Goal: Task Accomplishment & Management: Complete application form

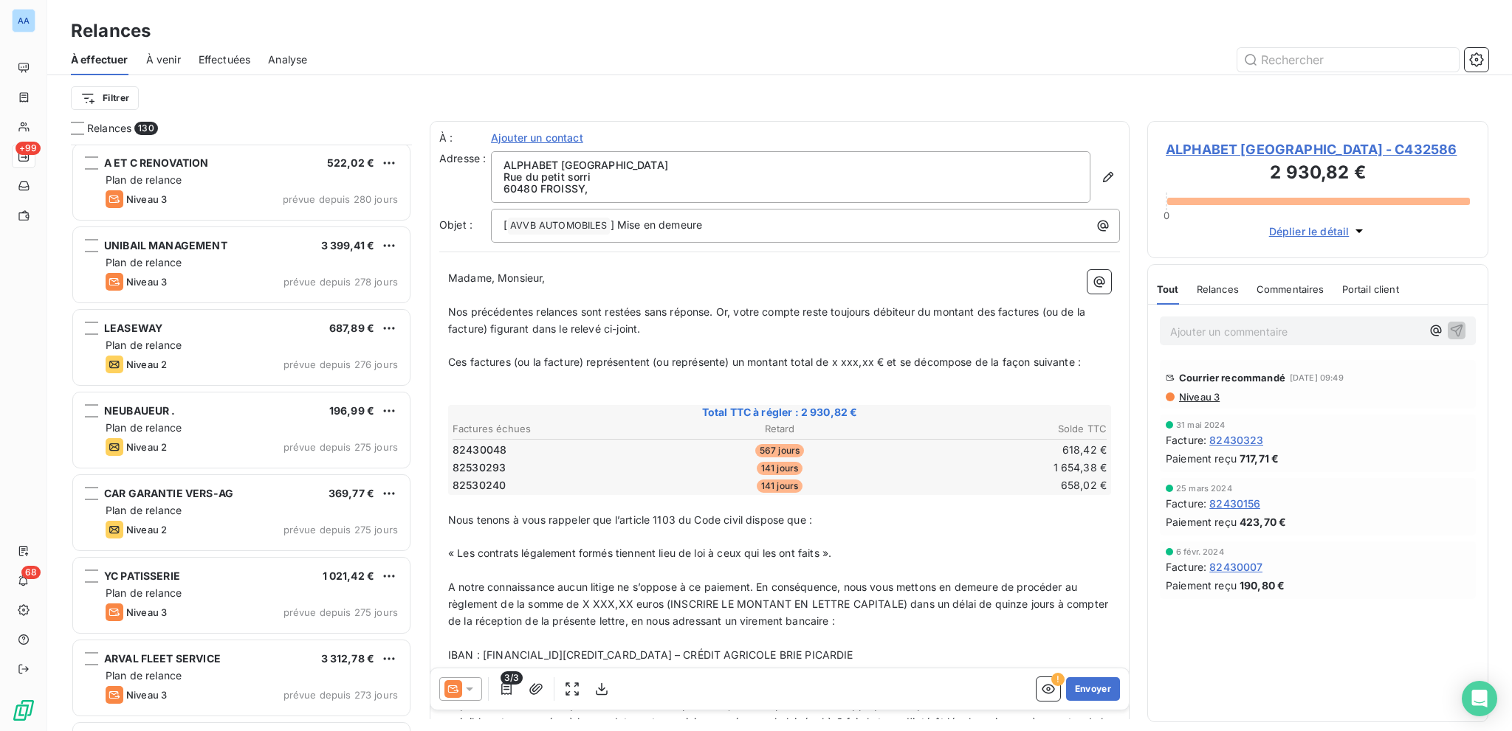
scroll to position [2805, 0]
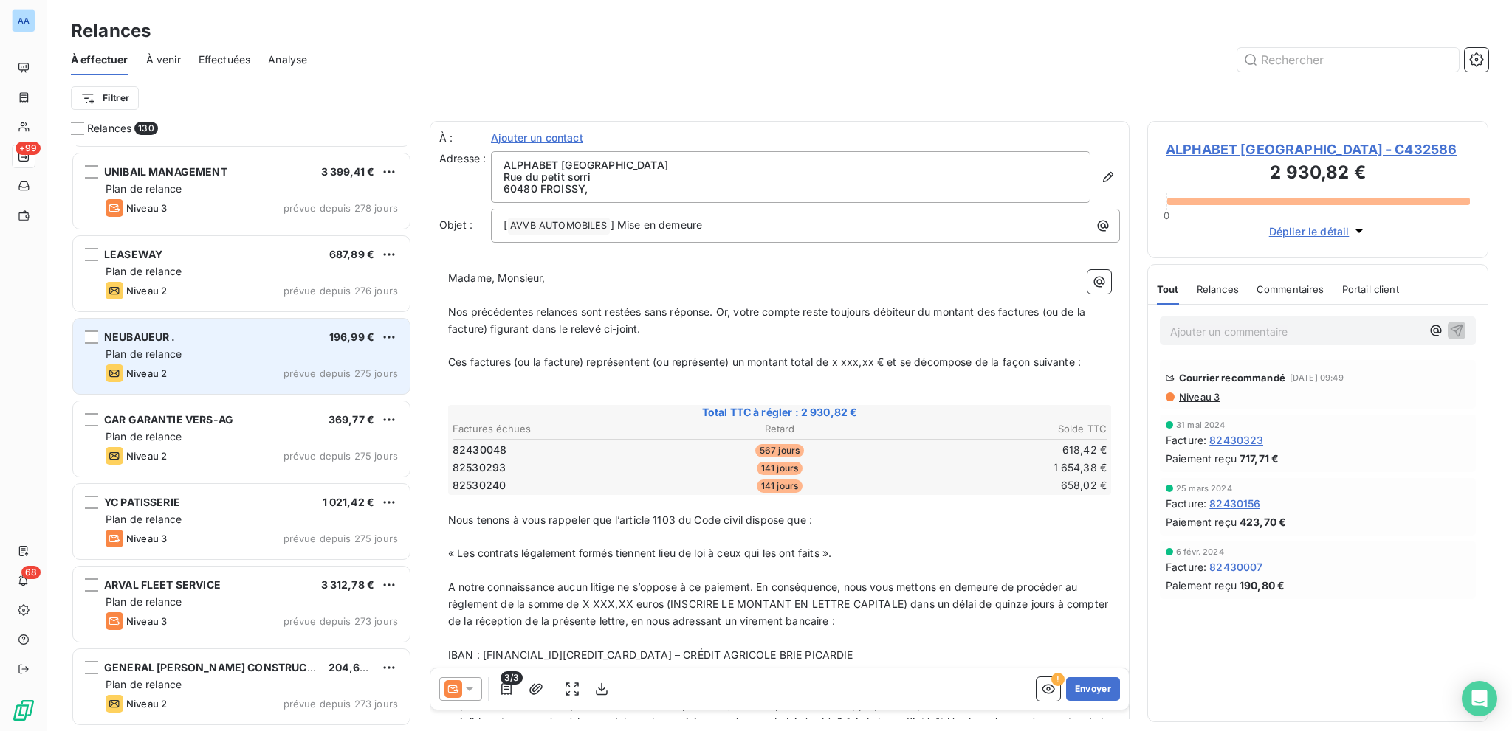
click at [209, 343] on div "NEUBAUEUR . 196,99 € Plan de relance Niveau 2 prévue depuis 275 jours" at bounding box center [241, 356] width 337 height 75
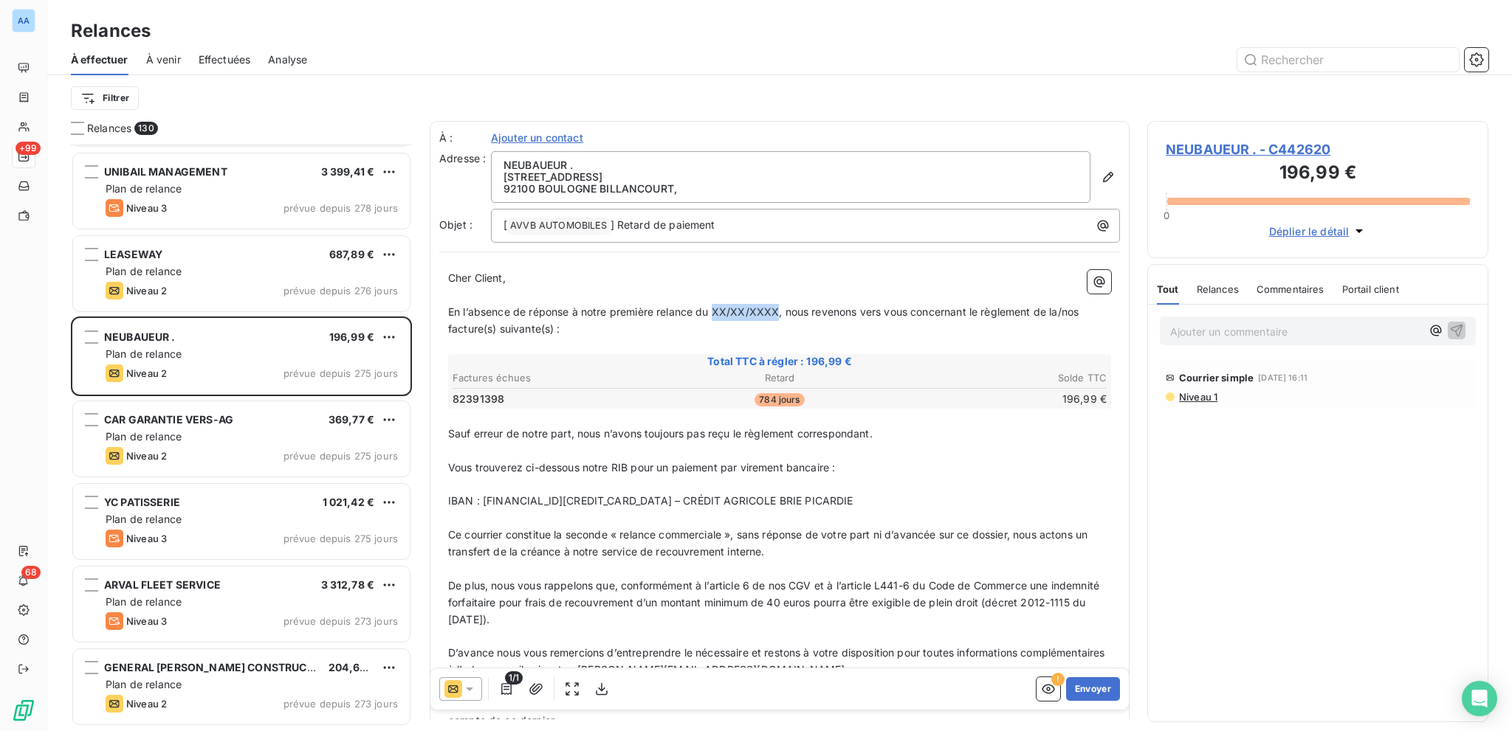
drag, startPoint x: 714, startPoint y: 310, endPoint x: 776, endPoint y: 309, distance: 62.7
click at [776, 309] on span "En l’absence de réponse à notre première relance du XX/XX/XXXX, nous revenons v…" at bounding box center [764, 321] width 633 height 30
click at [788, 320] on p "En l’absence de réponse à notre première relance du XX/XX/XXXX, nous revenons v…" at bounding box center [779, 321] width 663 height 34
drag, startPoint x: 776, startPoint y: 309, endPoint x: 697, endPoint y: 317, distance: 79.5
click at [697, 317] on p "En l’absence de réponse à notre première relance du XX/XX/XXXX, nous revenons v…" at bounding box center [779, 321] width 663 height 34
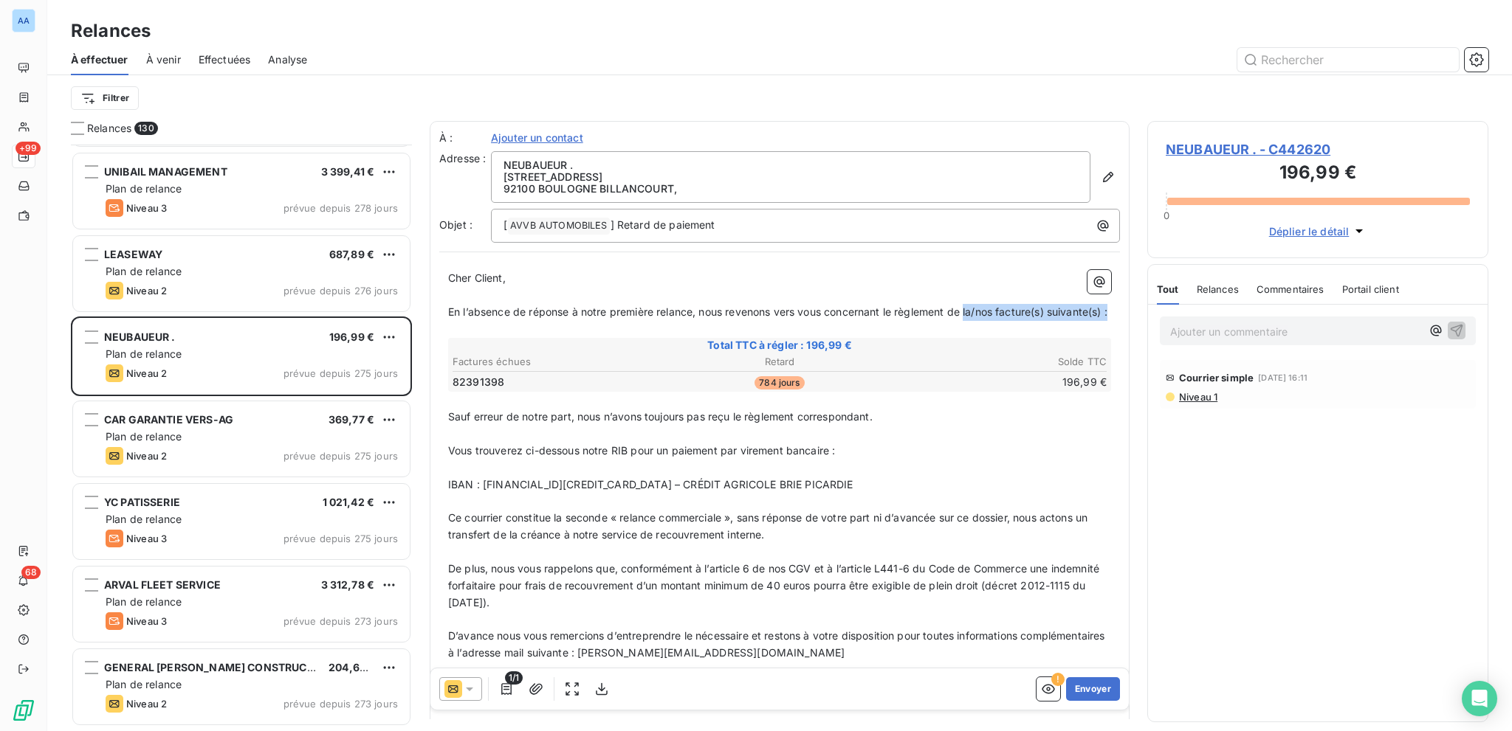
drag, startPoint x: 969, startPoint y: 306, endPoint x: 990, endPoint y: 323, distance: 26.9
click at [990, 321] on p "En l’absence de réponse à notre première relance, nous revenons vers vous conce…" at bounding box center [779, 312] width 663 height 17
click at [528, 695] on icon "button" at bounding box center [535, 689] width 15 height 15
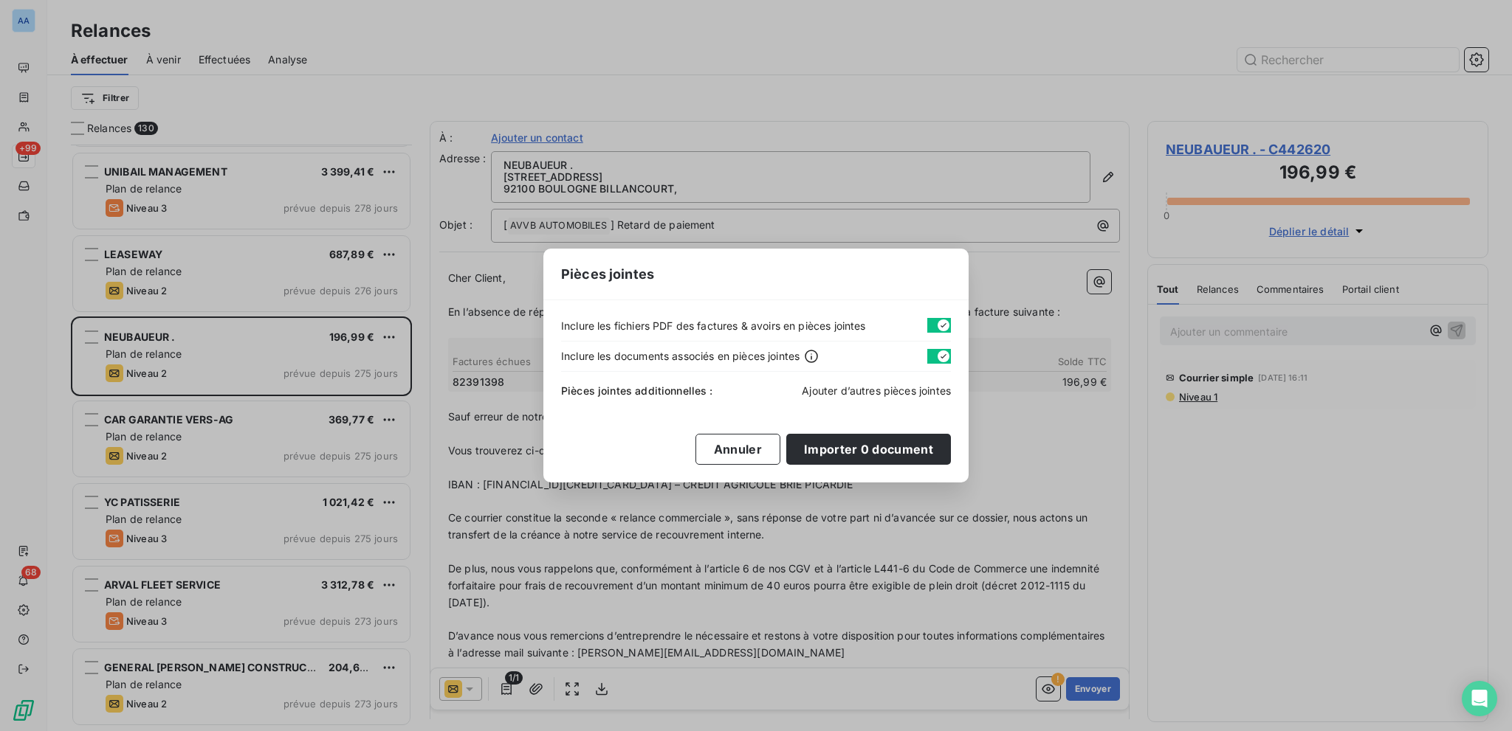
click at [850, 387] on span "Ajouter d’autres pièces jointes" at bounding box center [876, 391] width 149 height 13
click at [757, 449] on button "Annuler" at bounding box center [737, 449] width 85 height 31
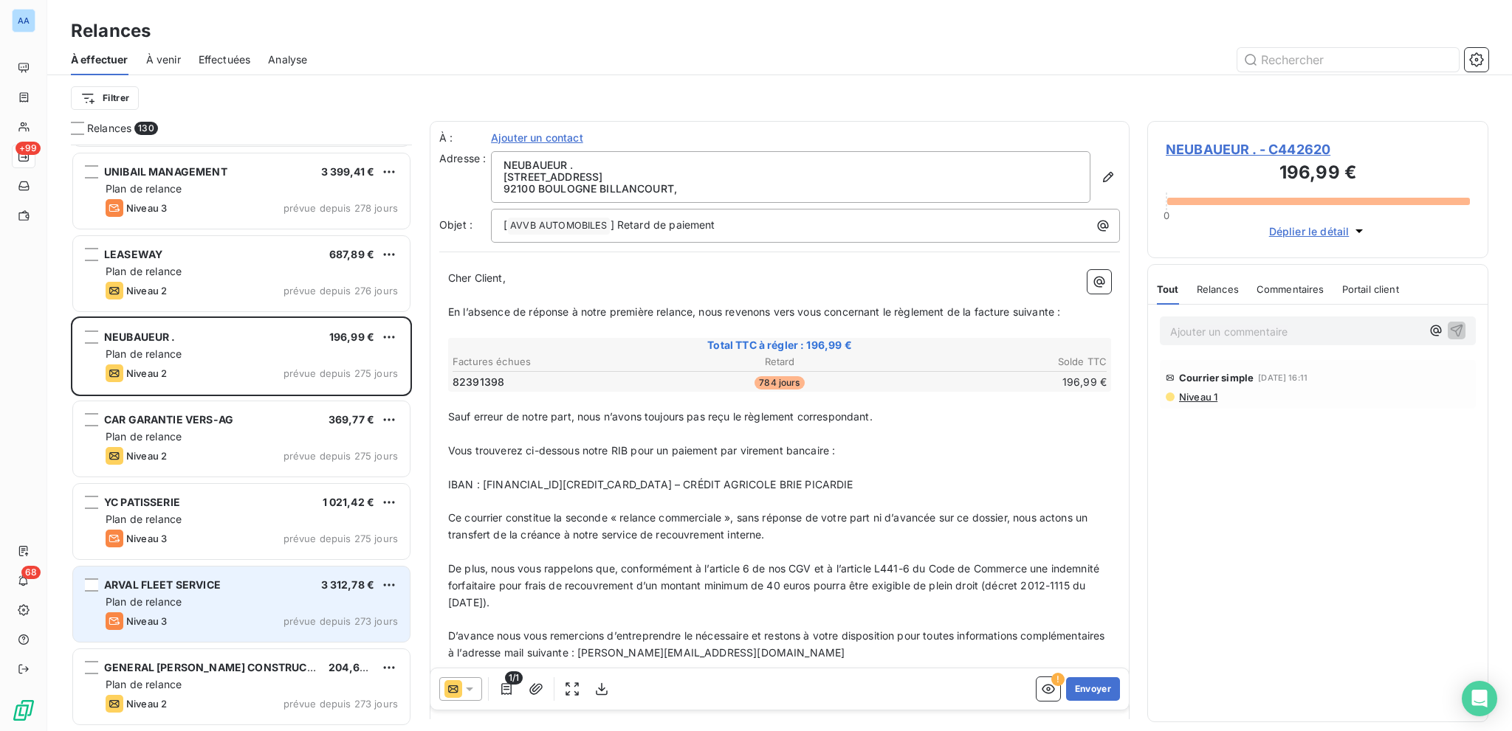
click at [213, 590] on div "ARVAL FLEET SERVICE" at bounding box center [162, 585] width 117 height 15
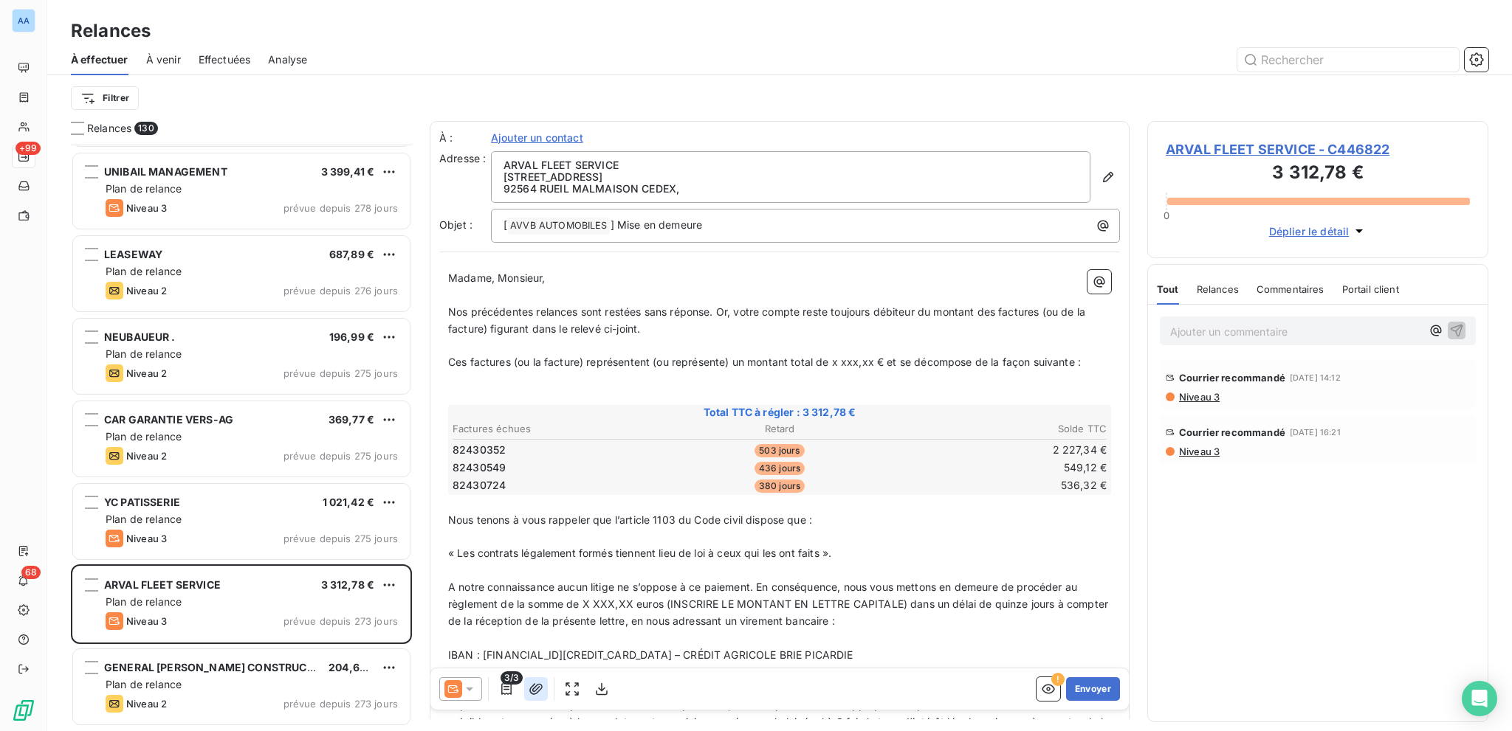
click at [529, 684] on icon "button" at bounding box center [535, 689] width 15 height 15
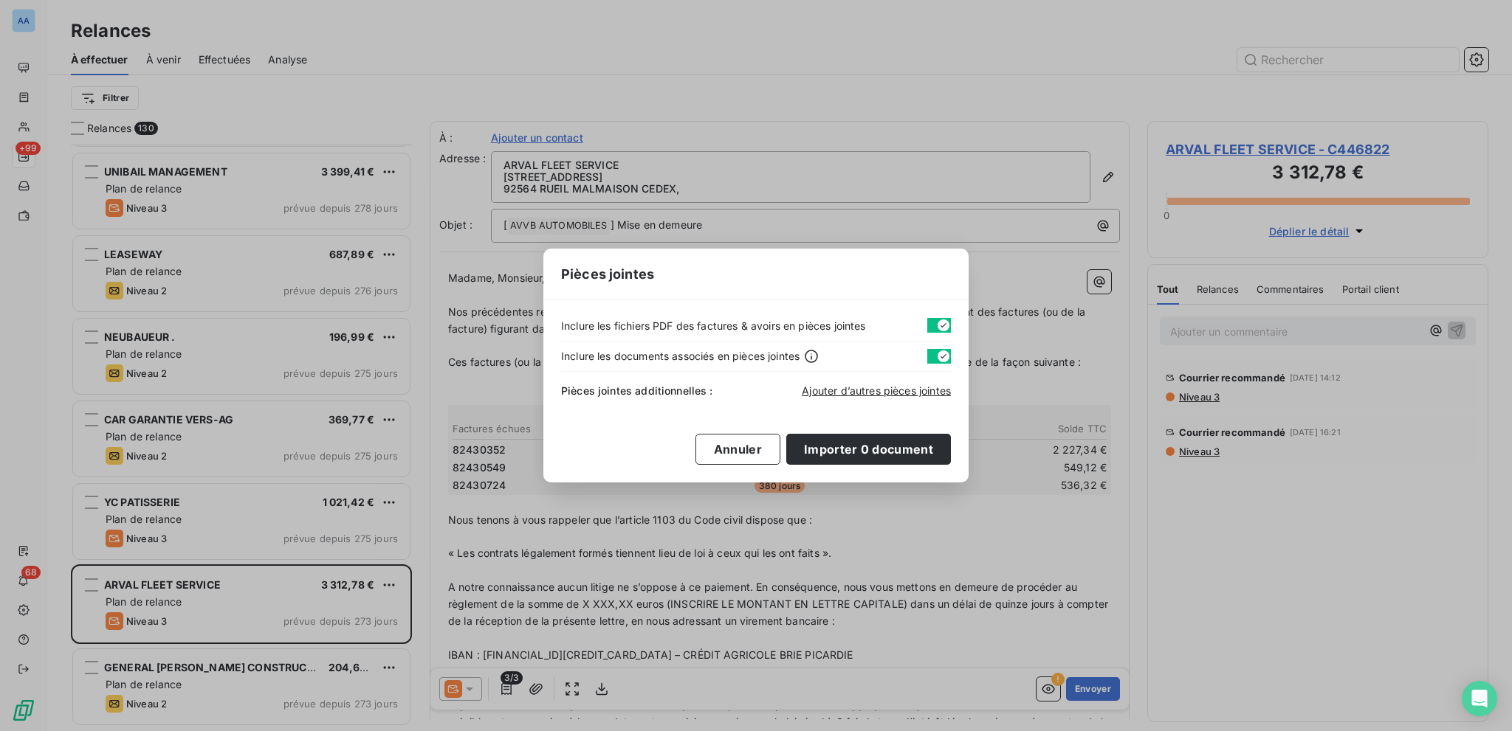
click at [878, 401] on div "Pièces jointes additionnelles : Ajouter d’autres pièces jointes" at bounding box center [756, 388] width 390 height 32
click at [872, 394] on span "Ajouter d’autres pièces jointes" at bounding box center [876, 391] width 149 height 13
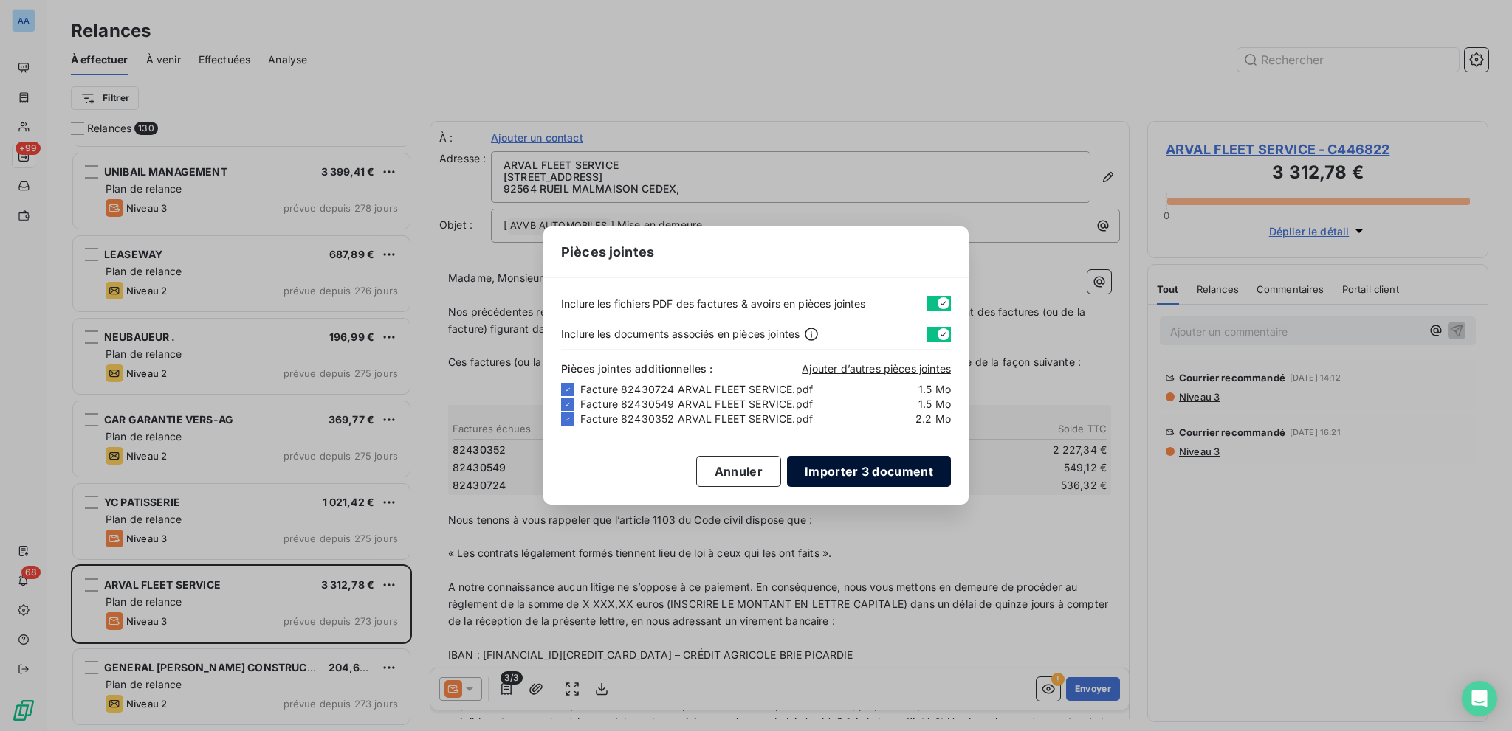
click at [824, 469] on button "Importer 3 document" at bounding box center [869, 471] width 164 height 31
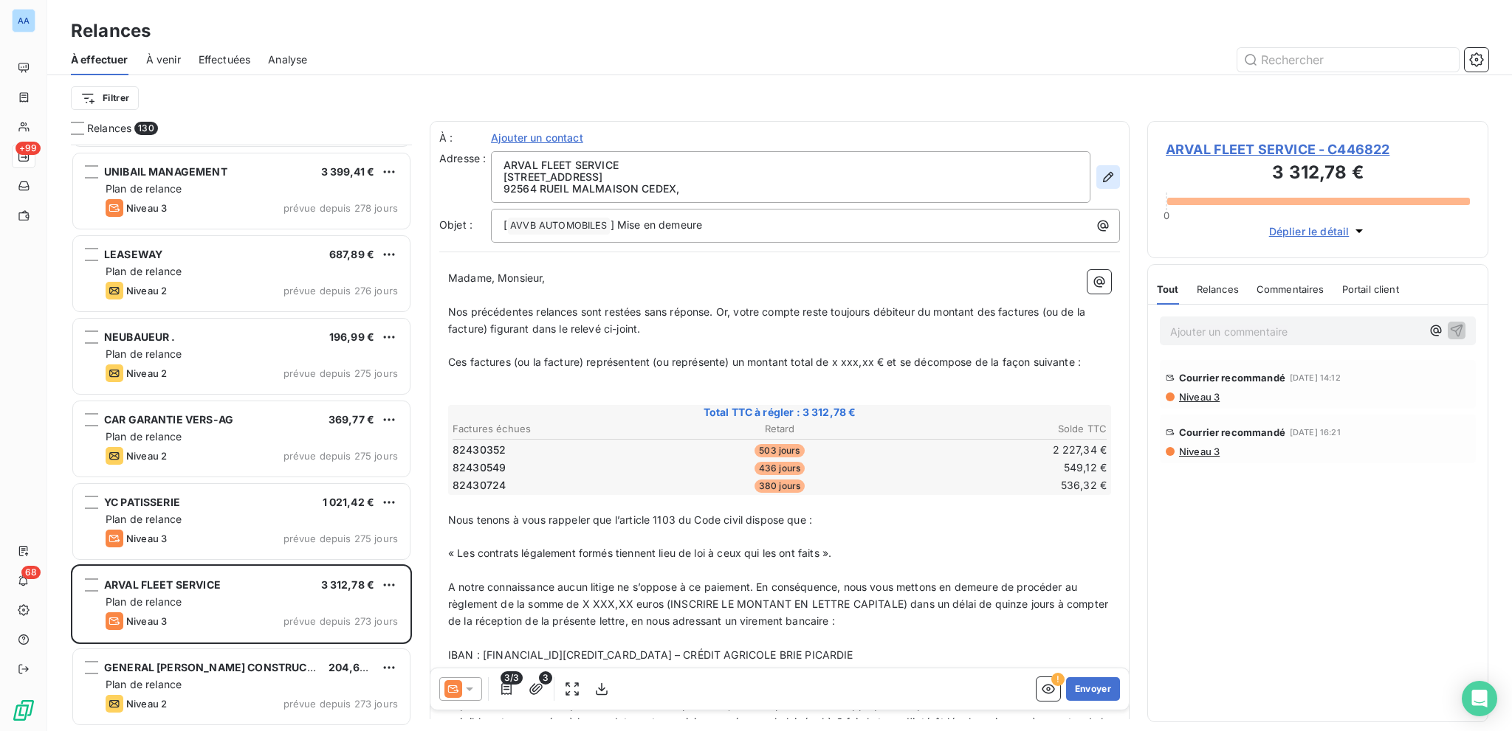
click at [1098, 168] on button "button" at bounding box center [1108, 177] width 24 height 24
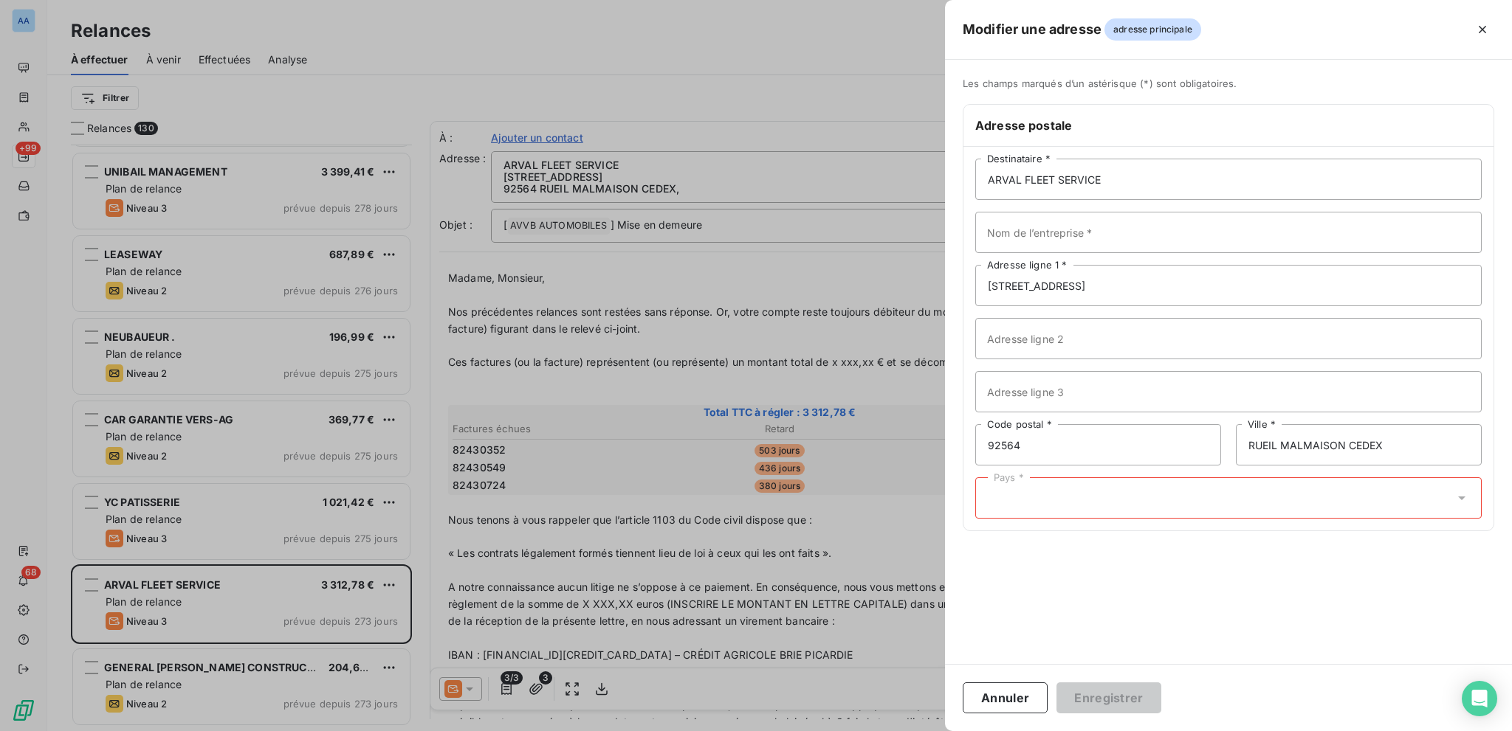
click at [1152, 488] on div "Pays *" at bounding box center [1228, 498] width 506 height 41
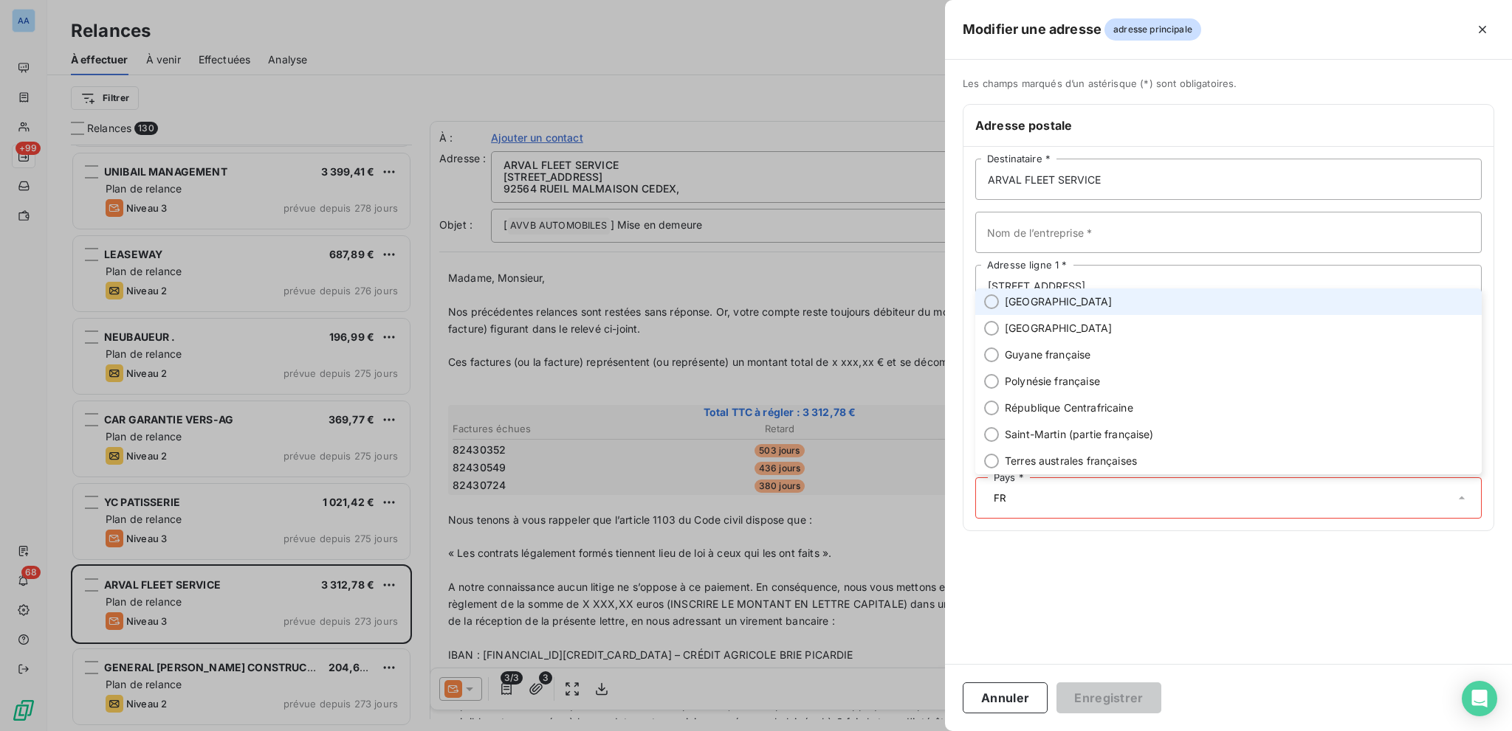
click at [1100, 297] on li "[GEOGRAPHIC_DATA]" at bounding box center [1228, 302] width 506 height 27
type input "FR"
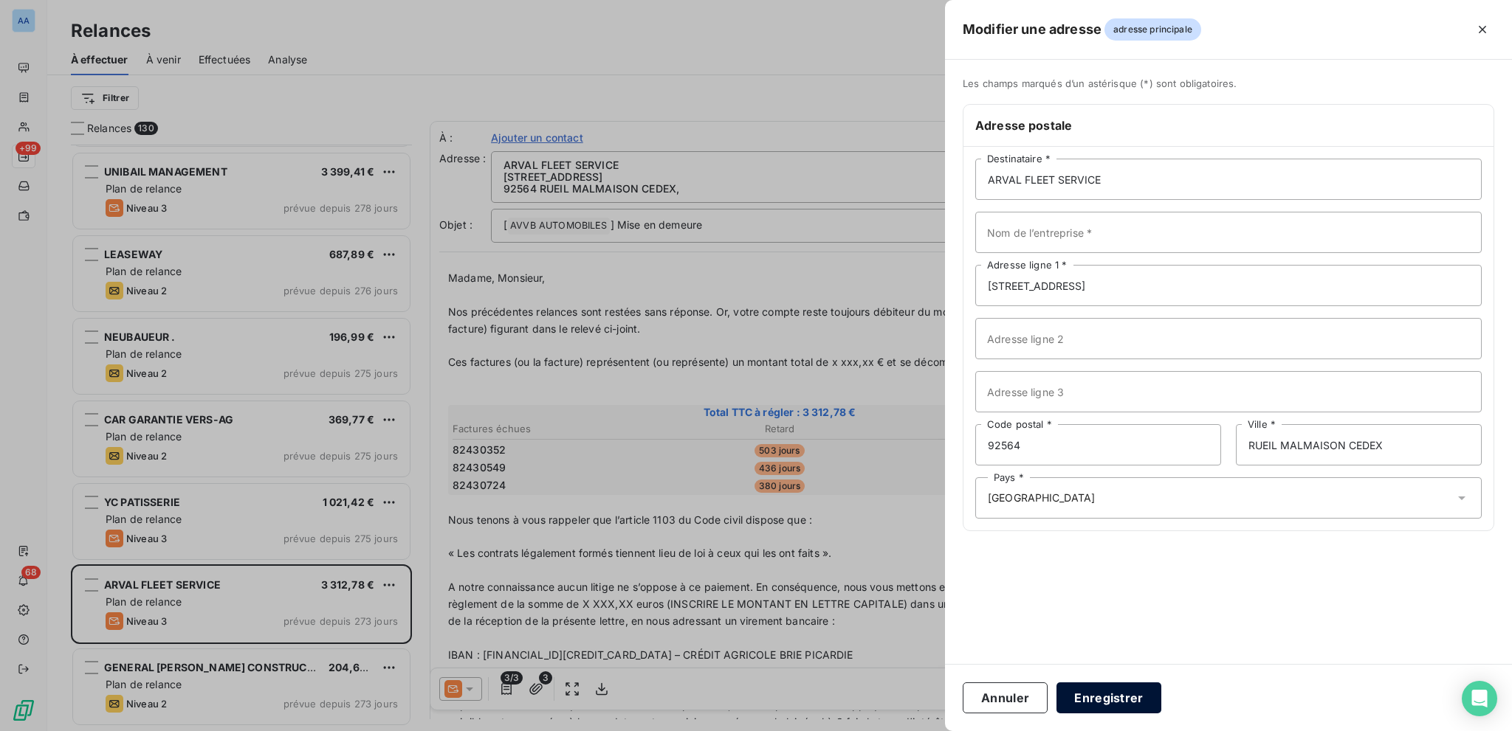
click at [1105, 695] on button "Enregistrer" at bounding box center [1108, 698] width 105 height 31
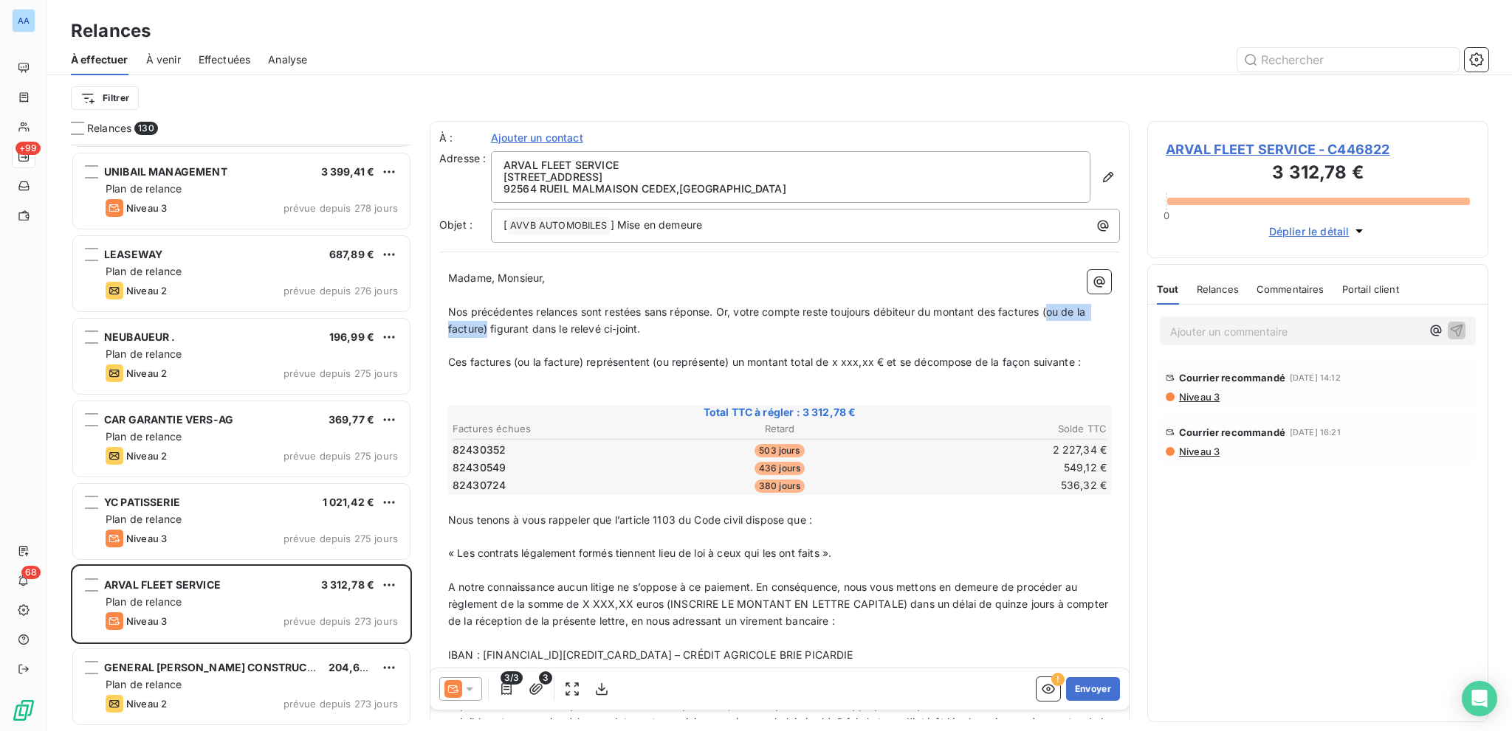
drag, startPoint x: 1048, startPoint y: 311, endPoint x: 487, endPoint y: 332, distance: 561.3
click at [487, 332] on span "Nos précédentes relances sont restées sans réponse. Or, votre compte reste touj…" at bounding box center [768, 321] width 640 height 30
drag, startPoint x: 511, startPoint y: 361, endPoint x: 587, endPoint y: 359, distance: 75.3
click at [585, 359] on span "Ces factures (ou la facture) représentent (ou représente) un montant total de x…" at bounding box center [764, 362] width 633 height 13
drag, startPoint x: 581, startPoint y: 362, endPoint x: 661, endPoint y: 362, distance: 80.4
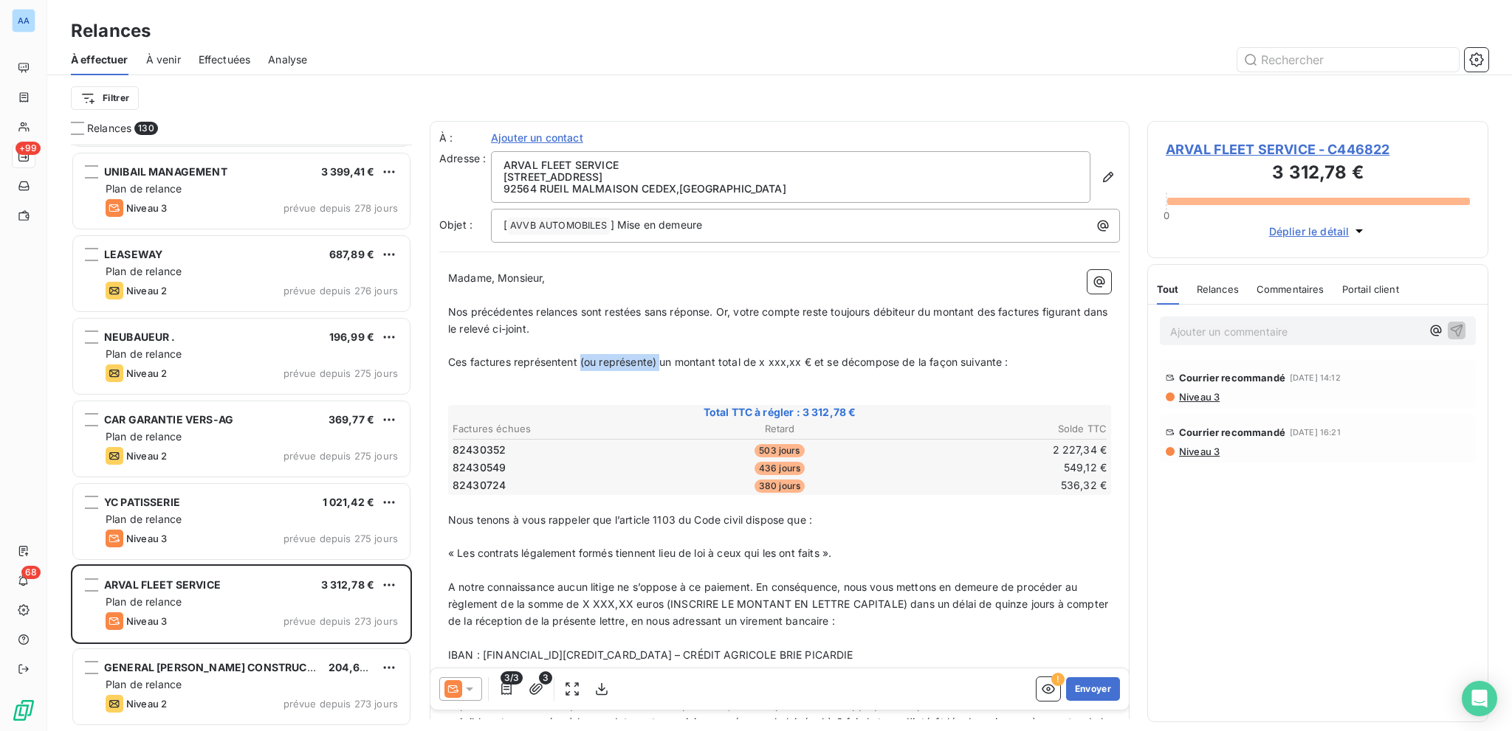
click at [661, 362] on span "Ces factures représentent (ou représente) un montant total de x xxx,xx € et se …" at bounding box center [728, 362] width 560 height 13
drag, startPoint x: 680, startPoint y: 360, endPoint x: 718, endPoint y: 369, distance: 39.4
click at [718, 369] on p "Ces factures représentent un montant total de x xxx,xx € et se décompose de la …" at bounding box center [779, 362] width 663 height 17
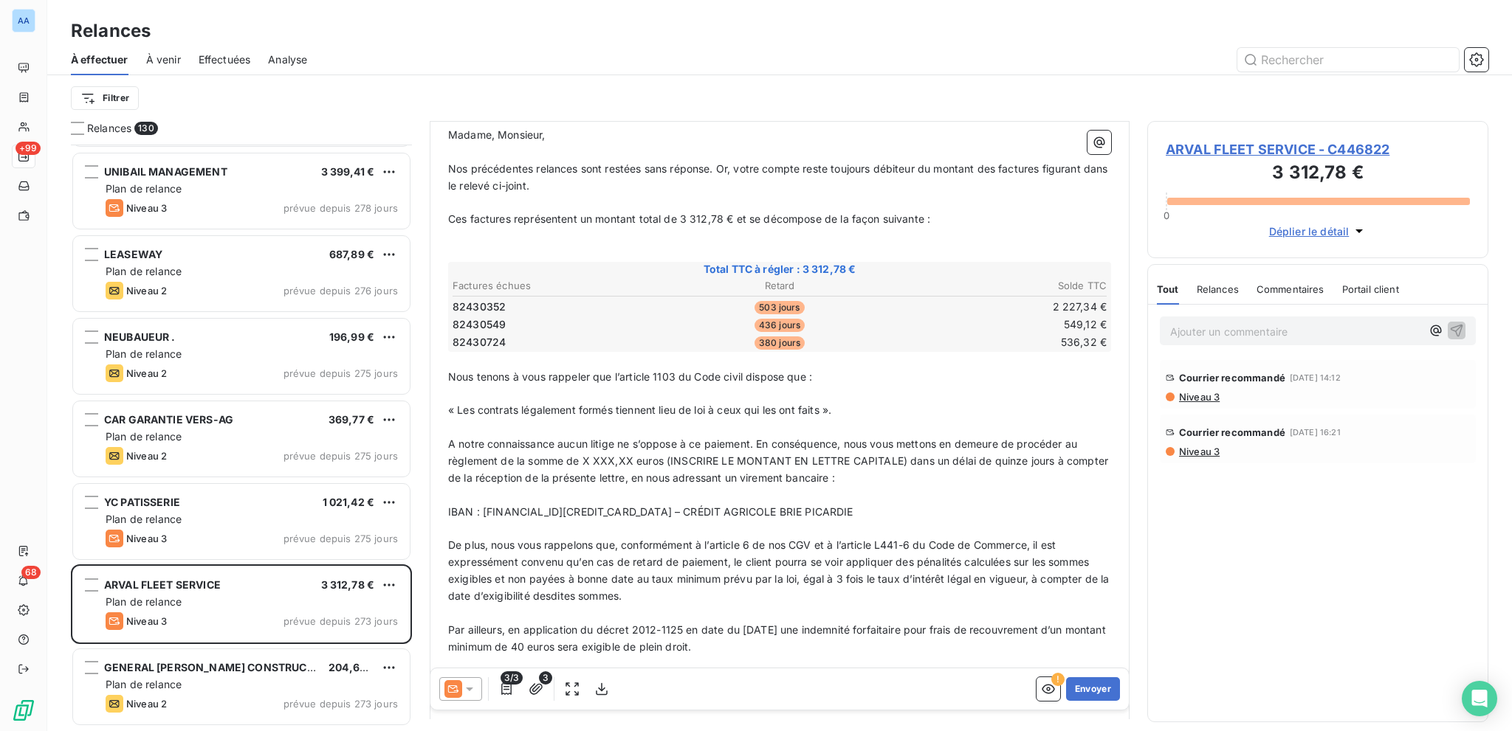
scroll to position [148, 0]
drag, startPoint x: 582, startPoint y: 455, endPoint x: 631, endPoint y: 452, distance: 48.8
click at [631, 452] on span "A notre connaissance aucun litige ne s’oppose à ce paiement. En conséquence, no…" at bounding box center [779, 457] width 663 height 46
drag, startPoint x: 661, startPoint y: 456, endPoint x: 892, endPoint y: 453, distance: 230.3
click at [892, 453] on span "A notre connaissance aucun litige ne s’oppose à ce paiement. En conséquence, no…" at bounding box center [775, 457] width 655 height 46
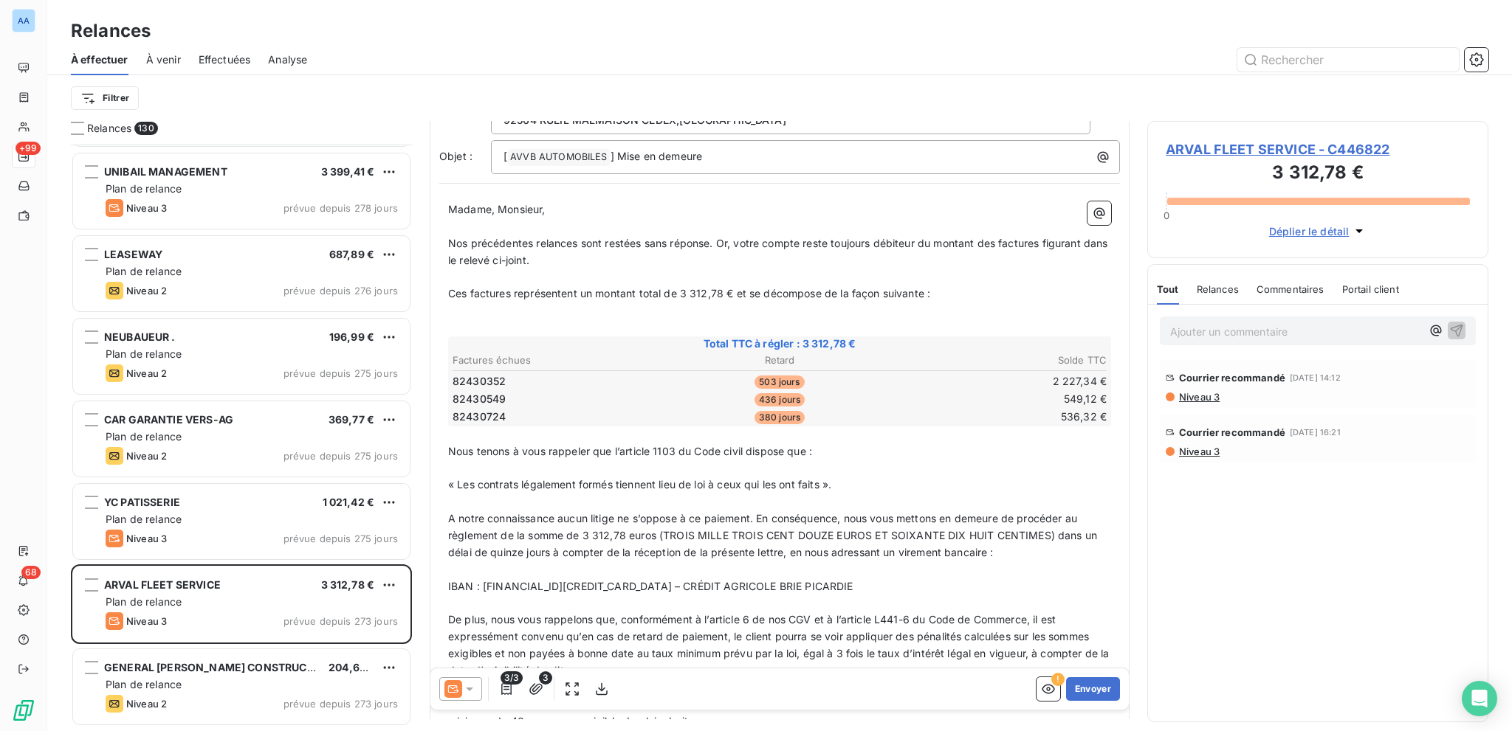
scroll to position [0, 0]
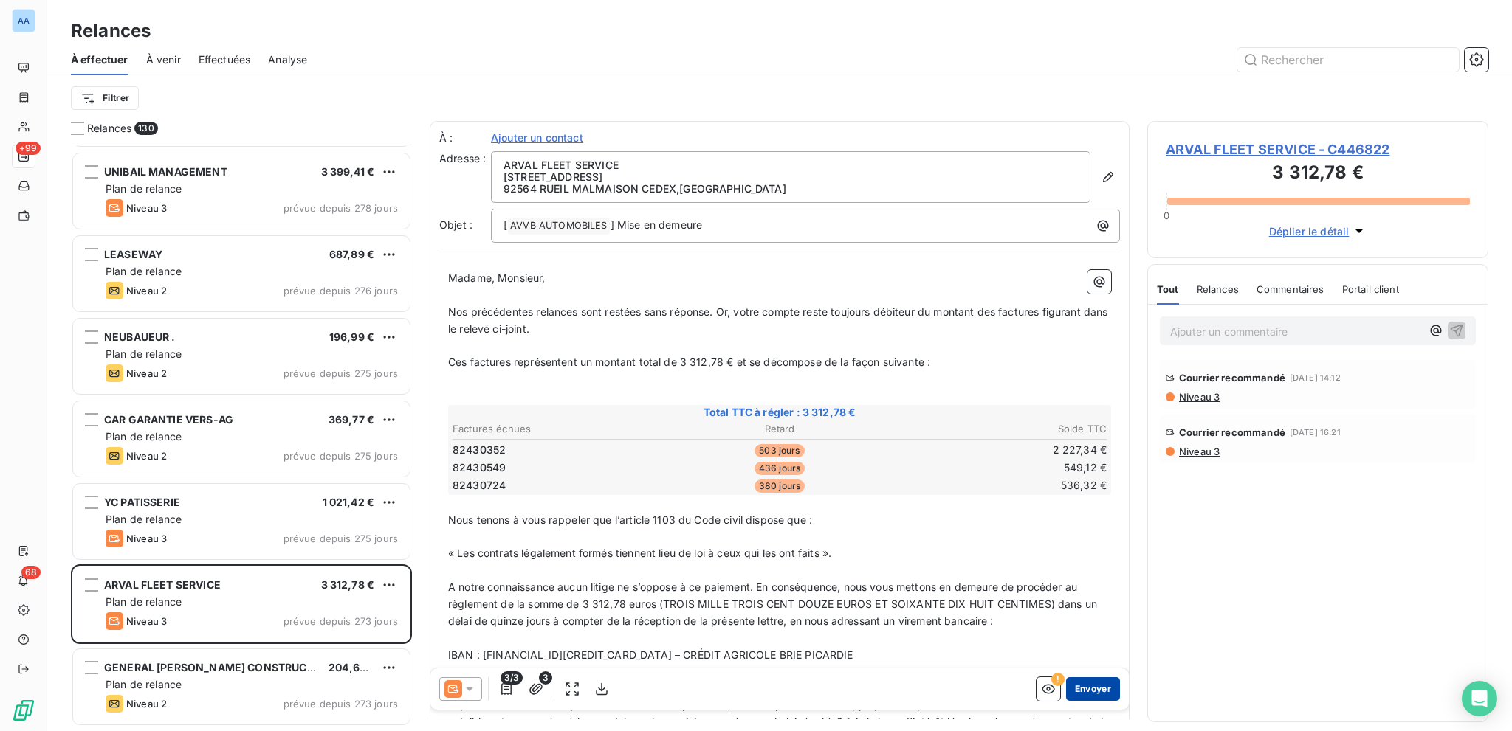
click at [1097, 682] on button "Envoyer" at bounding box center [1093, 690] width 54 height 24
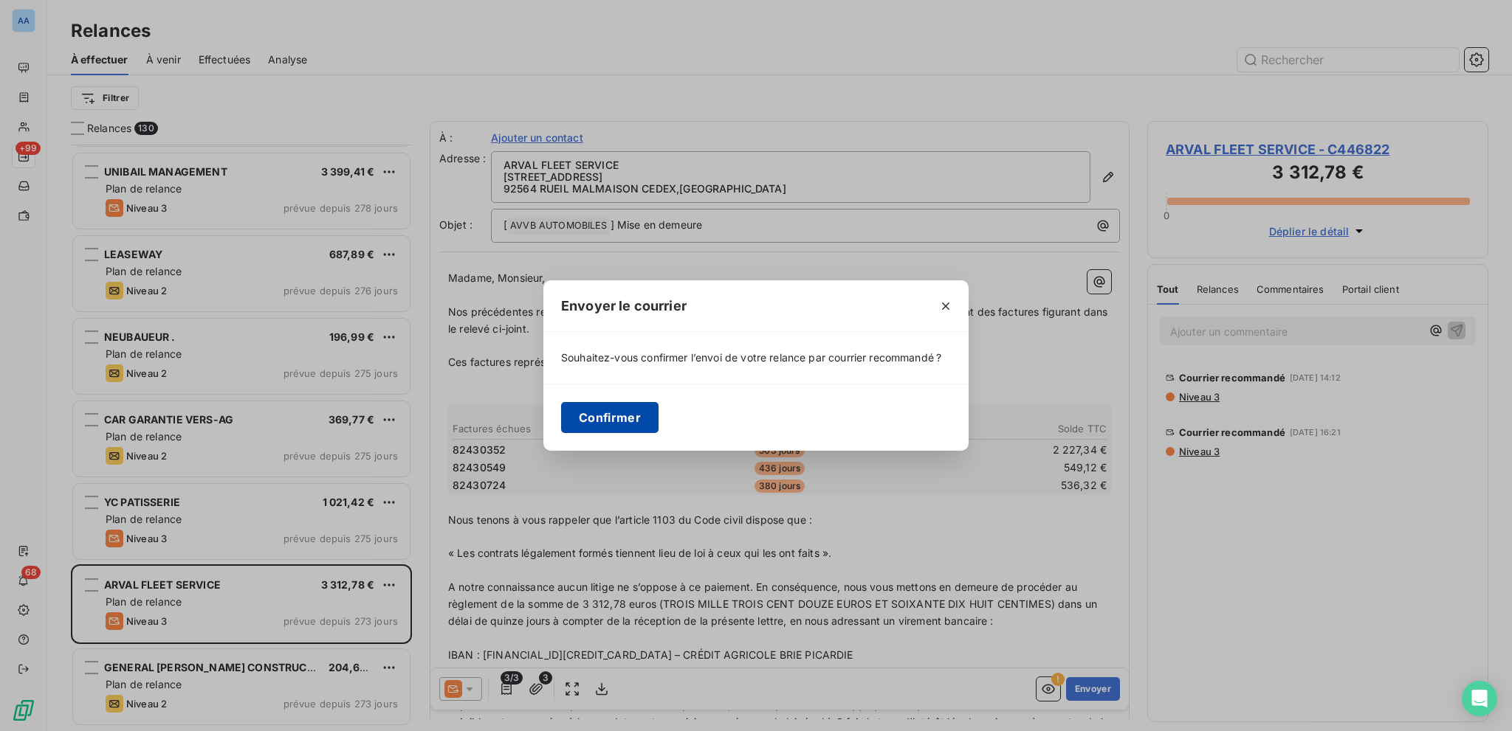
click at [617, 404] on button "Confirmer" at bounding box center [609, 417] width 97 height 31
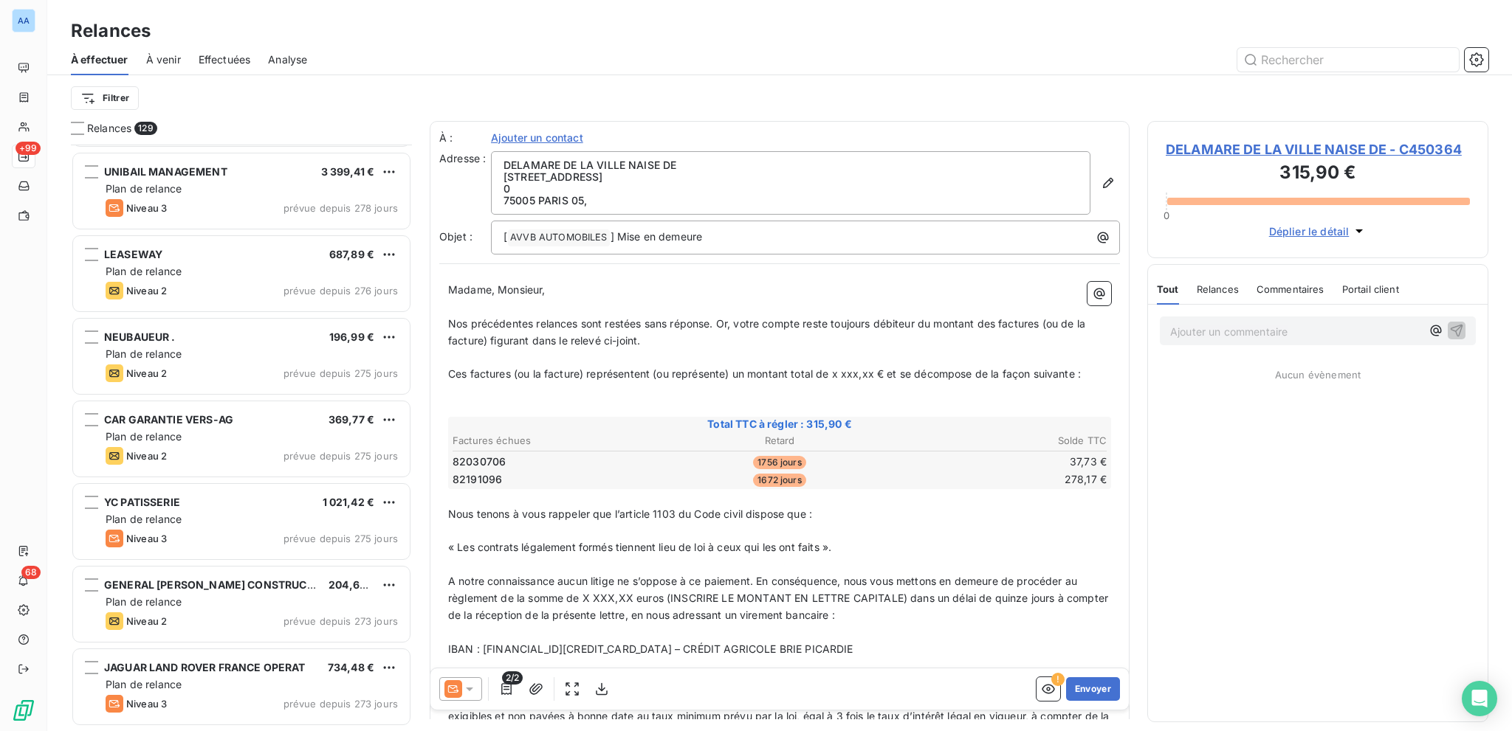
click at [210, 75] on div "Filtrer" at bounding box center [779, 98] width 1417 height 46
click at [215, 64] on span "Effectuées" at bounding box center [225, 59] width 52 height 15
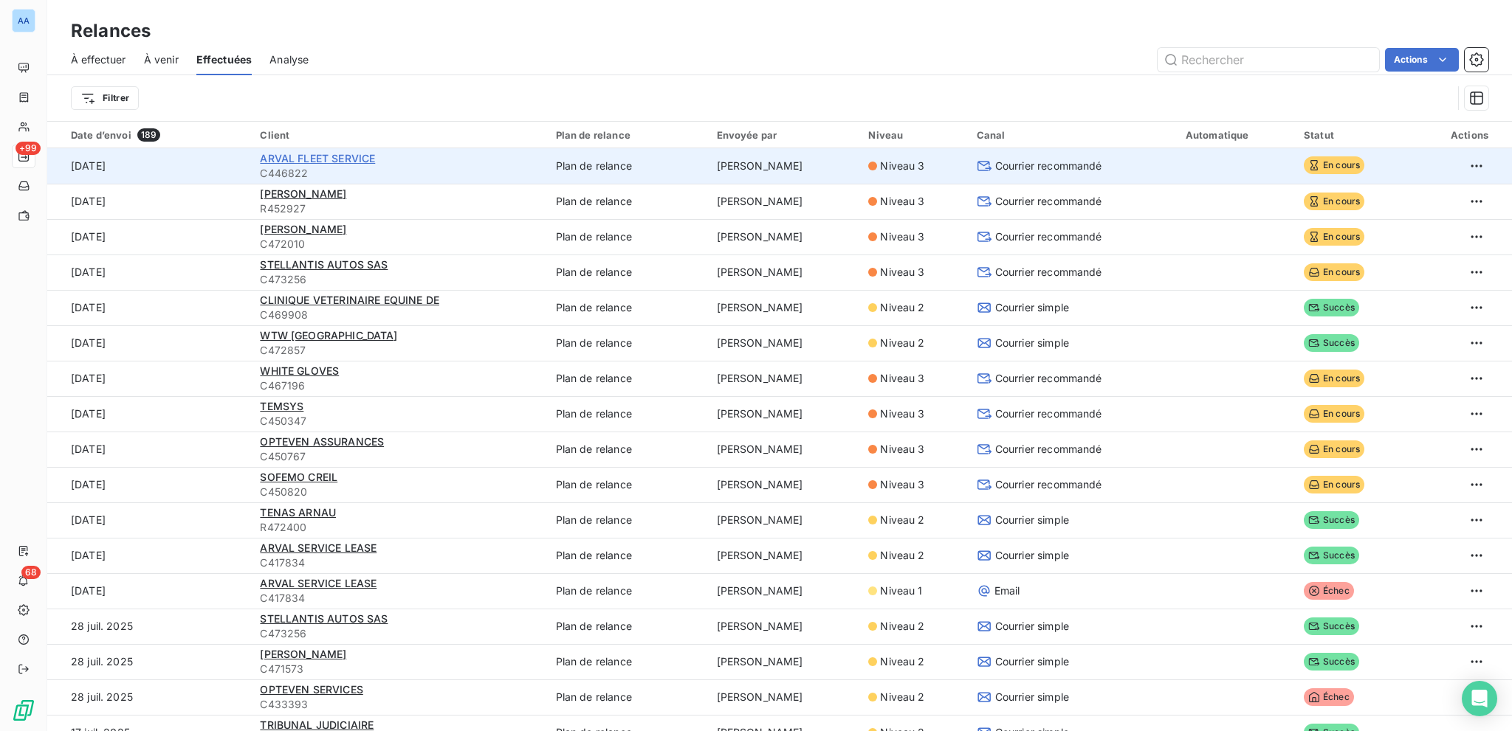
click at [327, 156] on span "ARVAL FLEET SERVICE" at bounding box center [317, 158] width 115 height 13
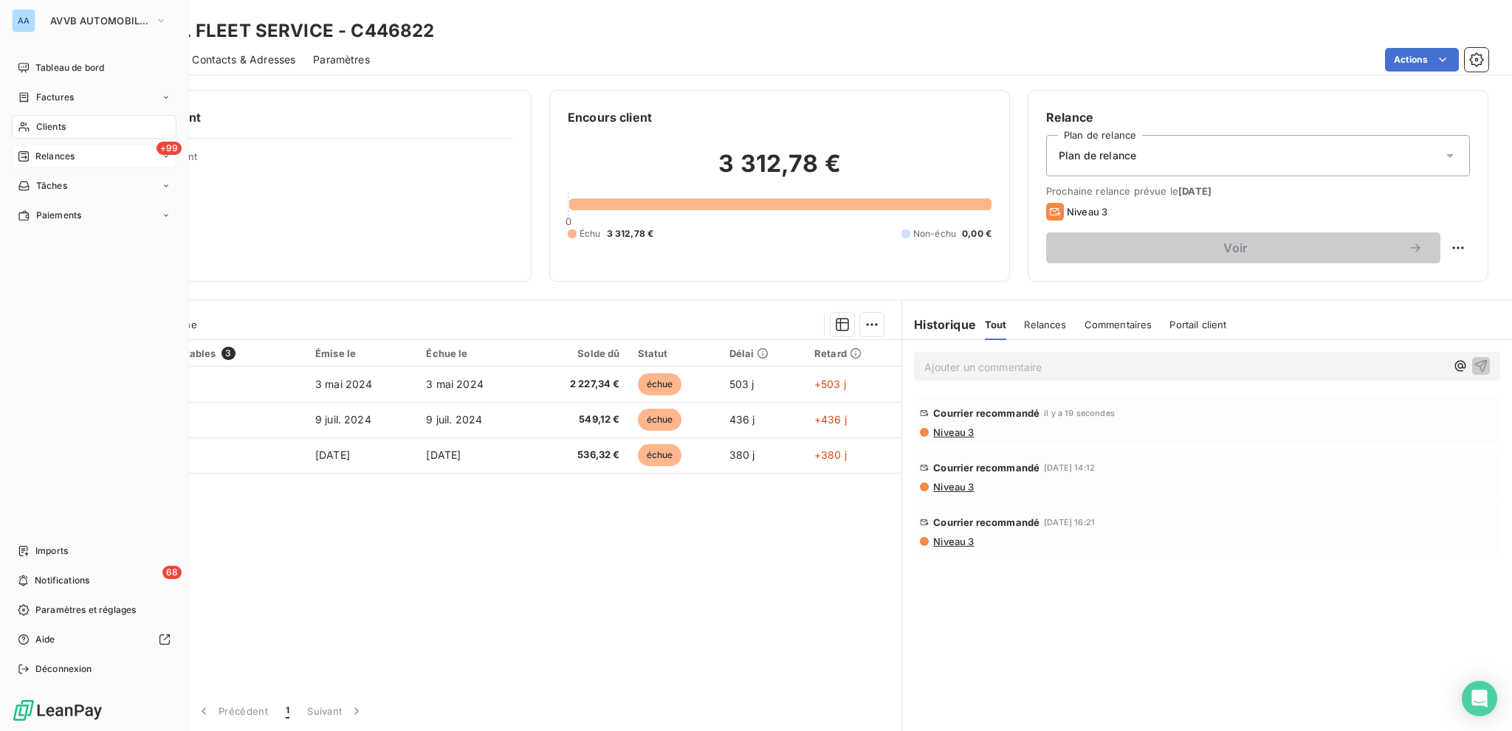
click at [41, 156] on span "Relances" at bounding box center [54, 156] width 39 height 13
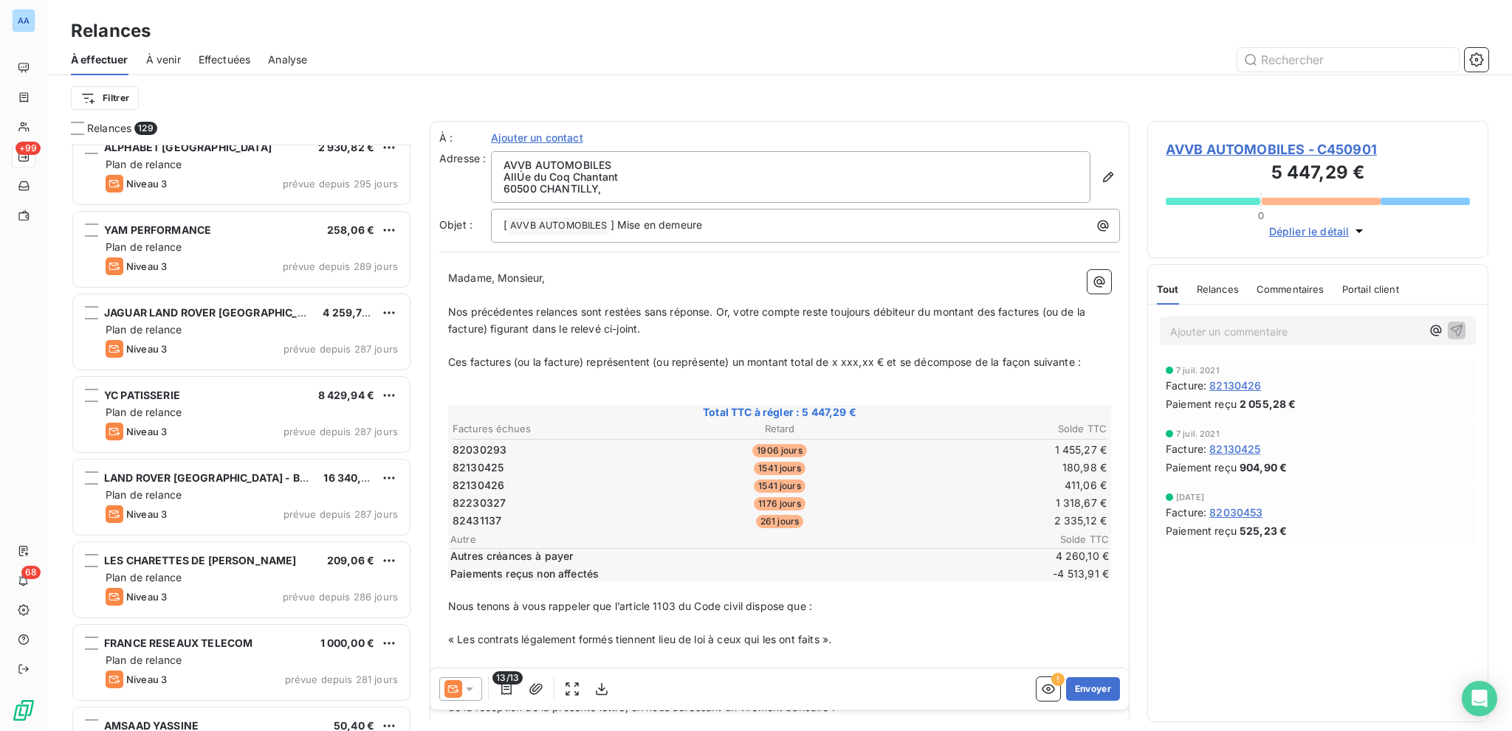
scroll to position [1919, 0]
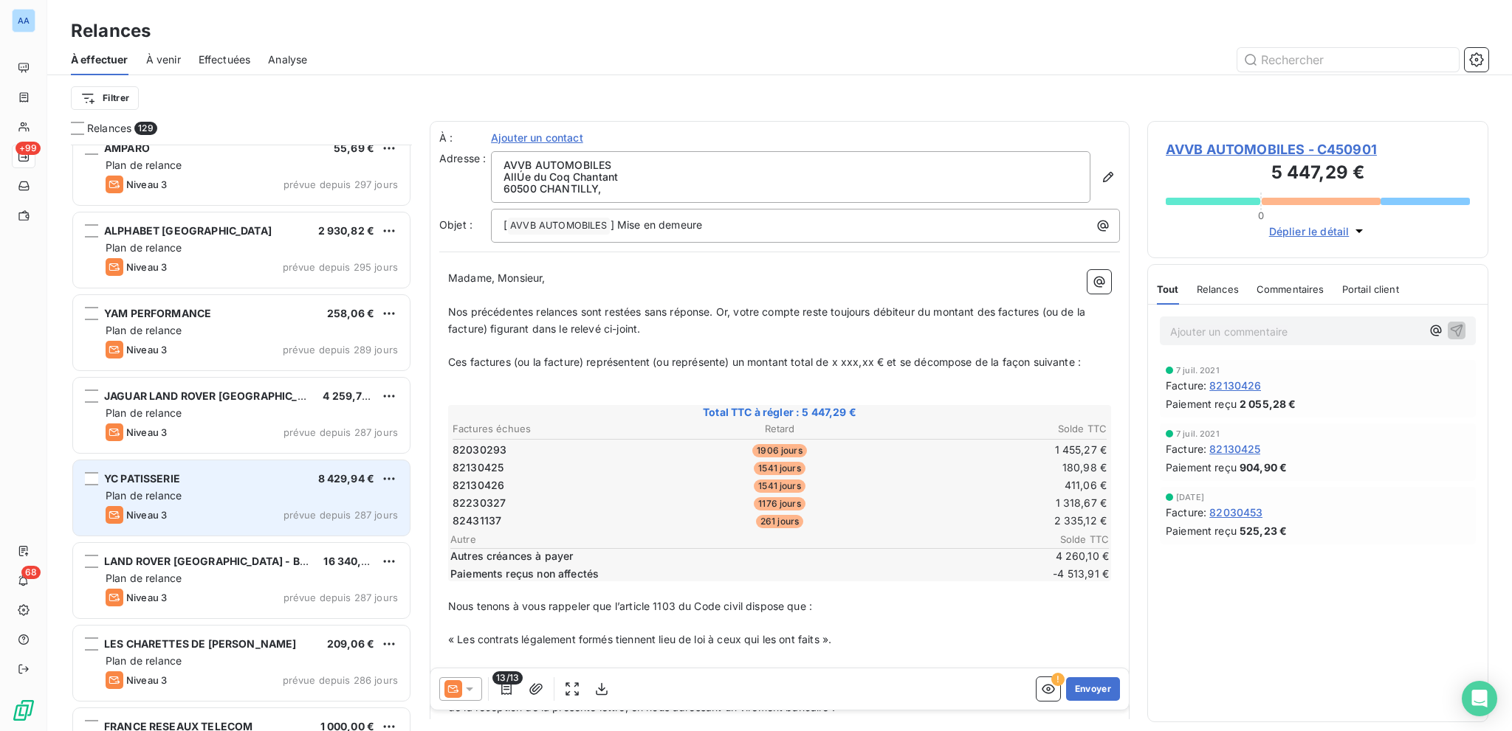
click at [232, 492] on div "Plan de relance" at bounding box center [252, 496] width 292 height 15
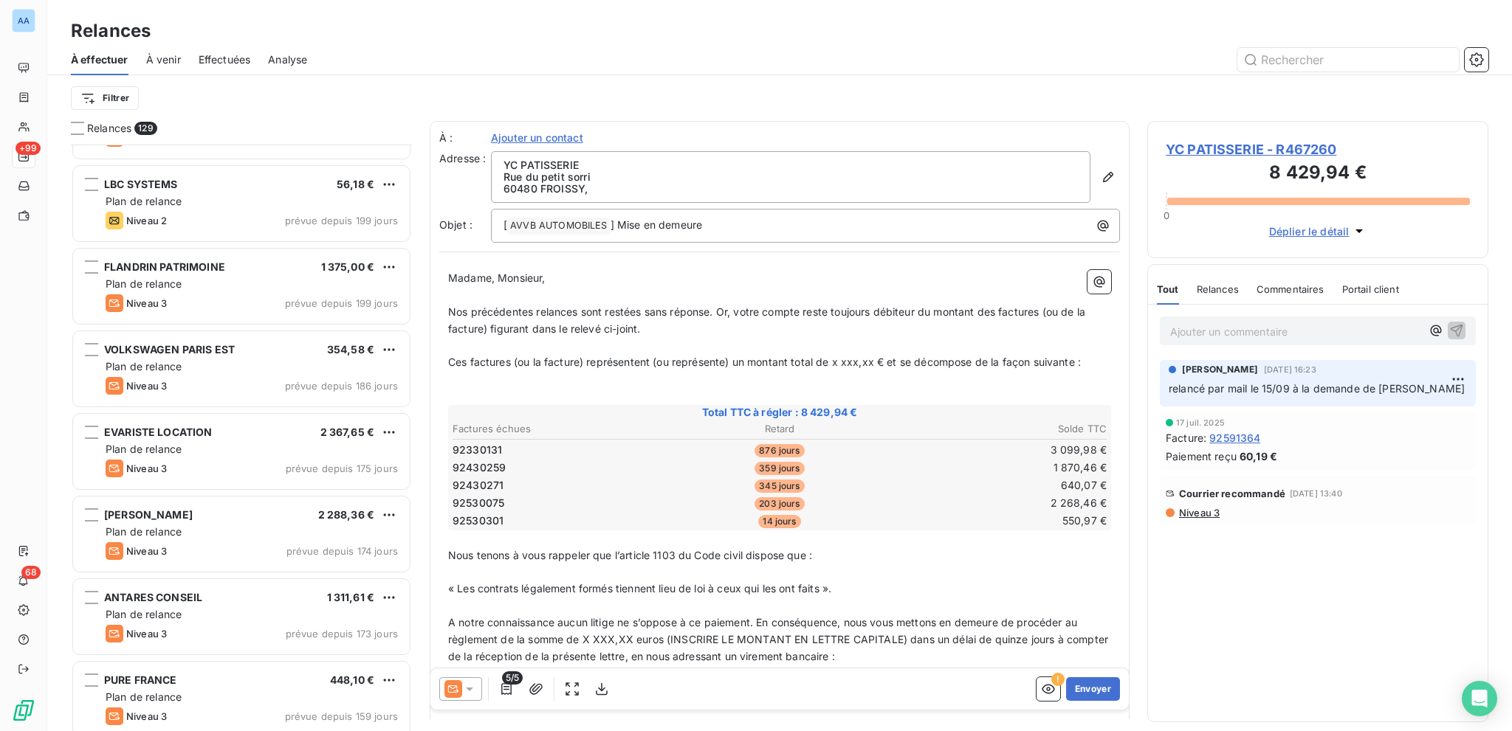
scroll to position [5462, 0]
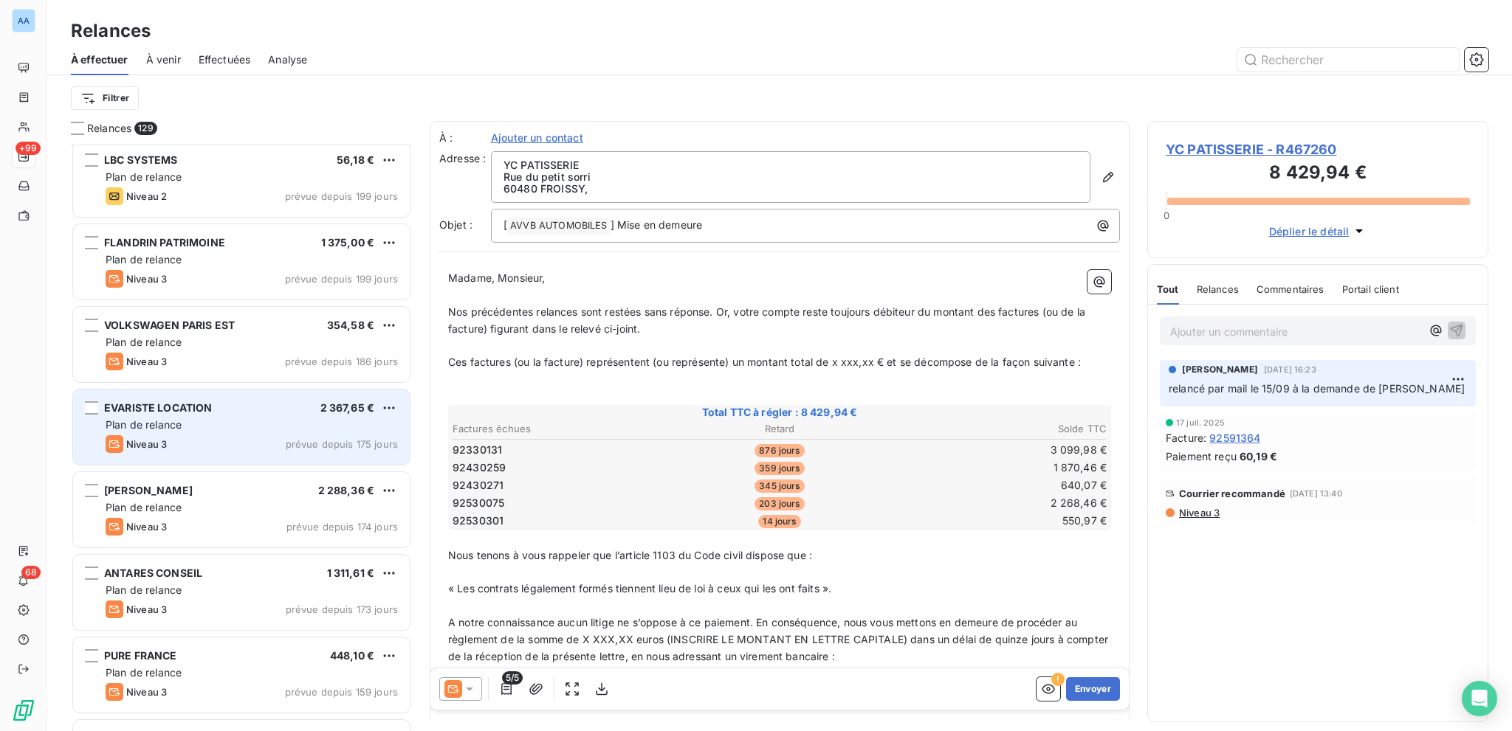
click at [238, 413] on div "EVARISTE LOCATION 2 367,65 €" at bounding box center [252, 408] width 292 height 13
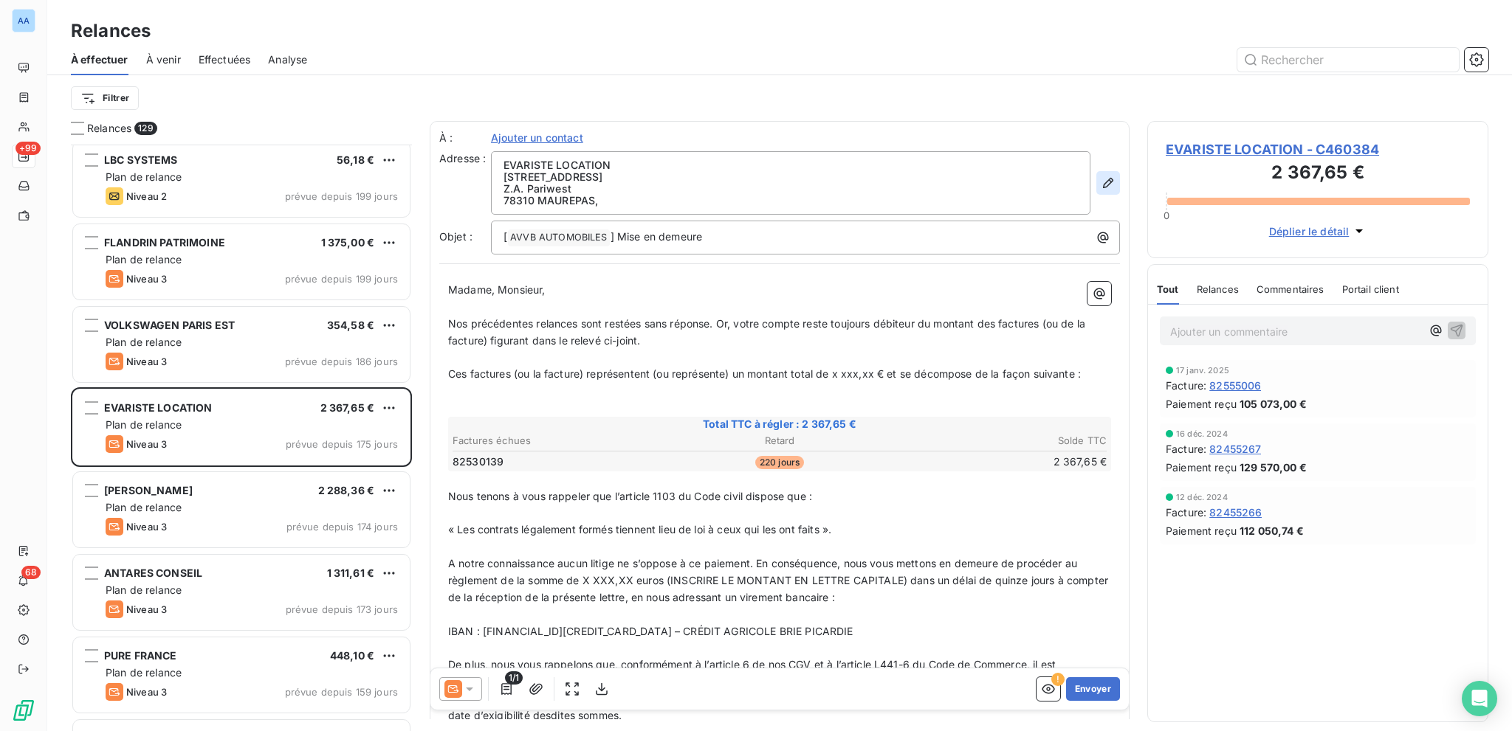
click at [1096, 193] on button "button" at bounding box center [1108, 183] width 24 height 24
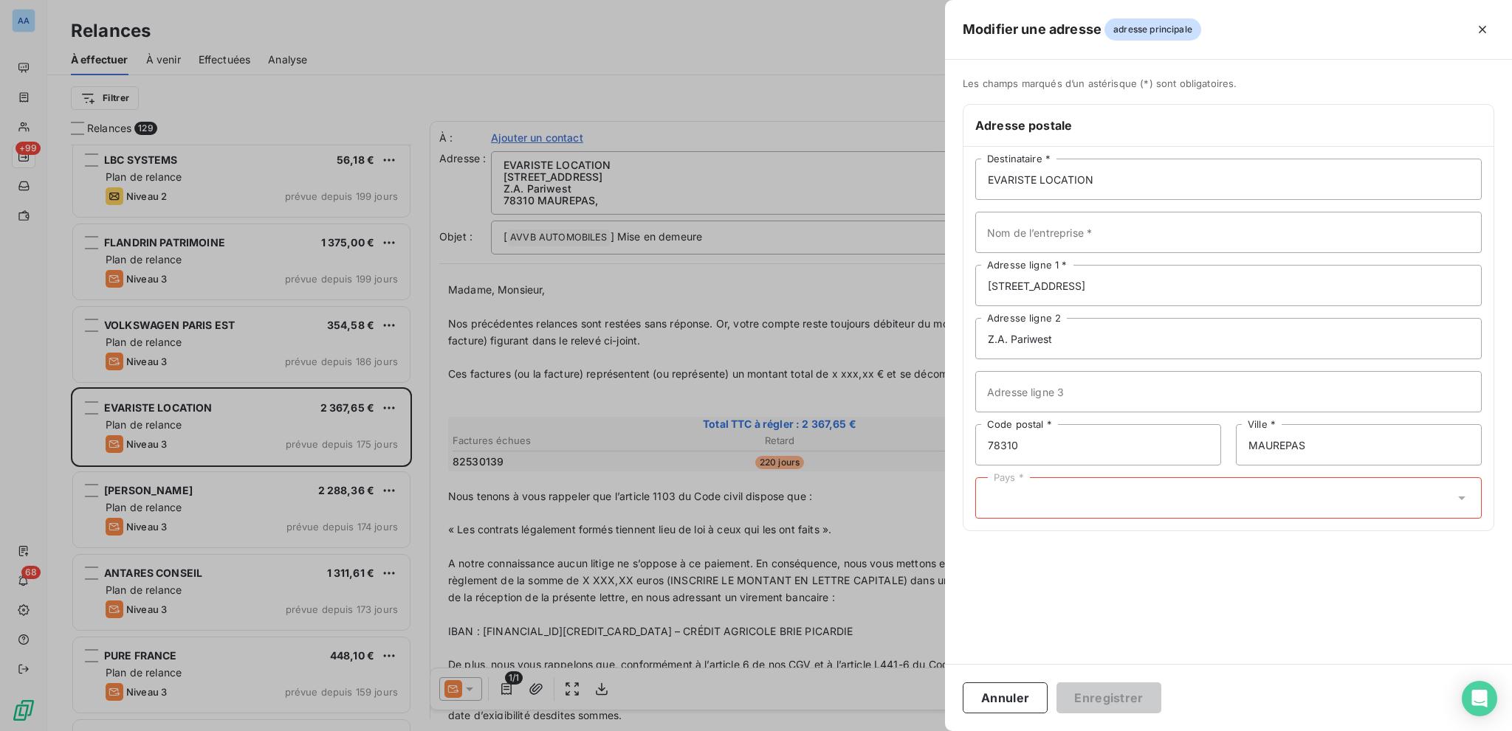
click at [1103, 516] on div "Pays *" at bounding box center [1228, 498] width 506 height 41
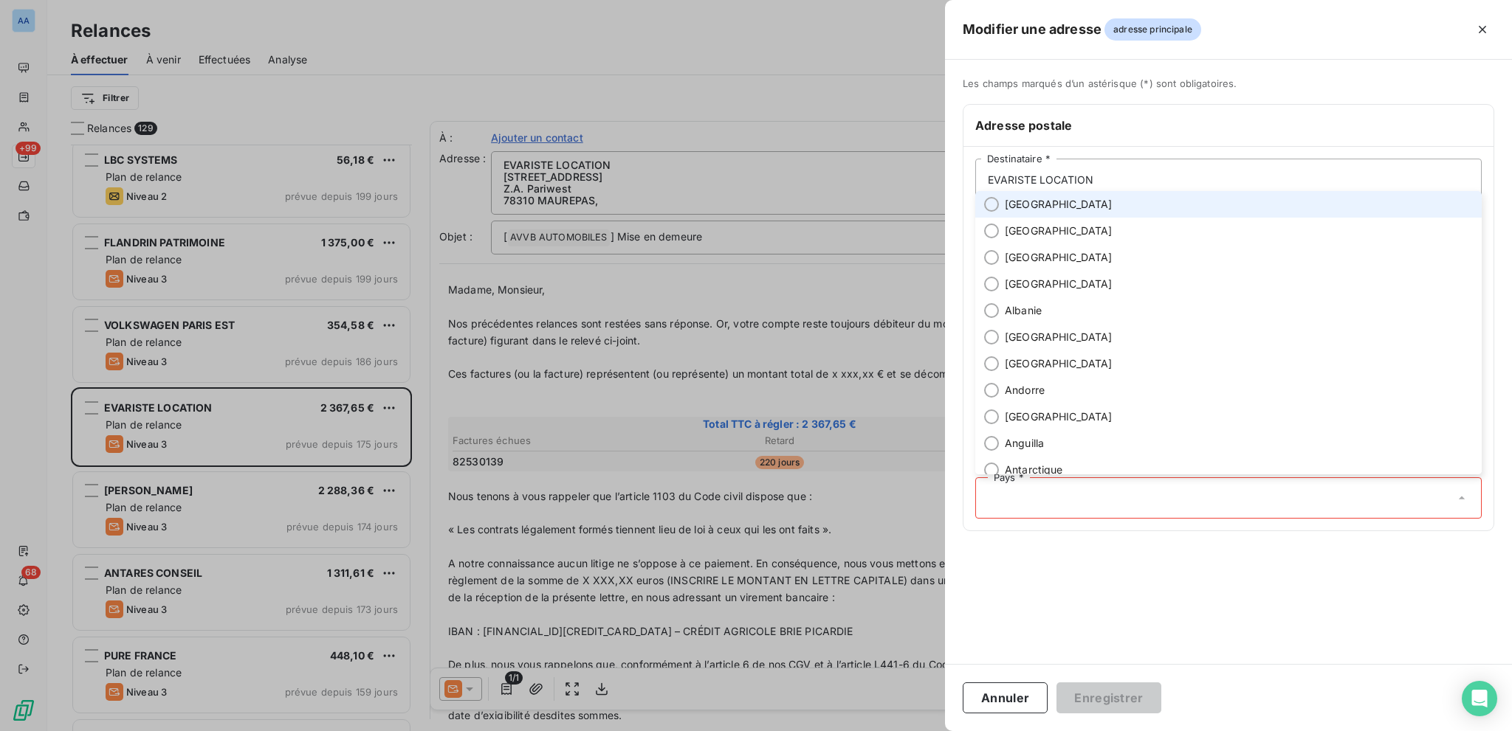
click at [1106, 205] on li "[GEOGRAPHIC_DATA]" at bounding box center [1228, 204] width 506 height 27
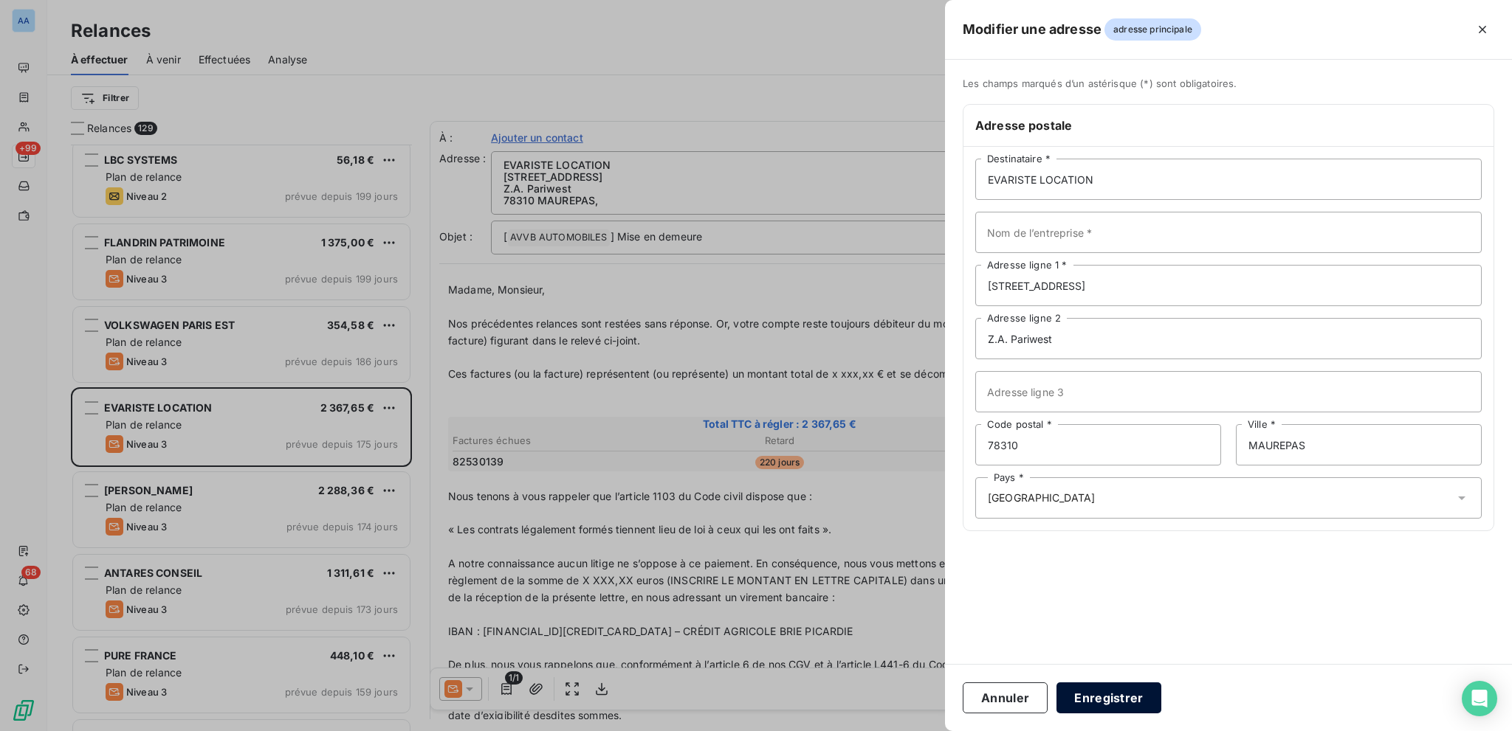
click at [1127, 688] on button "Enregistrer" at bounding box center [1108, 698] width 105 height 31
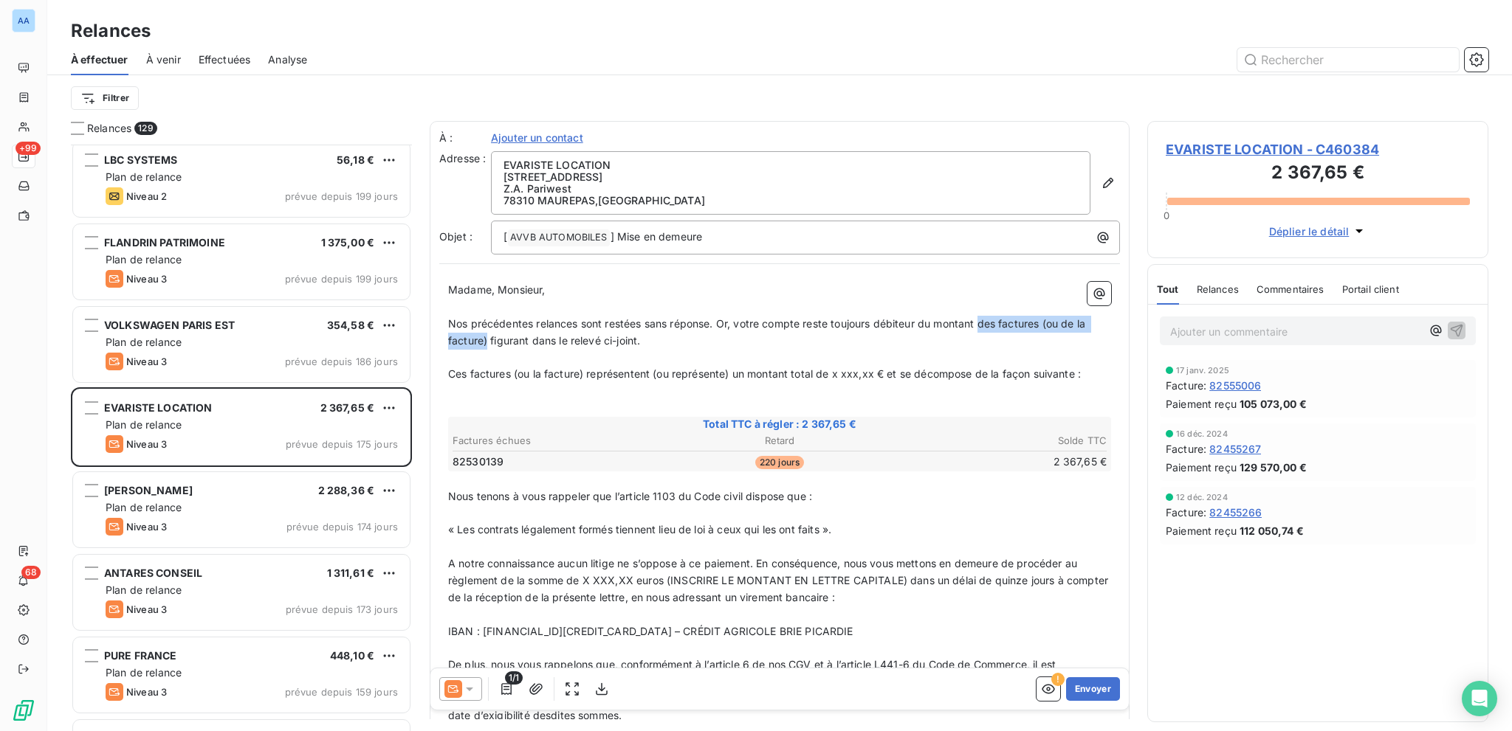
drag, startPoint x: 983, startPoint y: 321, endPoint x: 485, endPoint y: 342, distance: 498.6
click at [485, 342] on span "Nos précédentes relances sont restées sans réponse. Or, votre compte reste touj…" at bounding box center [768, 332] width 640 height 30
click at [493, 404] on p "﻿" at bounding box center [779, 408] width 663 height 17
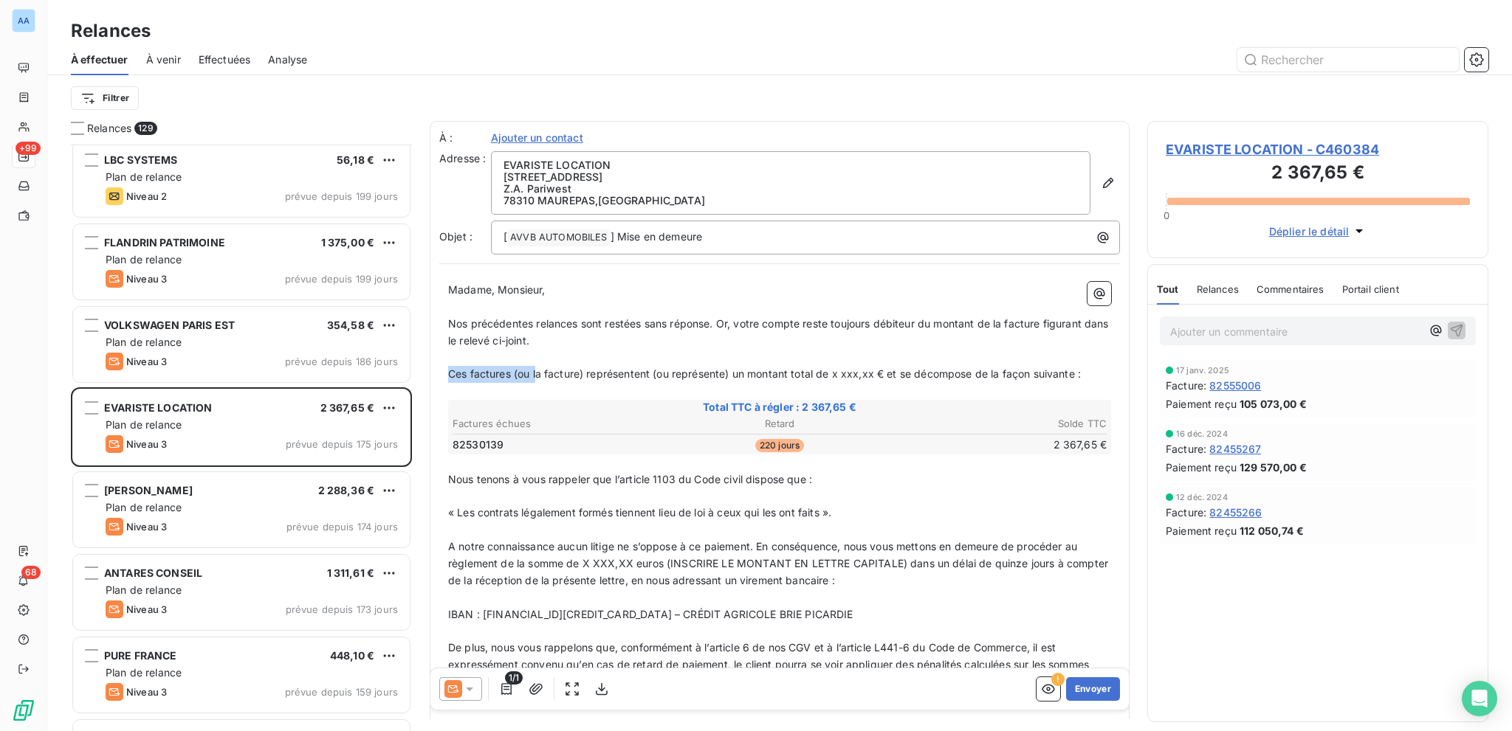
drag, startPoint x: 451, startPoint y: 372, endPoint x: 534, endPoint y: 376, distance: 83.5
click at [534, 376] on span "Ces factures (ou la facture) représentent (ou représente) un montant total de x…" at bounding box center [764, 374] width 633 height 13
click at [503, 379] on span "La facture) représentent (ou représente) un montant total de x xxx,xx € et se d…" at bounding box center [724, 374] width 552 height 13
drag, startPoint x: 504, startPoint y: 379, endPoint x: 585, endPoint y: 370, distance: 80.9
click at [585, 370] on span "La facture représentent (ou représente) un montant total de x xxx,xx € et se dé…" at bounding box center [722, 374] width 548 height 13
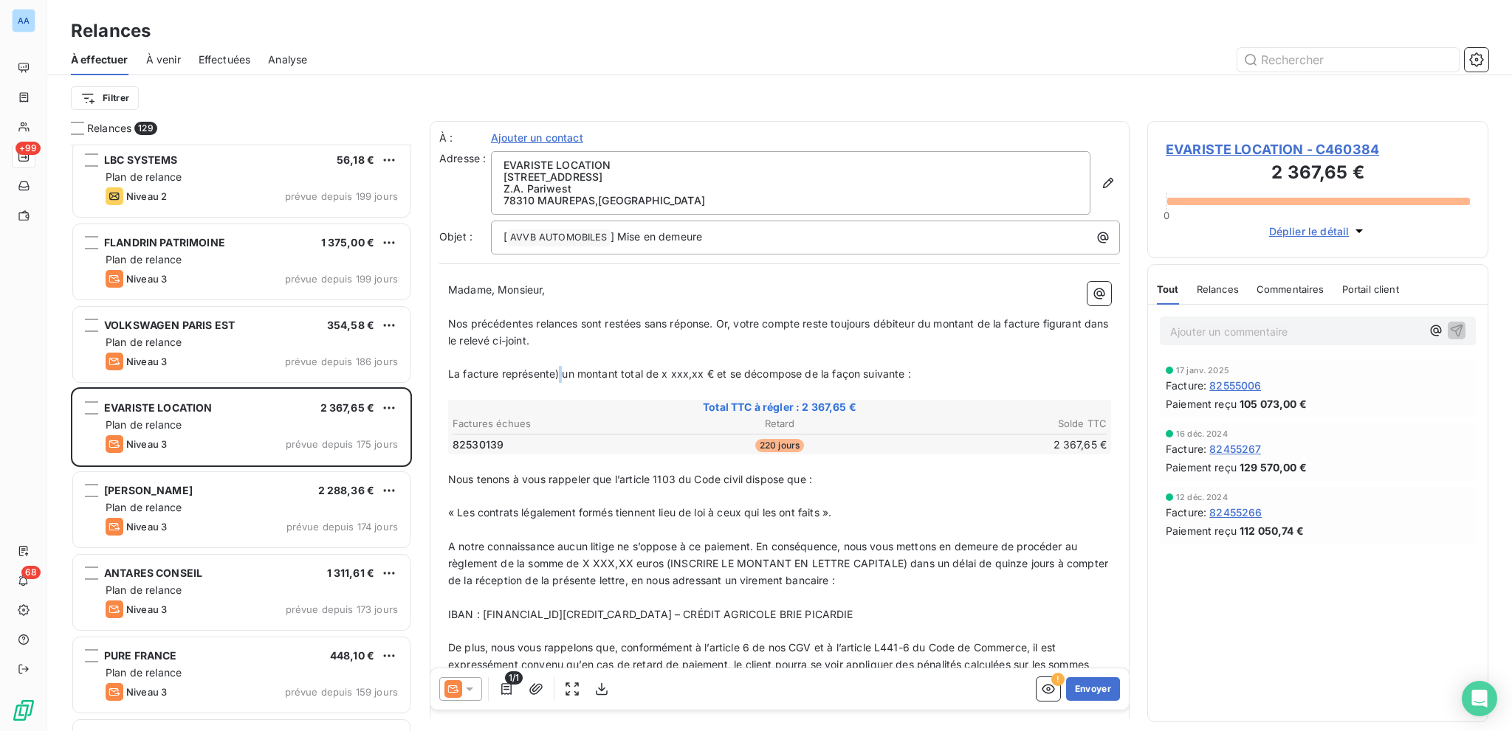
click at [562, 374] on span "La facture représente) un montant total de x xxx,xx € et se décompose de la faç…" at bounding box center [679, 374] width 463 height 13
drag, startPoint x: 658, startPoint y: 373, endPoint x: 695, endPoint y: 374, distance: 36.9
click at [695, 374] on span "La facture représente un montant total de x xxx,xx € et se décompose de la faço…" at bounding box center [677, 374] width 459 height 13
drag, startPoint x: 585, startPoint y: 566, endPoint x: 633, endPoint y: 562, distance: 48.1
click at [633, 562] on span "A notre connaissance aucun litige ne s’oppose à ce paiement. En conséquence, no…" at bounding box center [779, 563] width 663 height 46
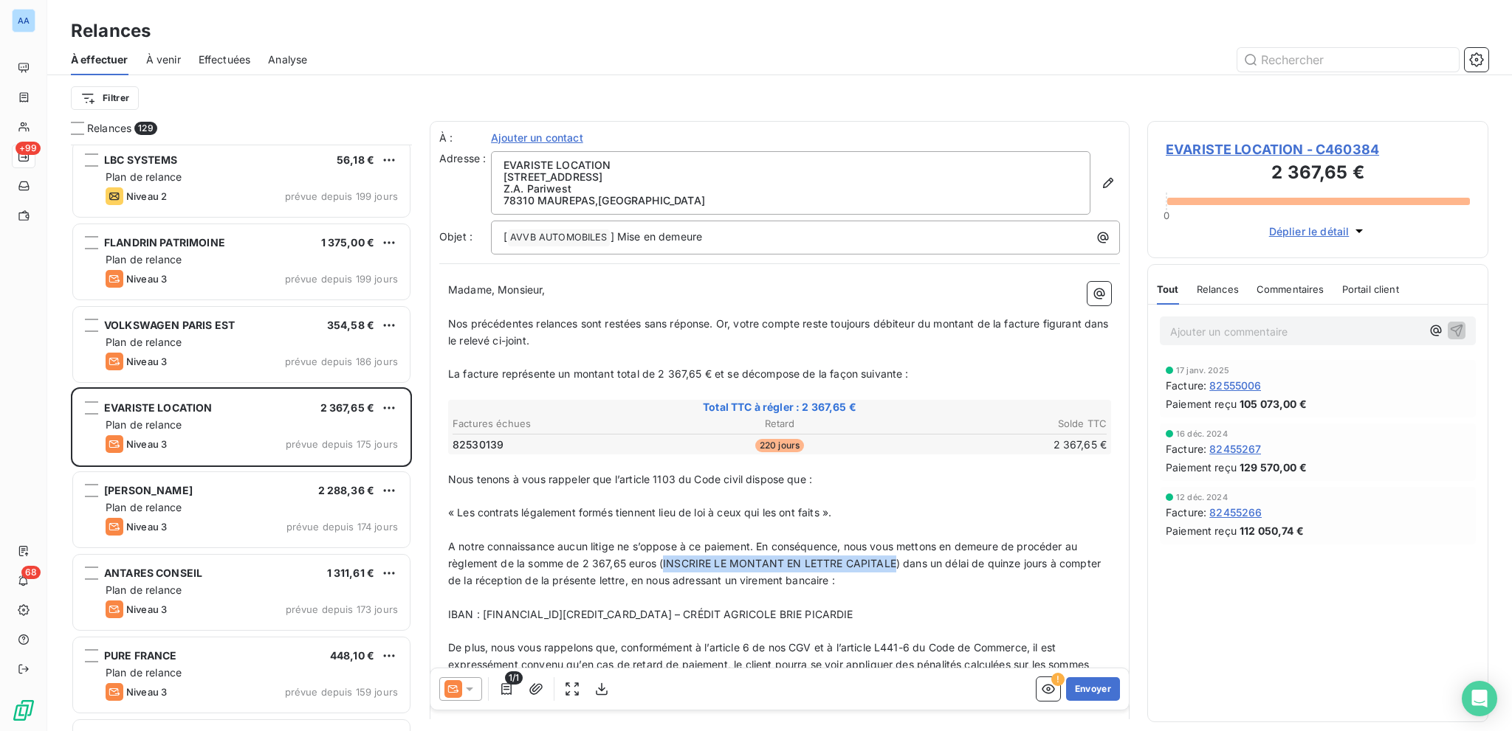
drag, startPoint x: 663, startPoint y: 558, endPoint x: 895, endPoint y: 559, distance: 231.7
click at [895, 559] on span "A notre connaissance aucun litige ne s’oppose à ce paiement. En conséquence, no…" at bounding box center [775, 563] width 655 height 46
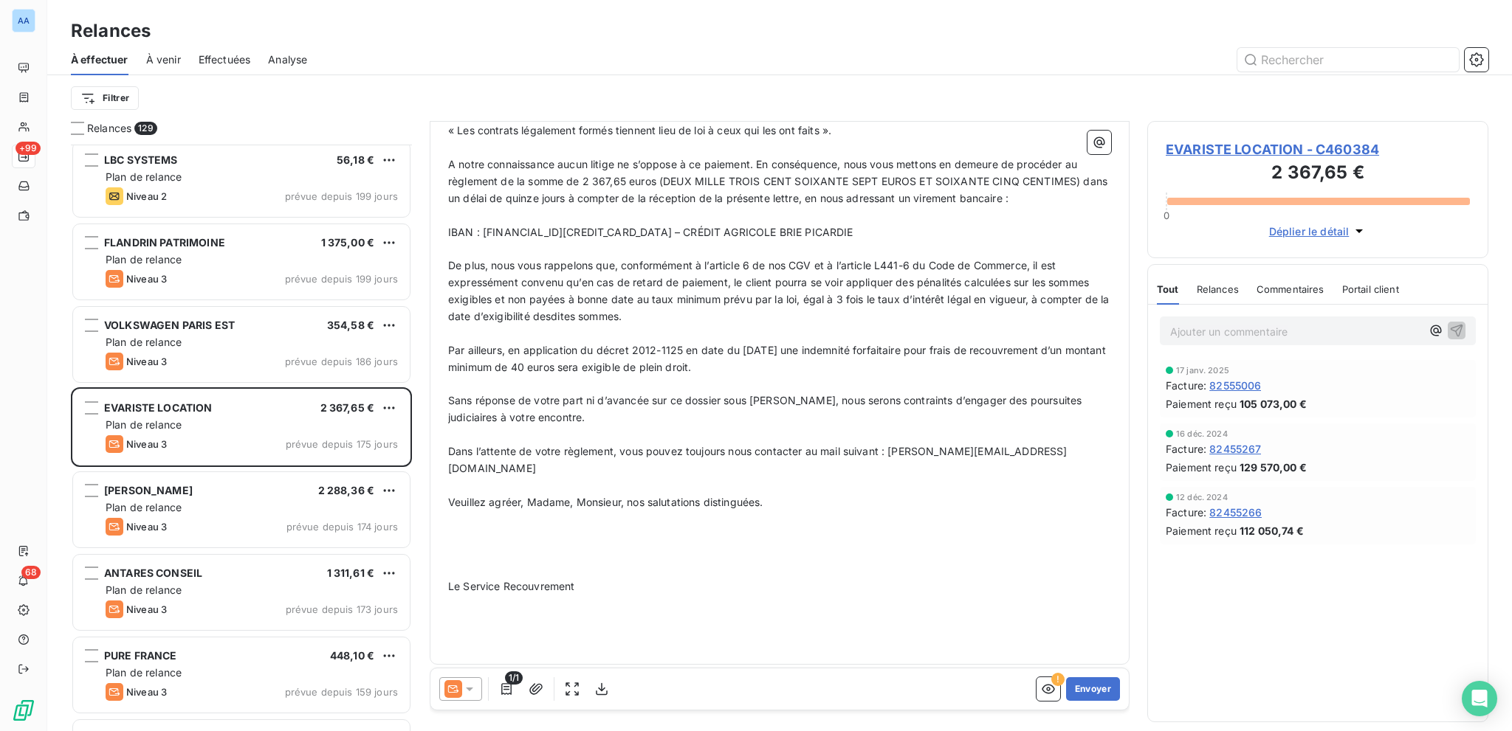
click at [617, 562] on p "﻿" at bounding box center [779, 570] width 663 height 17
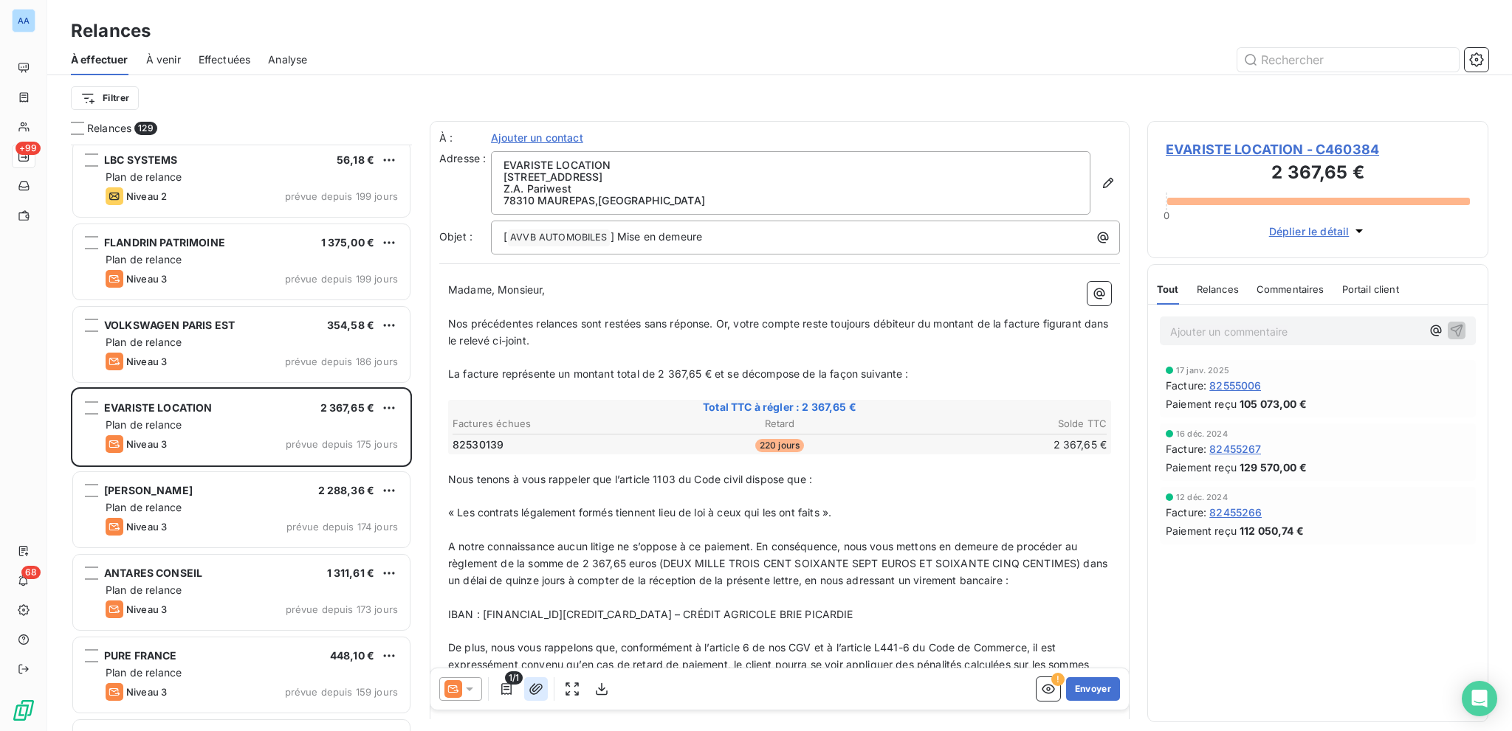
click at [528, 678] on button "button" at bounding box center [536, 690] width 24 height 24
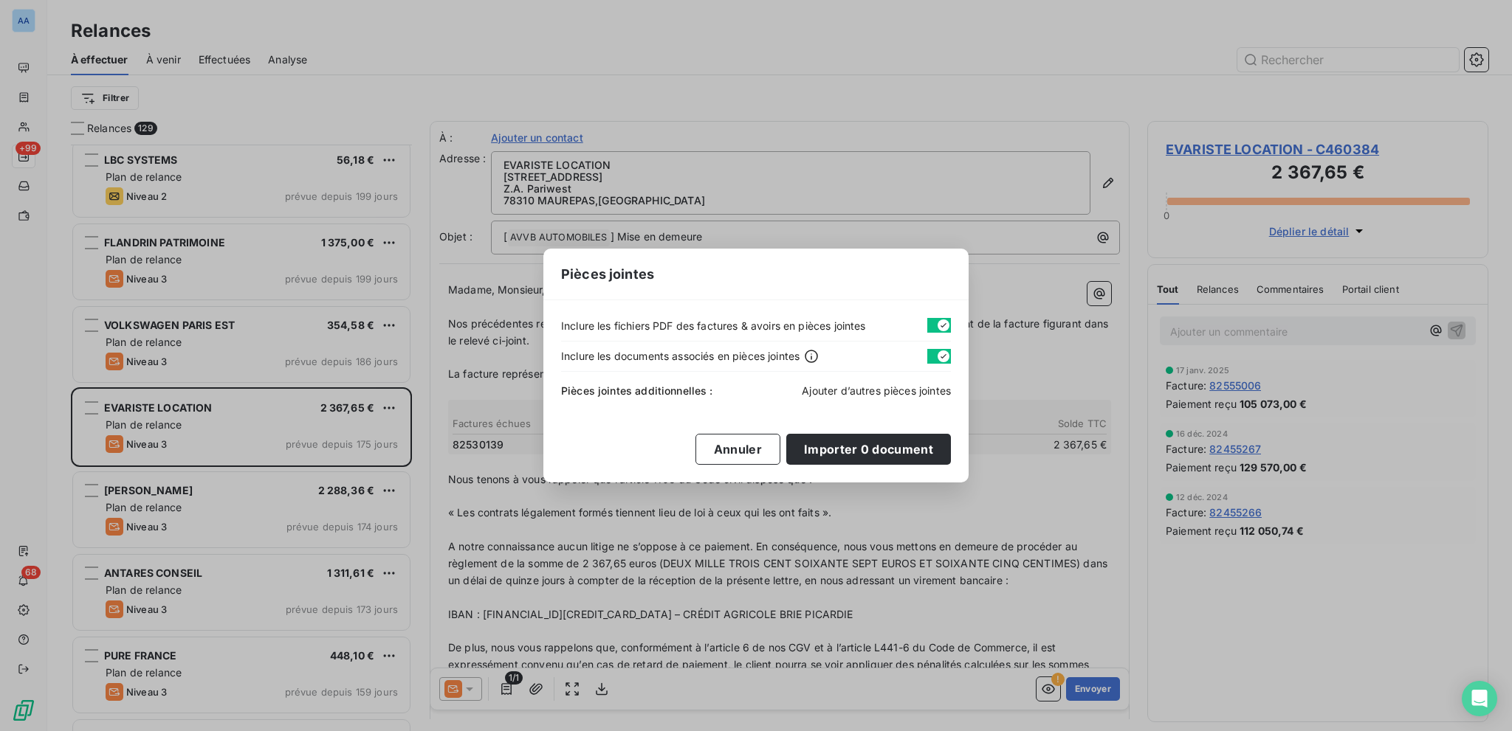
click at [824, 389] on span "Ajouter d’autres pièces jointes" at bounding box center [876, 391] width 149 height 13
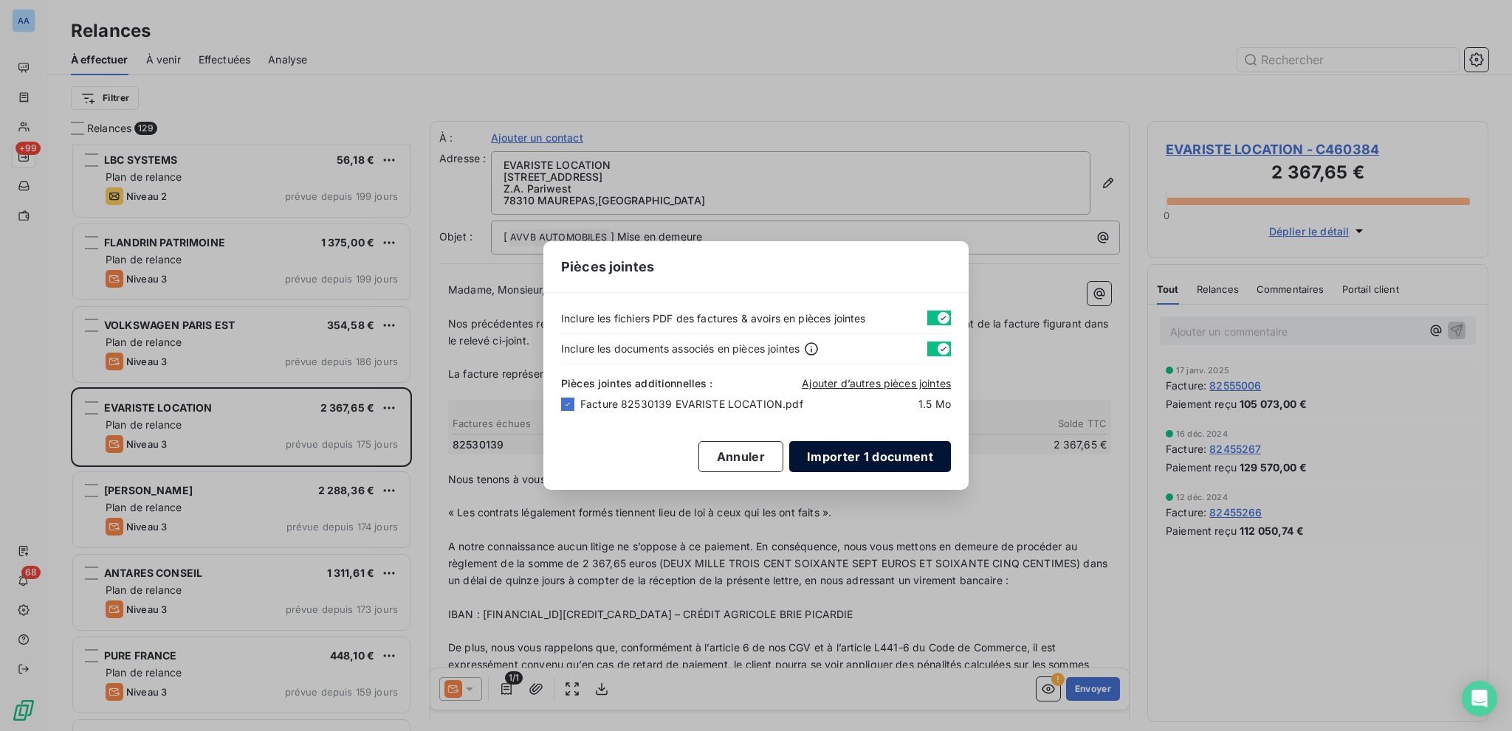
click at [878, 445] on button "Importer 1 document" at bounding box center [870, 456] width 162 height 31
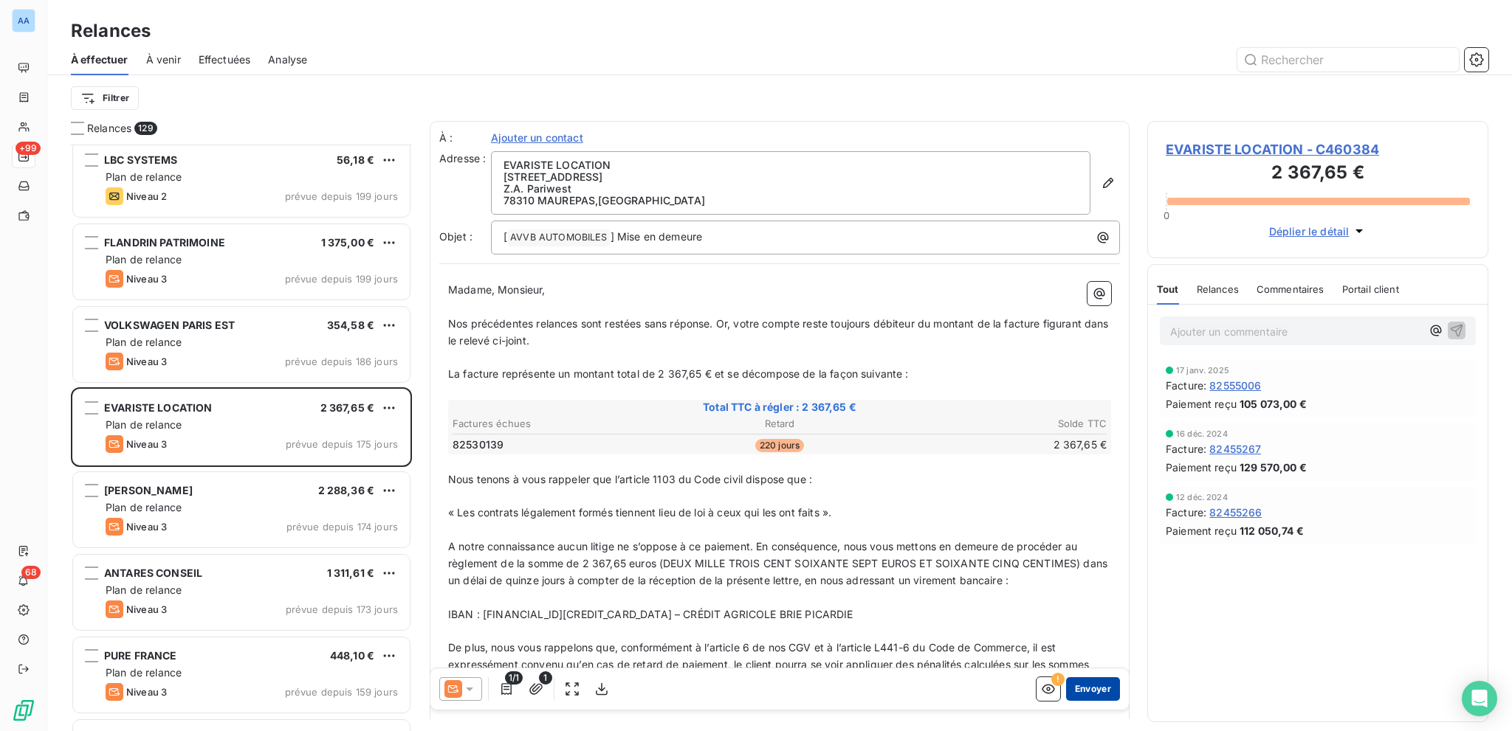
click at [1066, 690] on button "Envoyer" at bounding box center [1093, 690] width 54 height 24
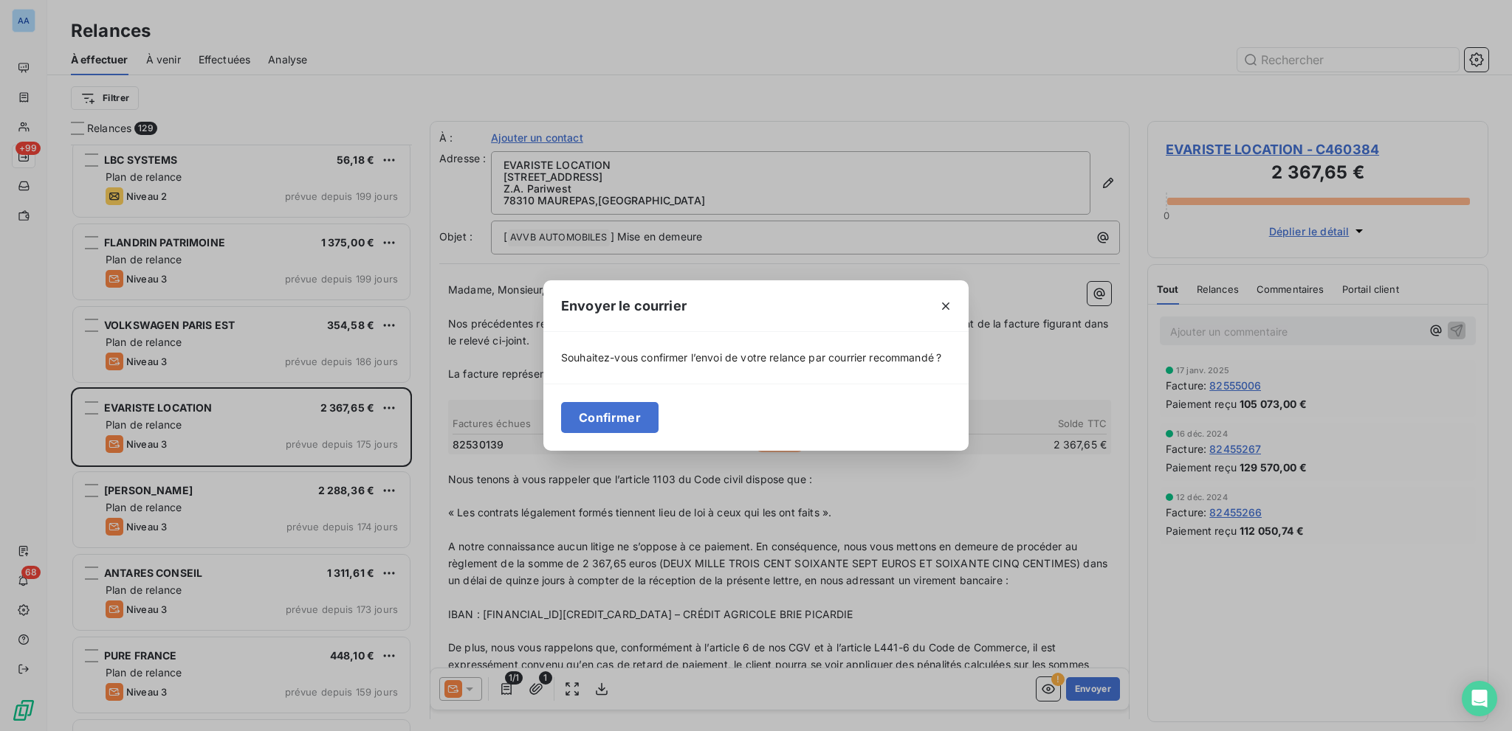
click at [649, 433] on div "Confirmer" at bounding box center [755, 417] width 425 height 67
click at [644, 427] on button "Confirmer" at bounding box center [609, 417] width 97 height 31
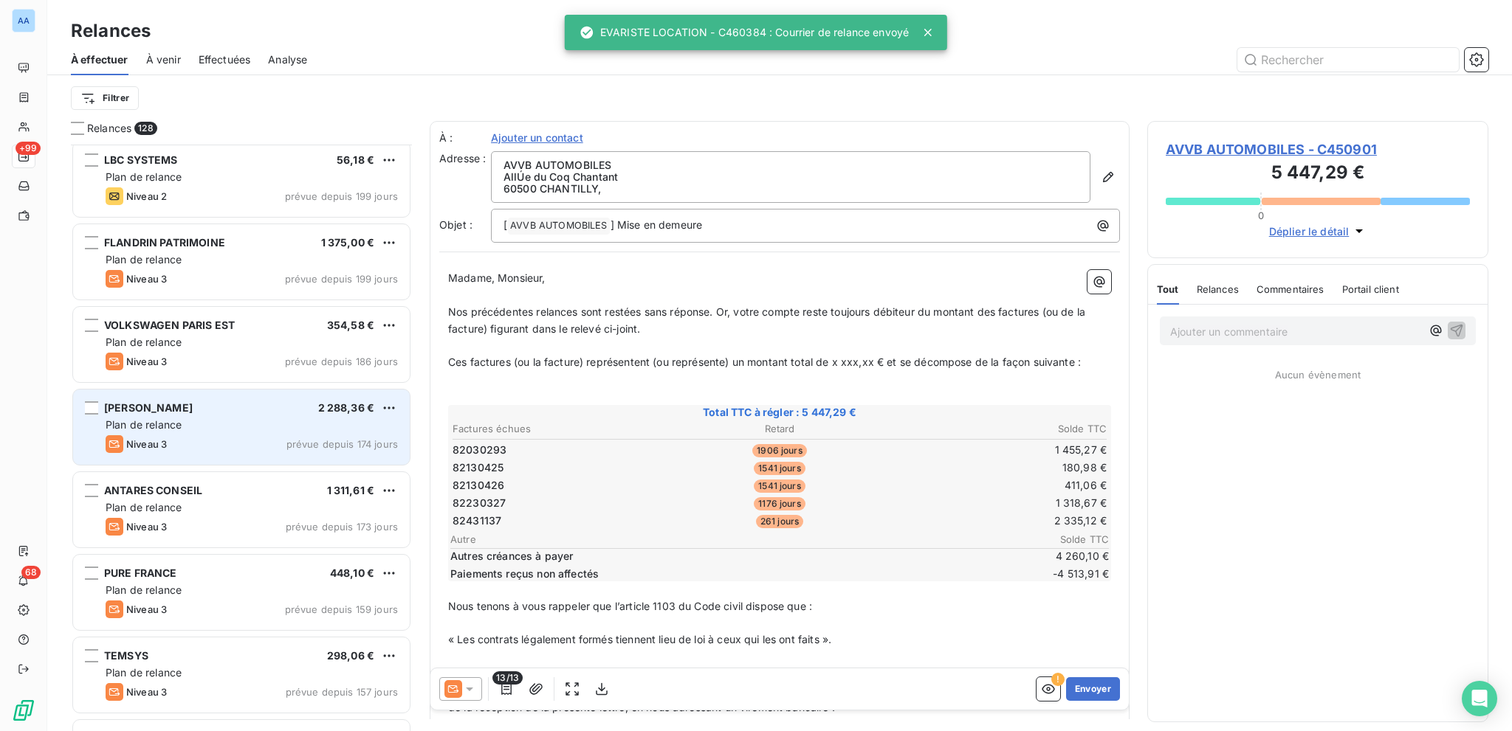
click at [317, 435] on div "Niveau 3 prévue depuis 174 jours" at bounding box center [252, 444] width 292 height 18
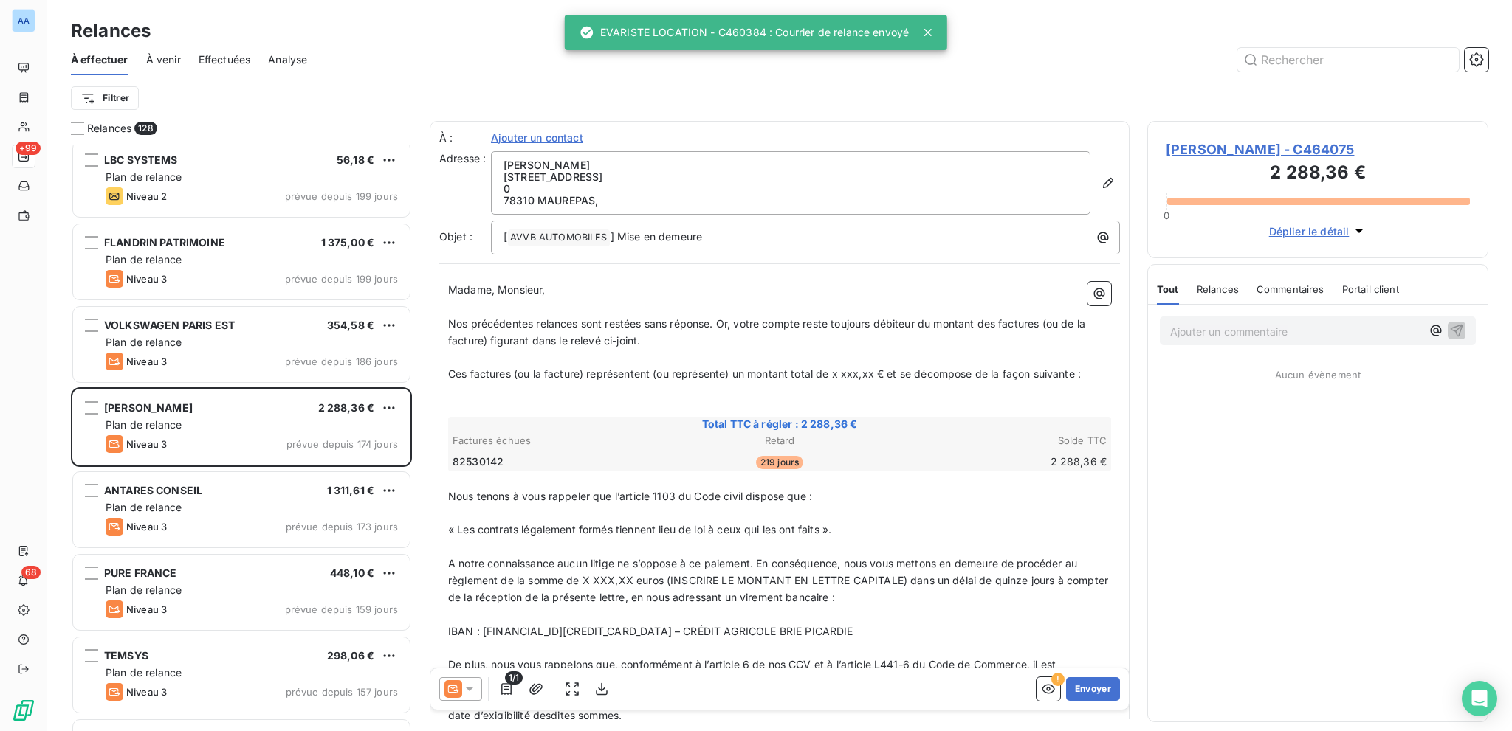
click at [1082, 179] on div "[PERSON_NAME] [STREET_ADDRESS] ," at bounding box center [805, 182] width 629 height 63
click at [1100, 188] on icon "button" at bounding box center [1107, 183] width 15 height 15
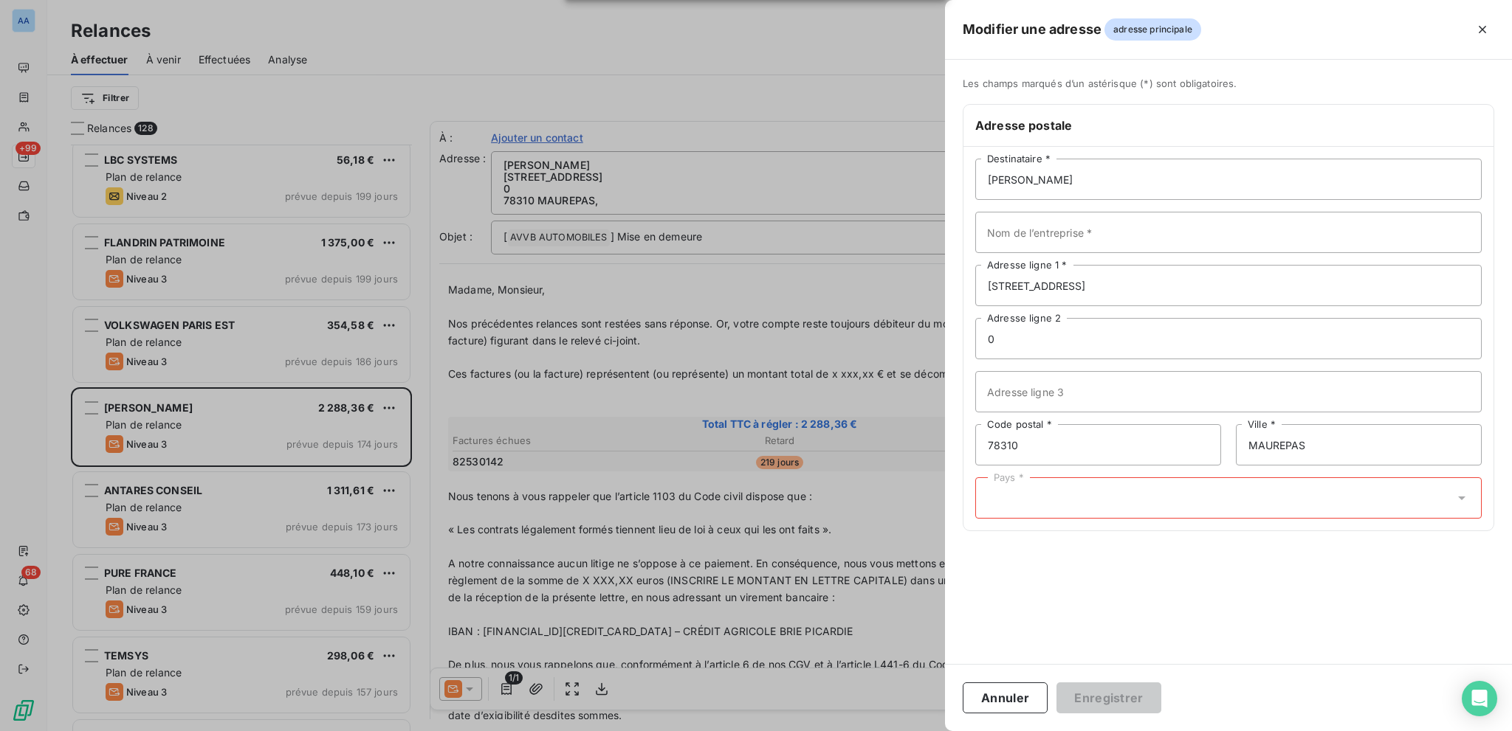
click at [1153, 502] on div "Pays *" at bounding box center [1228, 498] width 506 height 41
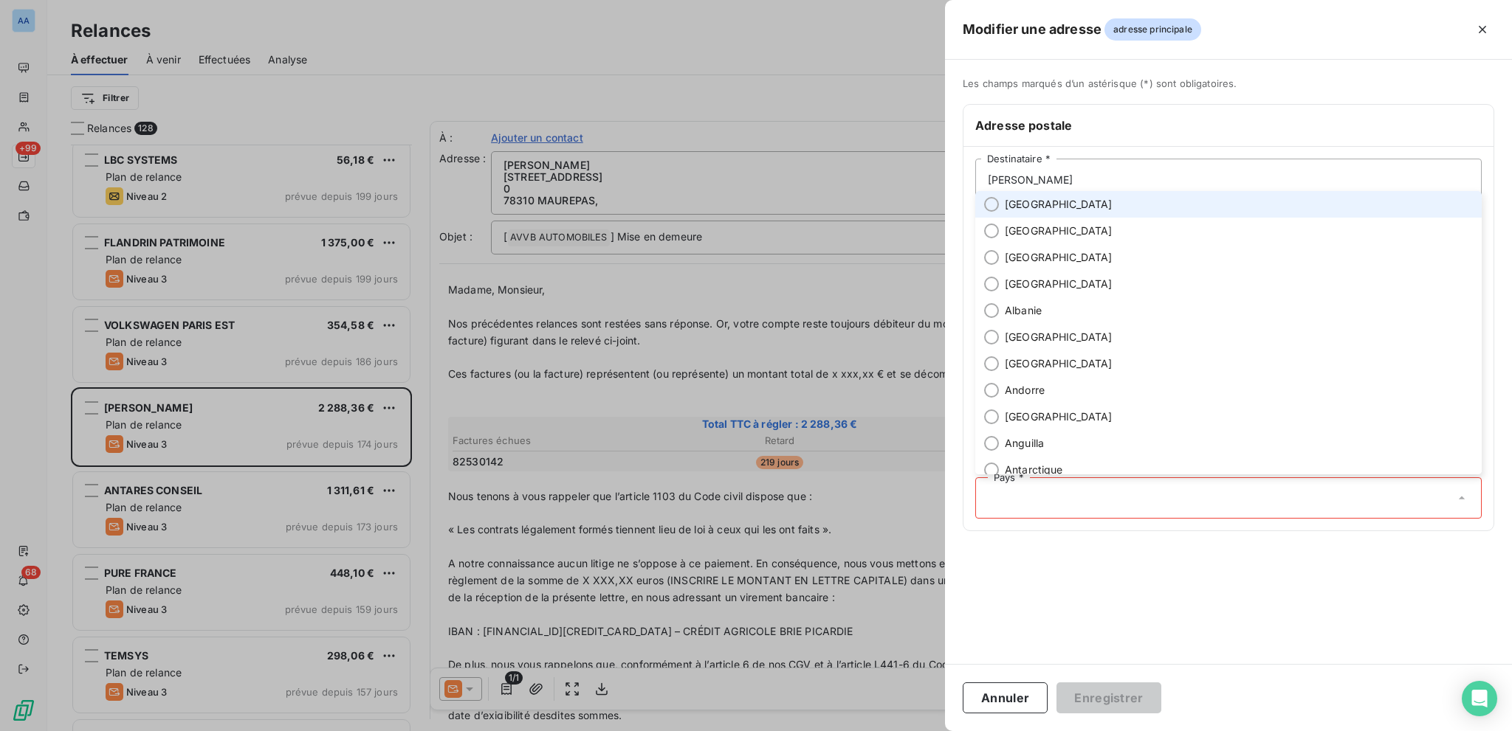
click at [1054, 203] on li "[GEOGRAPHIC_DATA]" at bounding box center [1228, 204] width 506 height 27
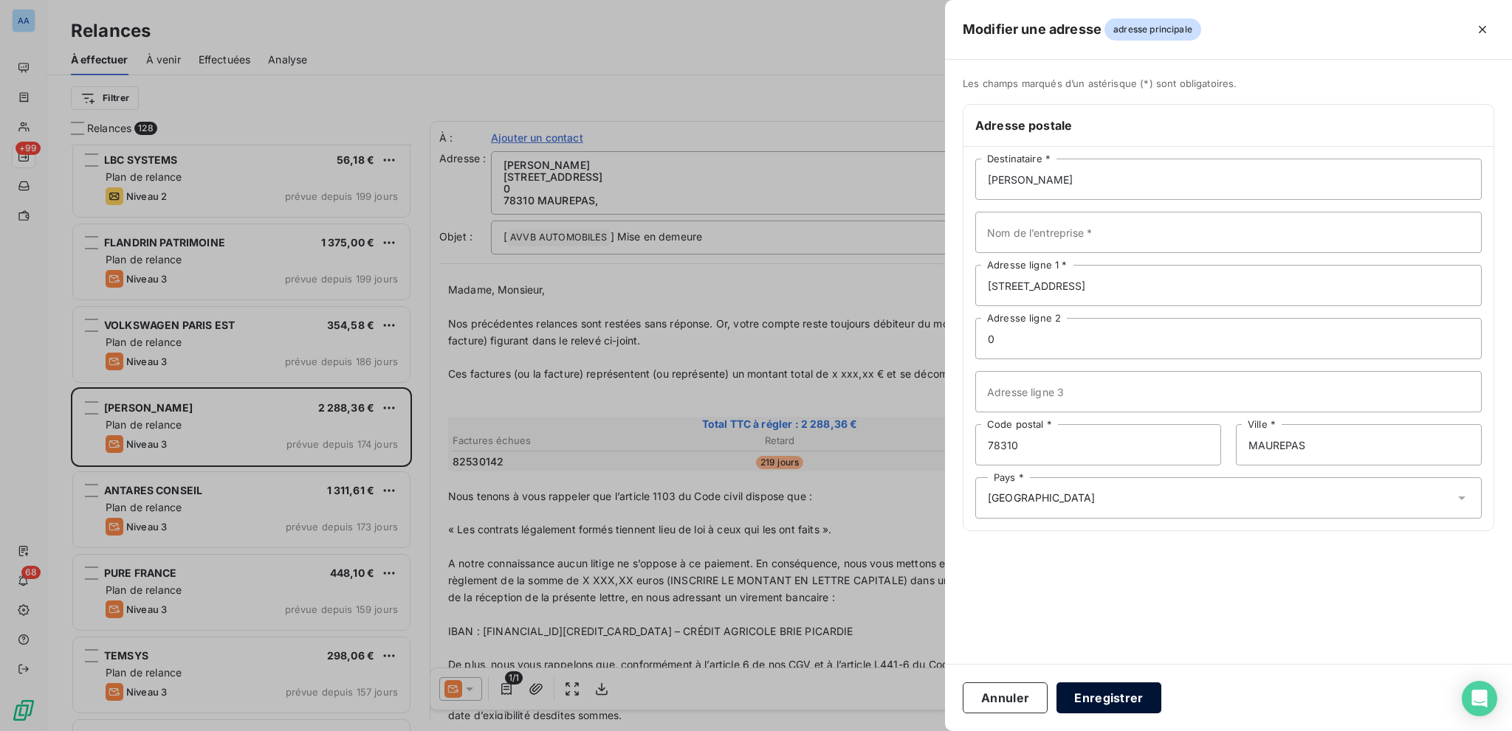
click at [1133, 698] on button "Enregistrer" at bounding box center [1108, 698] width 105 height 31
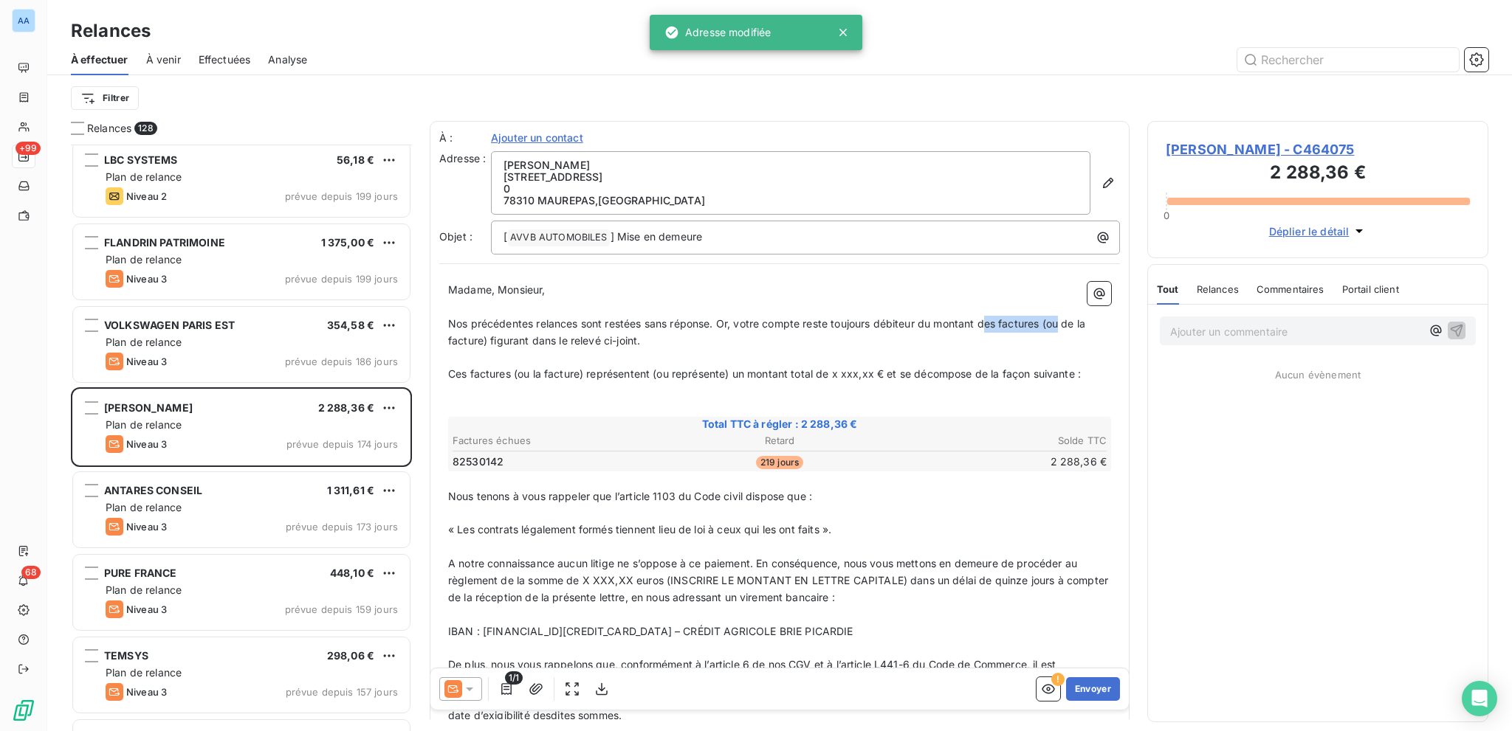
drag, startPoint x: 986, startPoint y: 321, endPoint x: 1060, endPoint y: 328, distance: 74.1
click at [1060, 328] on span "Nos précédentes relances sont restées sans réponse. Or, votre compte reste touj…" at bounding box center [768, 332] width 640 height 30
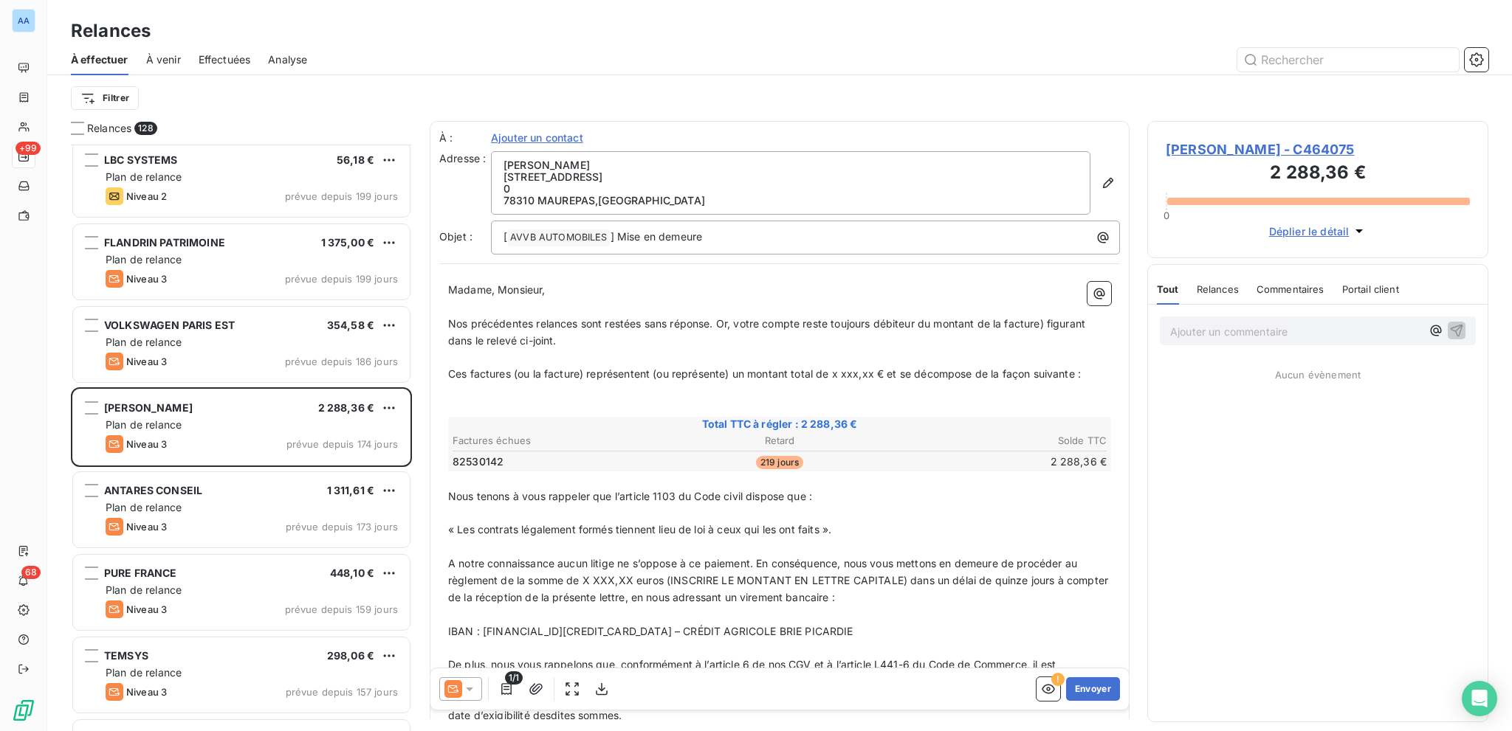
click at [1044, 322] on span "Nos précédentes relances sont restées sans réponse. Or, votre compte reste touj…" at bounding box center [768, 332] width 640 height 30
drag, startPoint x: 451, startPoint y: 373, endPoint x: 585, endPoint y: 368, distance: 133.7
click at [585, 368] on span "Ces factures (ou la facture) représentent (ou représente) un montant total de x…" at bounding box center [764, 374] width 633 height 13
drag, startPoint x: 504, startPoint y: 377, endPoint x: 585, endPoint y: 375, distance: 80.5
click at [585, 375] on span "La facture représentent (ou représente) un montant total de x xxx,xx € et se dé…" at bounding box center [722, 374] width 548 height 13
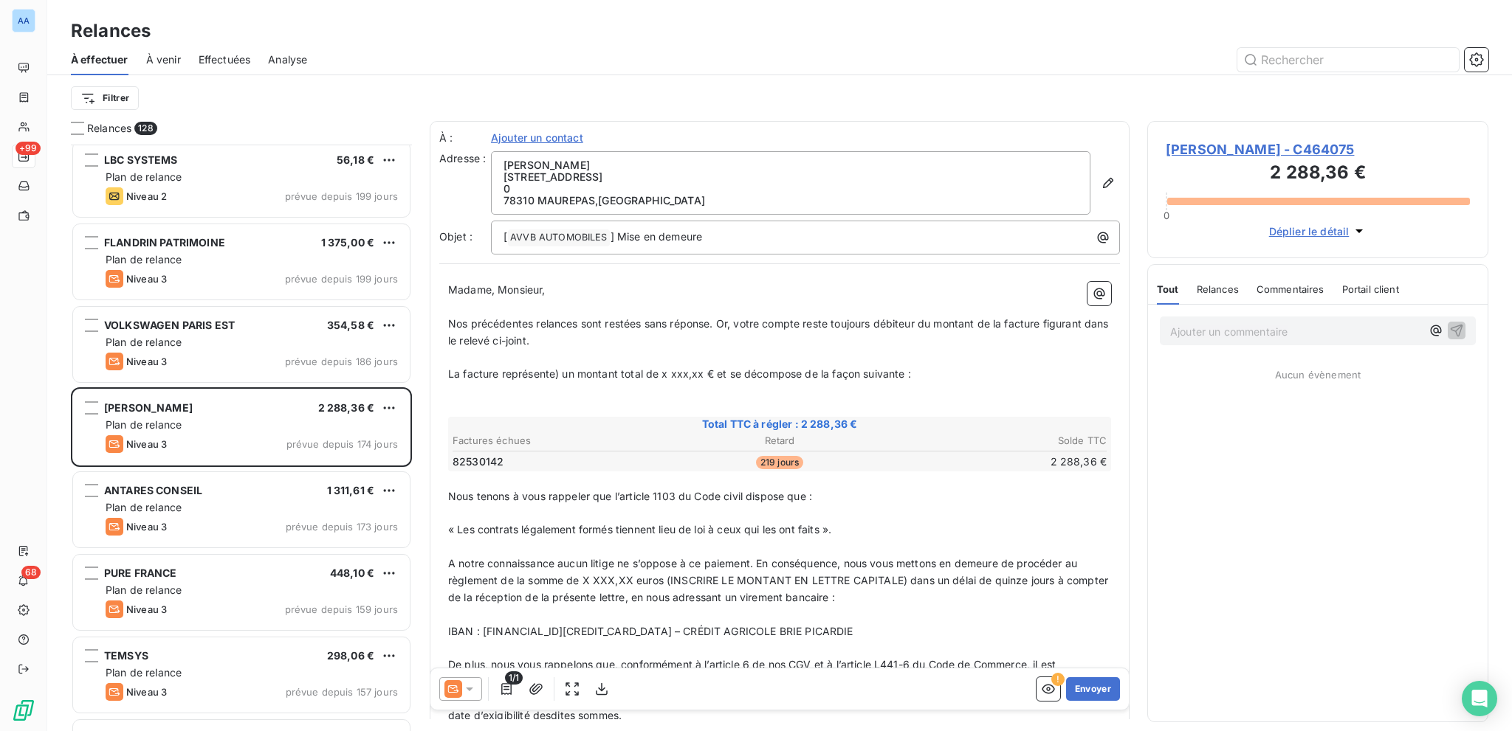
click at [559, 377] on span "La facture représente) un montant total de x xxx,xx € et se décompose de la faç…" at bounding box center [679, 374] width 463 height 13
drag, startPoint x: 658, startPoint y: 371, endPoint x: 697, endPoint y: 379, distance: 39.4
click at [697, 379] on span "La facture représente un montant total de x xxx,xx € et se décompose de la faço…" at bounding box center [677, 374] width 459 height 13
drag, startPoint x: 583, startPoint y: 581, endPoint x: 633, endPoint y: 572, distance: 50.2
click at [633, 572] on span "A notre connaissance aucun litige ne s’oppose à ce paiement. En conséquence, no…" at bounding box center [779, 580] width 663 height 46
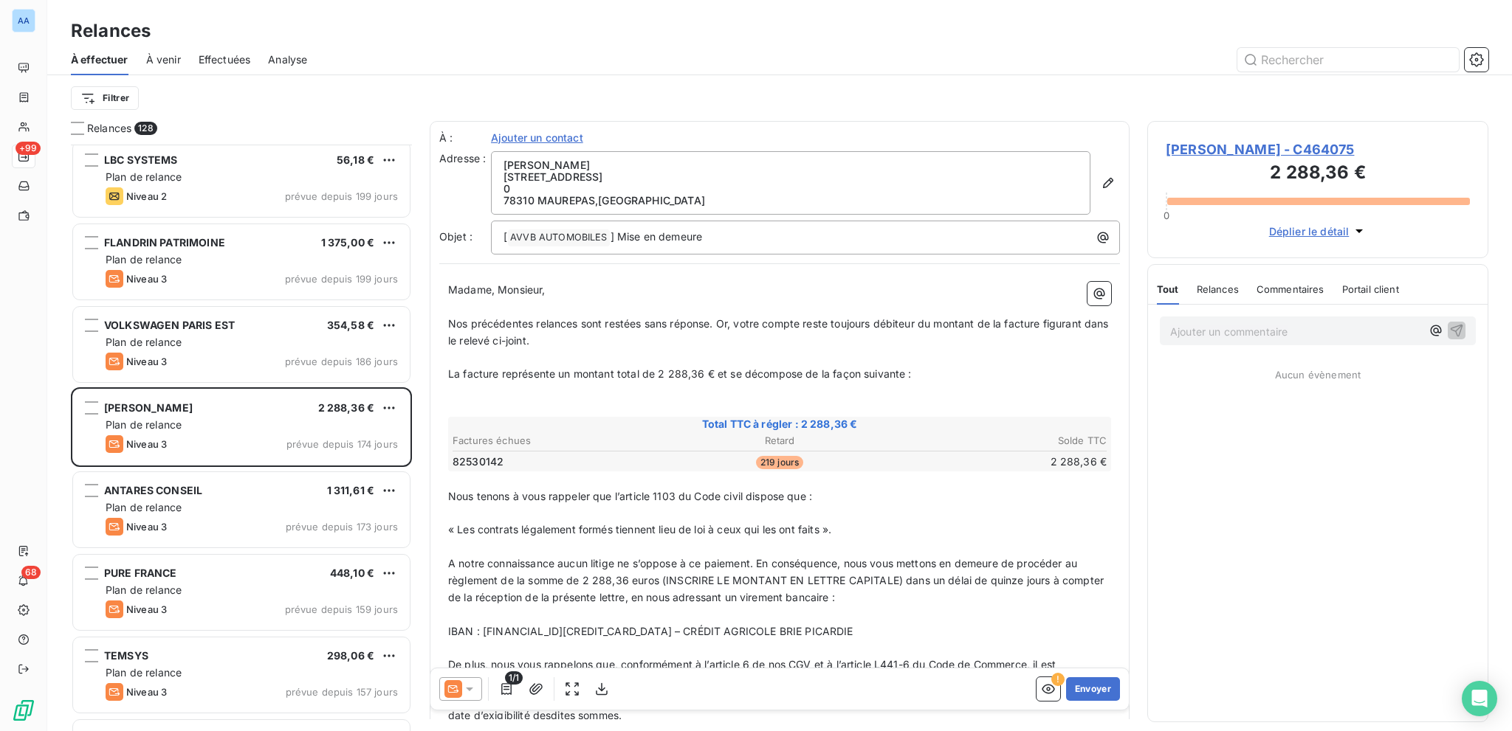
click at [666, 580] on span "A notre connaissance aucun litige ne s’oppose à ce paiement. En conséquence, no…" at bounding box center [777, 580] width 658 height 46
drag, startPoint x: 666, startPoint y: 580, endPoint x: 895, endPoint y: 585, distance: 228.9
click at [895, 585] on p "A notre connaissance aucun litige ne s’oppose à ce paiement. En conséquence, no…" at bounding box center [779, 581] width 663 height 51
click at [543, 692] on button "button" at bounding box center [536, 690] width 24 height 24
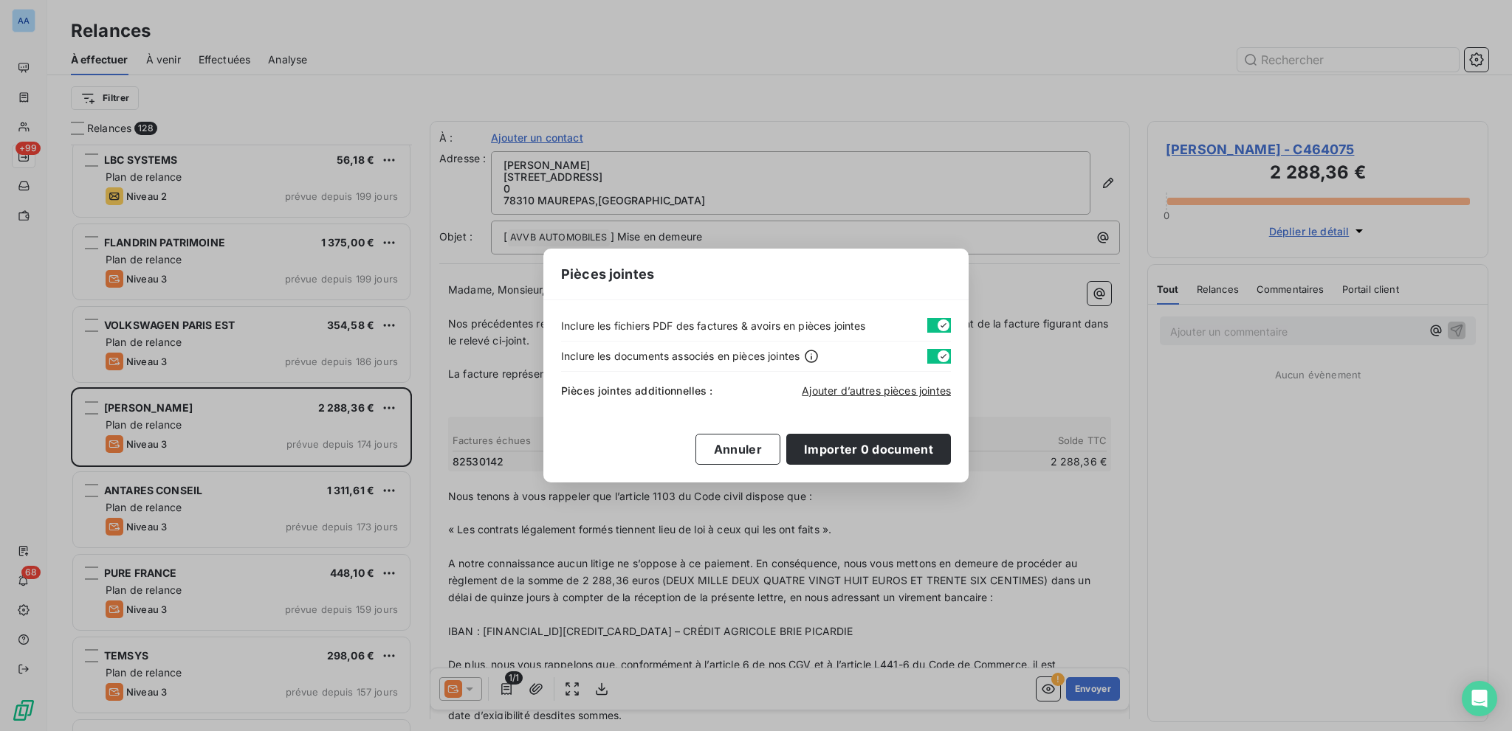
click at [827, 380] on div "Pièces jointes additionnelles : Ajouter d’autres pièces jointes" at bounding box center [756, 388] width 390 height 32
click at [841, 392] on span "Ajouter d’autres pièces jointes" at bounding box center [876, 391] width 149 height 13
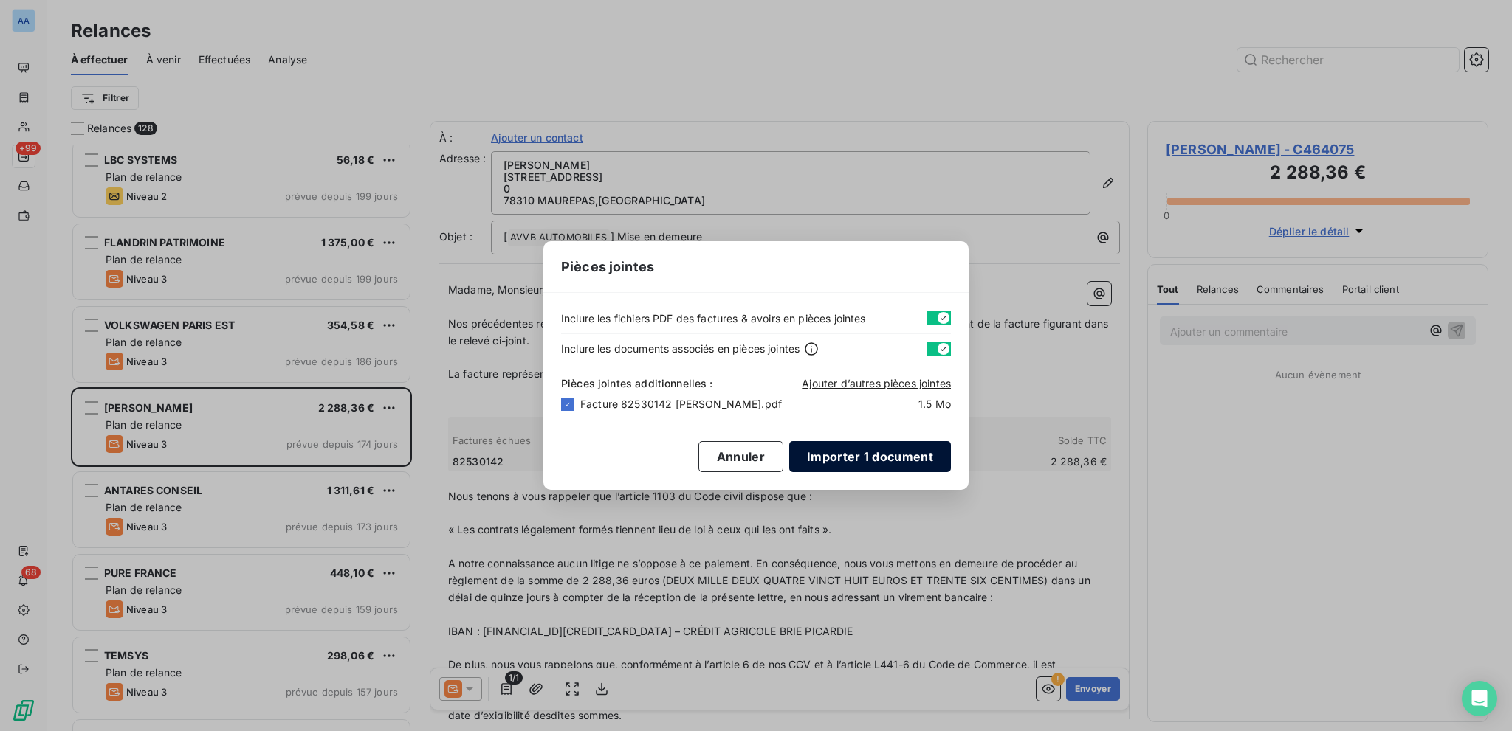
click at [814, 466] on button "Importer 1 document" at bounding box center [870, 456] width 162 height 31
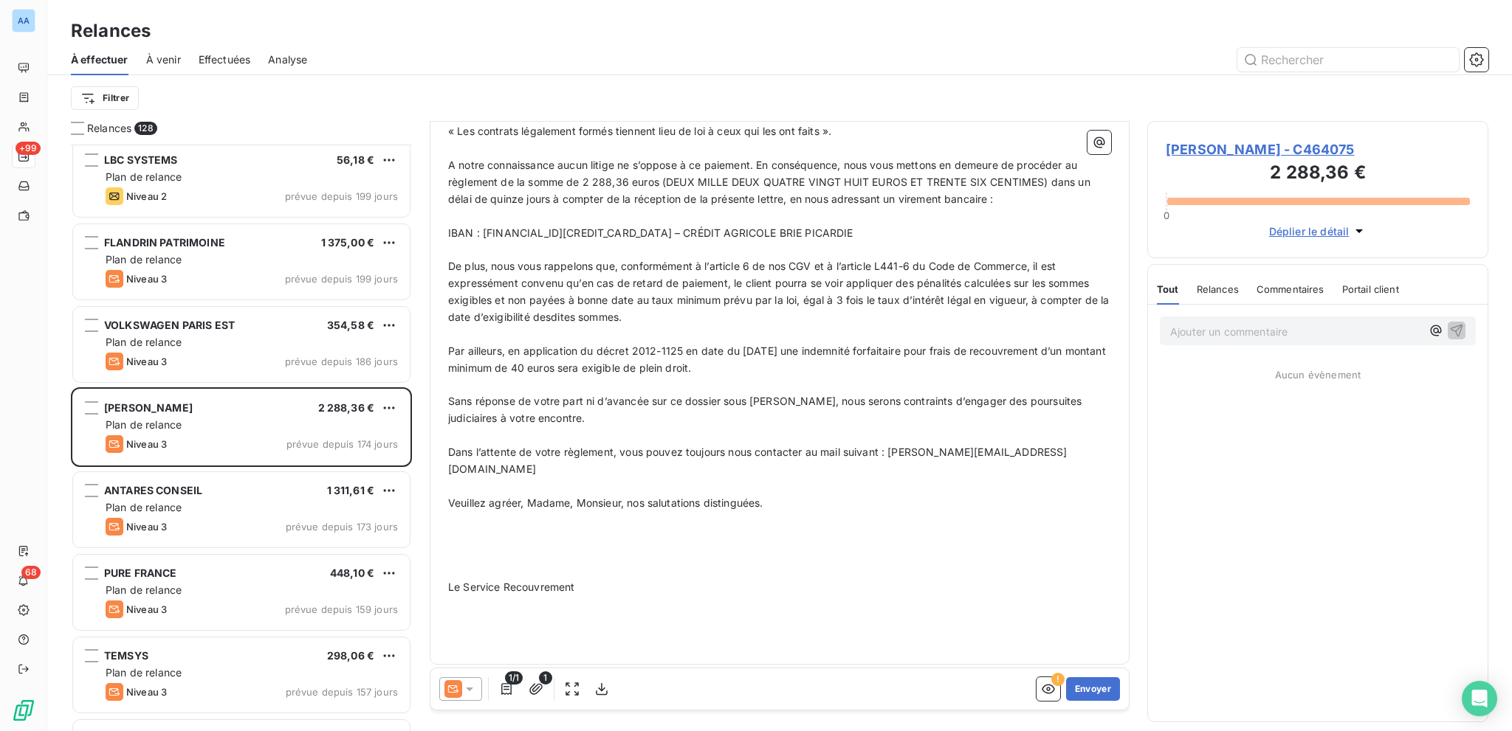
scroll to position [400, 0]
click at [459, 580] on span "Le Service Recouvrement" at bounding box center [511, 586] width 126 height 13
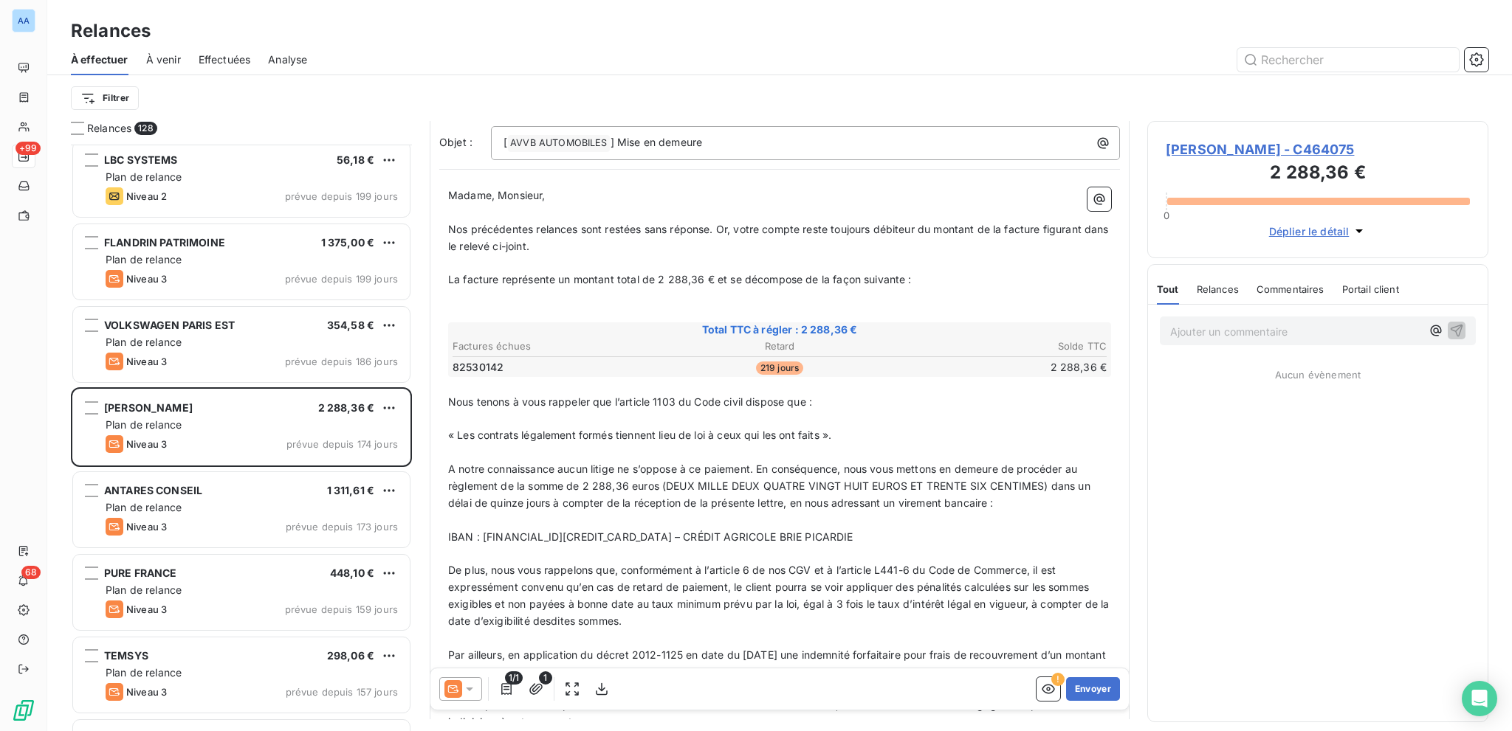
scroll to position [0, 0]
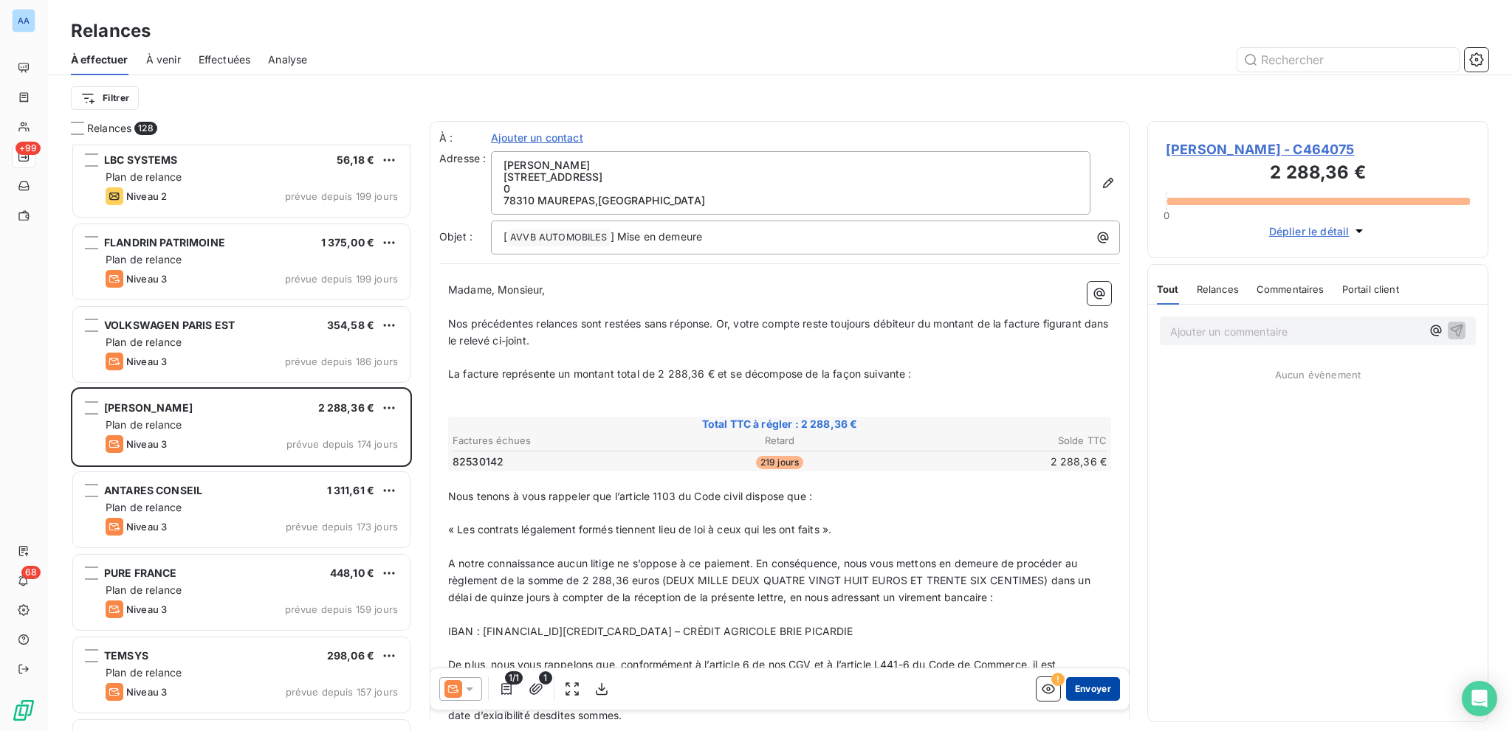
click at [1075, 685] on button "Envoyer" at bounding box center [1093, 690] width 54 height 24
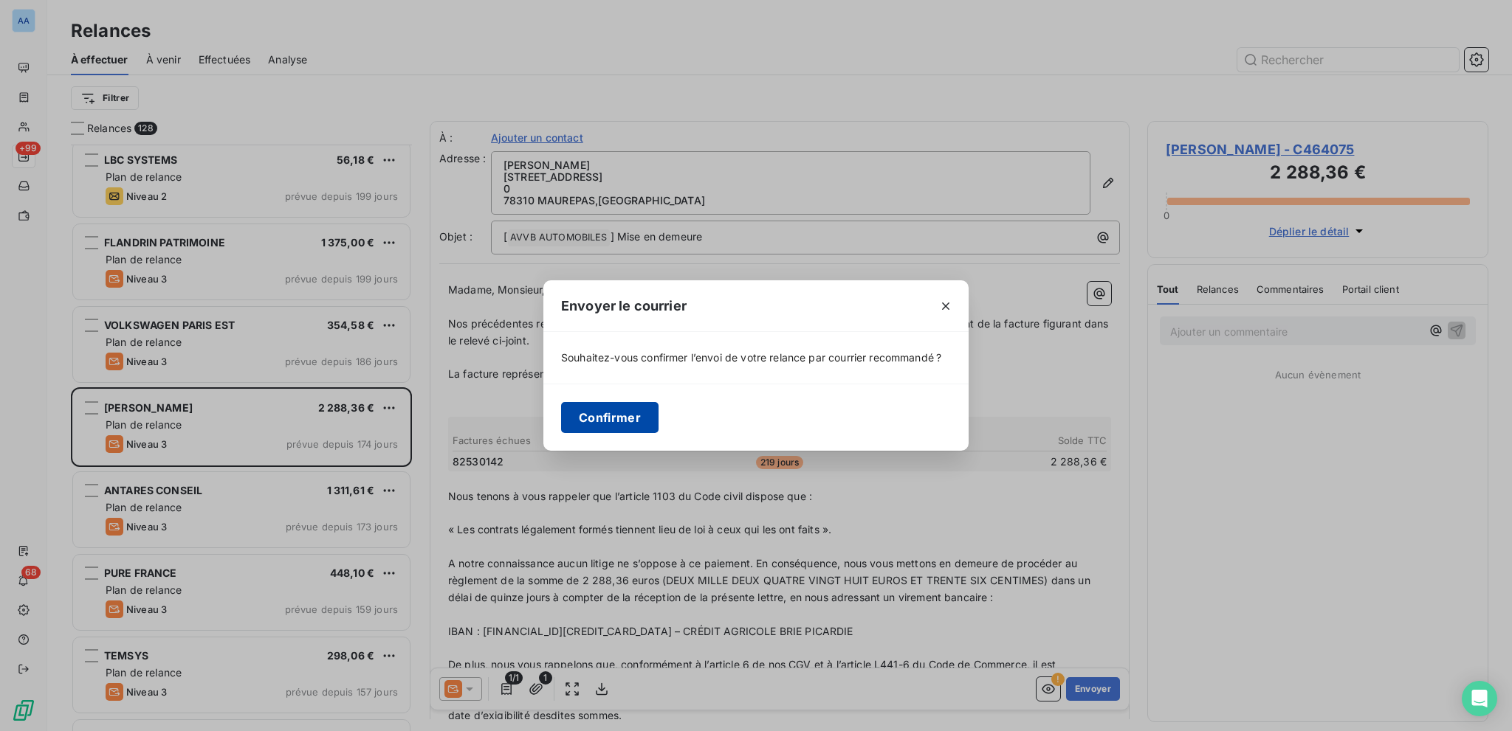
click at [627, 409] on button "Confirmer" at bounding box center [609, 417] width 97 height 31
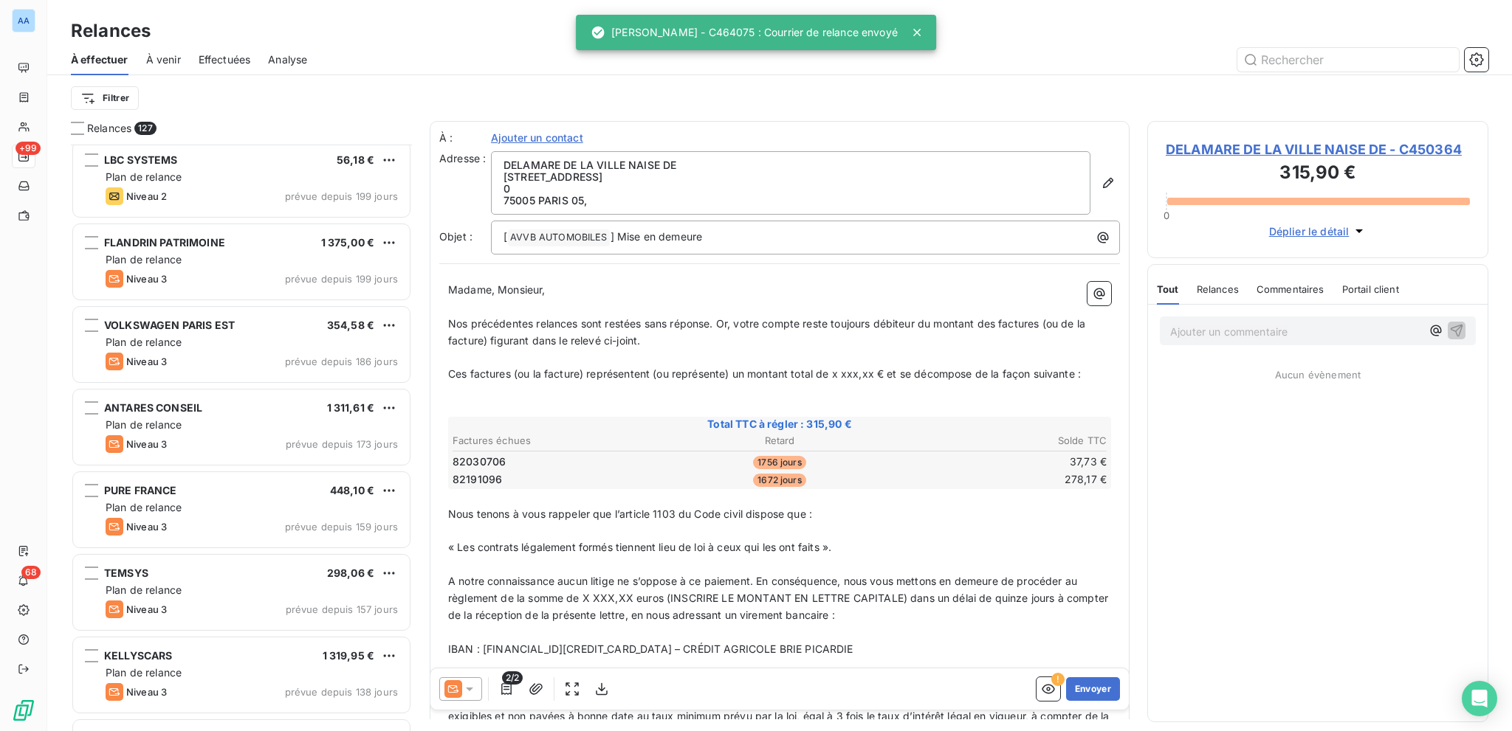
click at [220, 61] on span "Effectuées" at bounding box center [225, 59] width 52 height 15
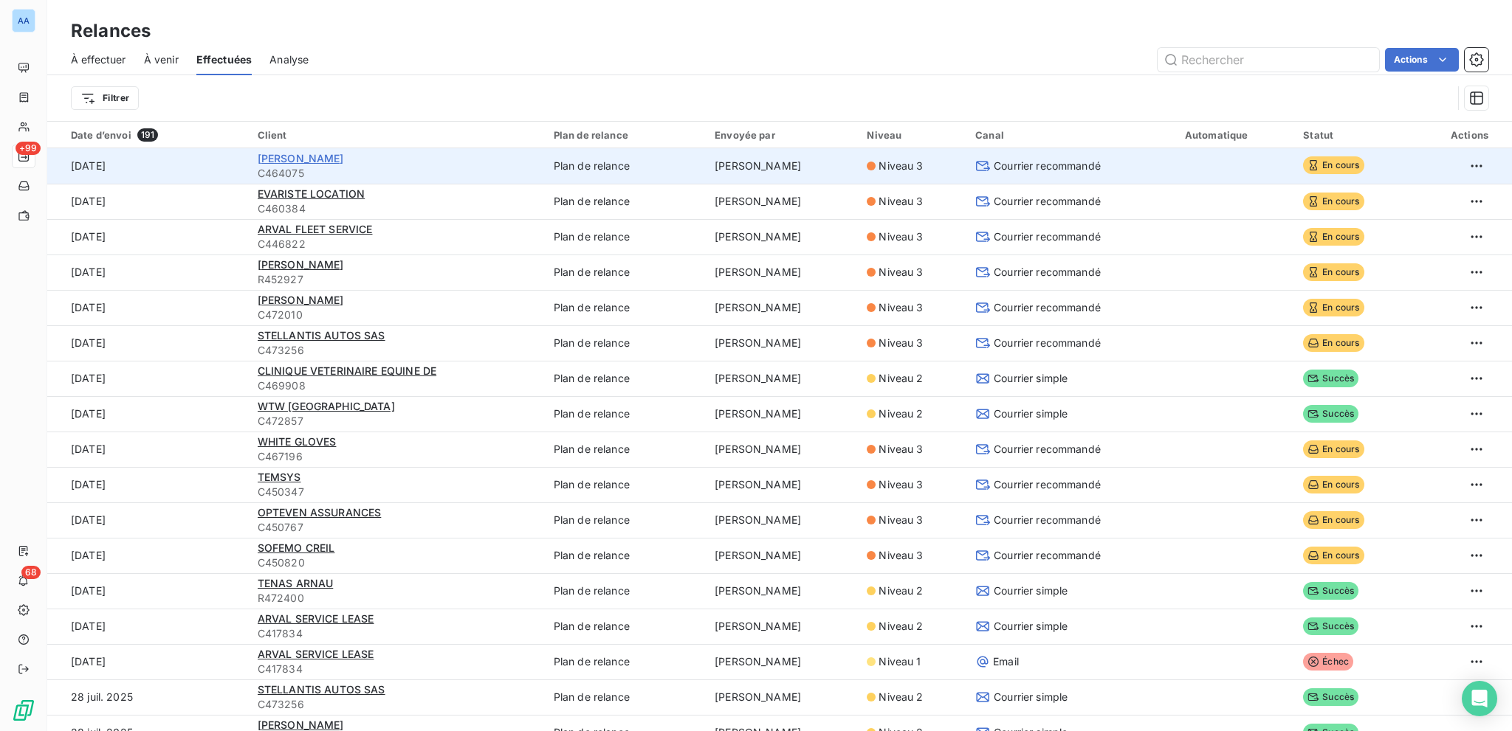
click at [306, 154] on span "[PERSON_NAME]" at bounding box center [301, 158] width 86 height 13
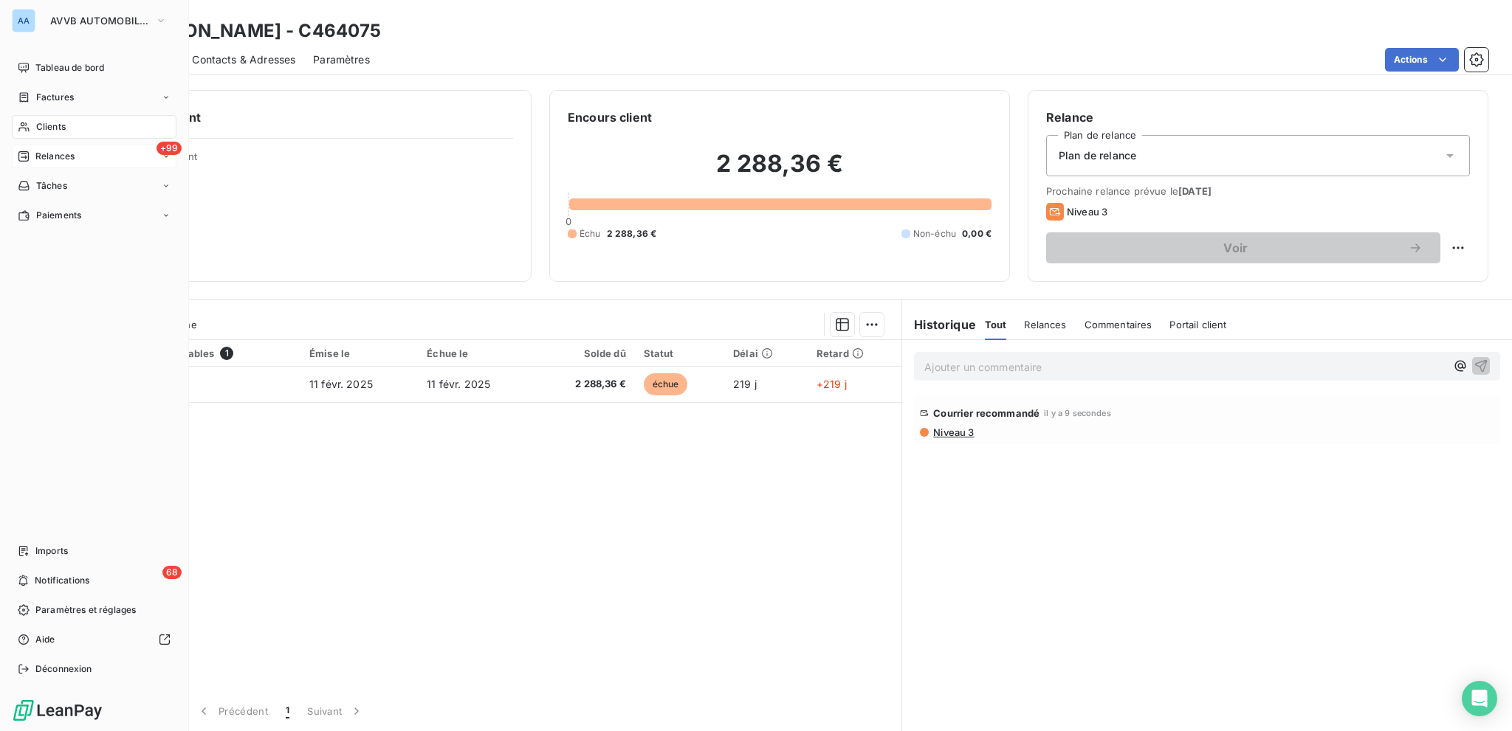
click at [69, 153] on span "Relances" at bounding box center [54, 156] width 39 height 13
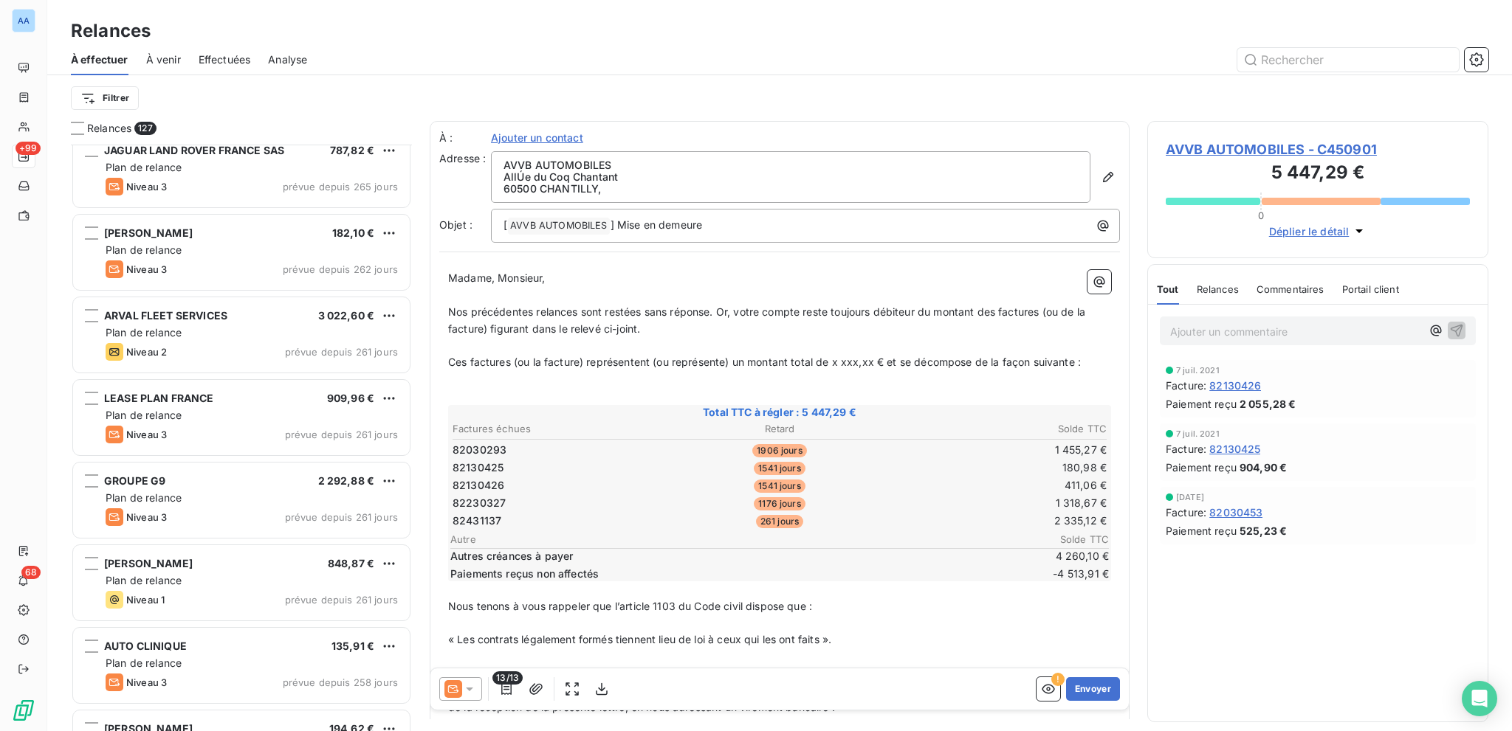
scroll to position [3764, 0]
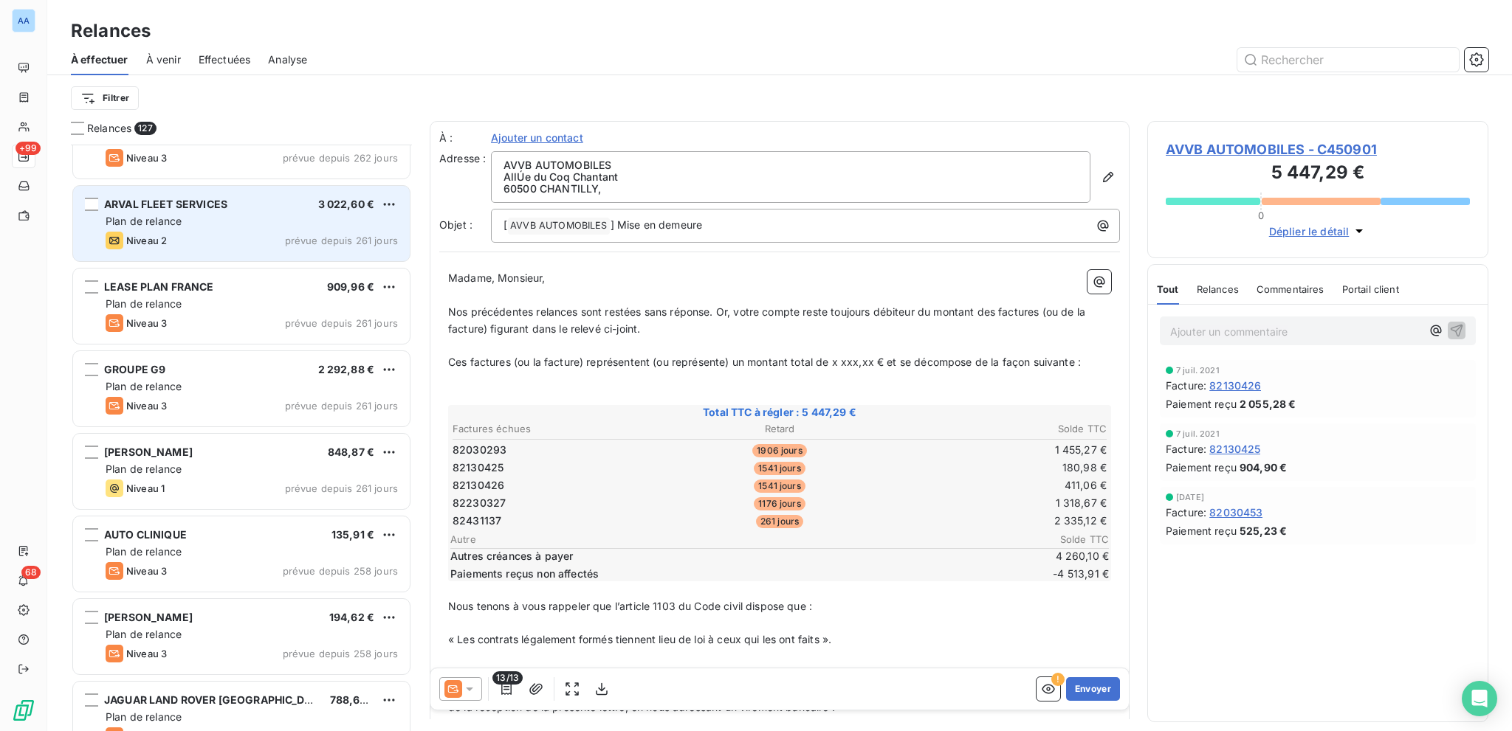
click at [275, 227] on div "Plan de relance" at bounding box center [252, 221] width 292 height 15
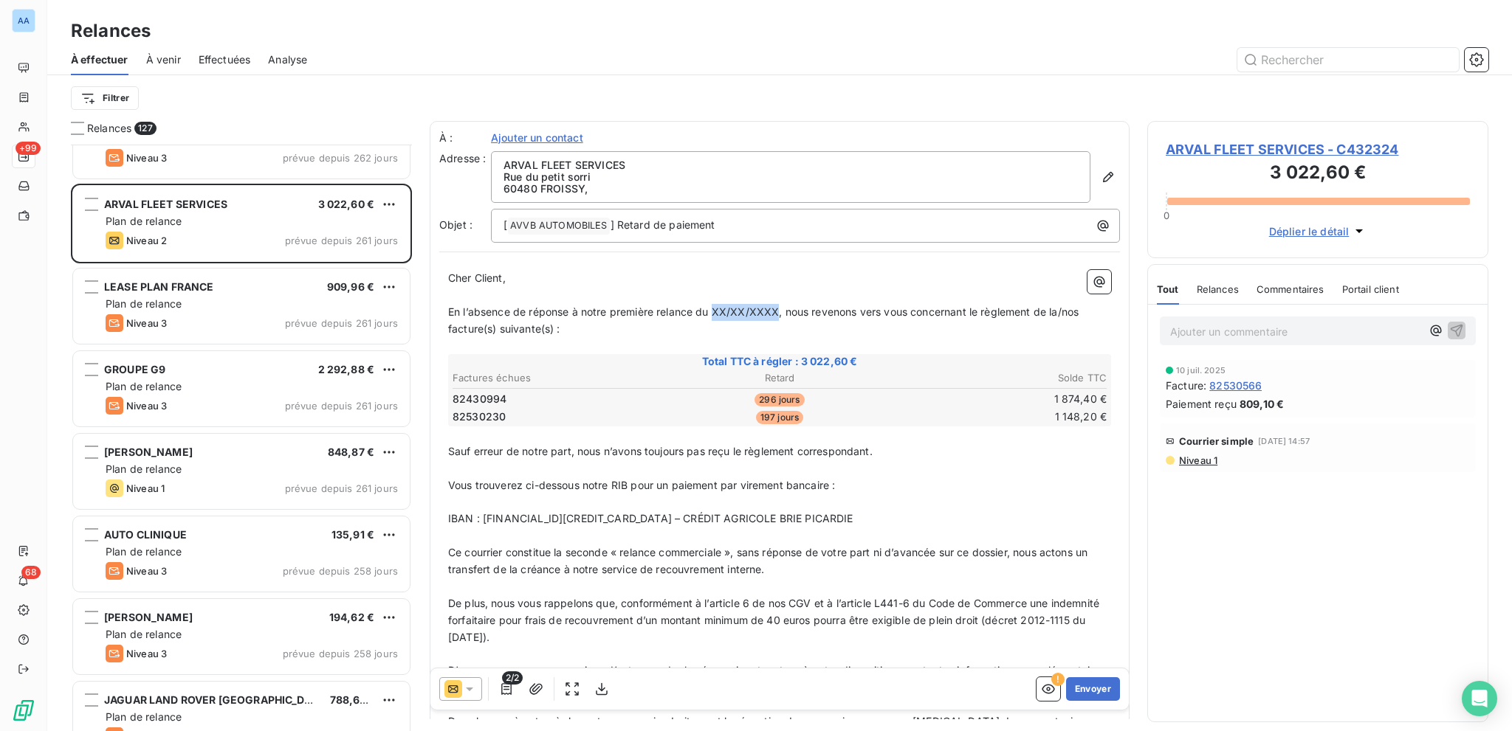
drag, startPoint x: 714, startPoint y: 306, endPoint x: 779, endPoint y: 315, distance: 66.3
click at [779, 315] on span "En l’absence de réponse à notre première relance du XX/XX/XXXX, nous revenons v…" at bounding box center [764, 321] width 633 height 30
click at [785, 320] on p "En l’absence de réponse à notre première relance du XX/XX/XXXX, nous revenons v…" at bounding box center [779, 321] width 663 height 34
drag, startPoint x: 776, startPoint y: 313, endPoint x: 697, endPoint y: 306, distance: 80.0
click at [697, 306] on span "En l’absence de réponse à notre première relance du XX/XX/XXXX, nous revenons v…" at bounding box center [764, 321] width 633 height 30
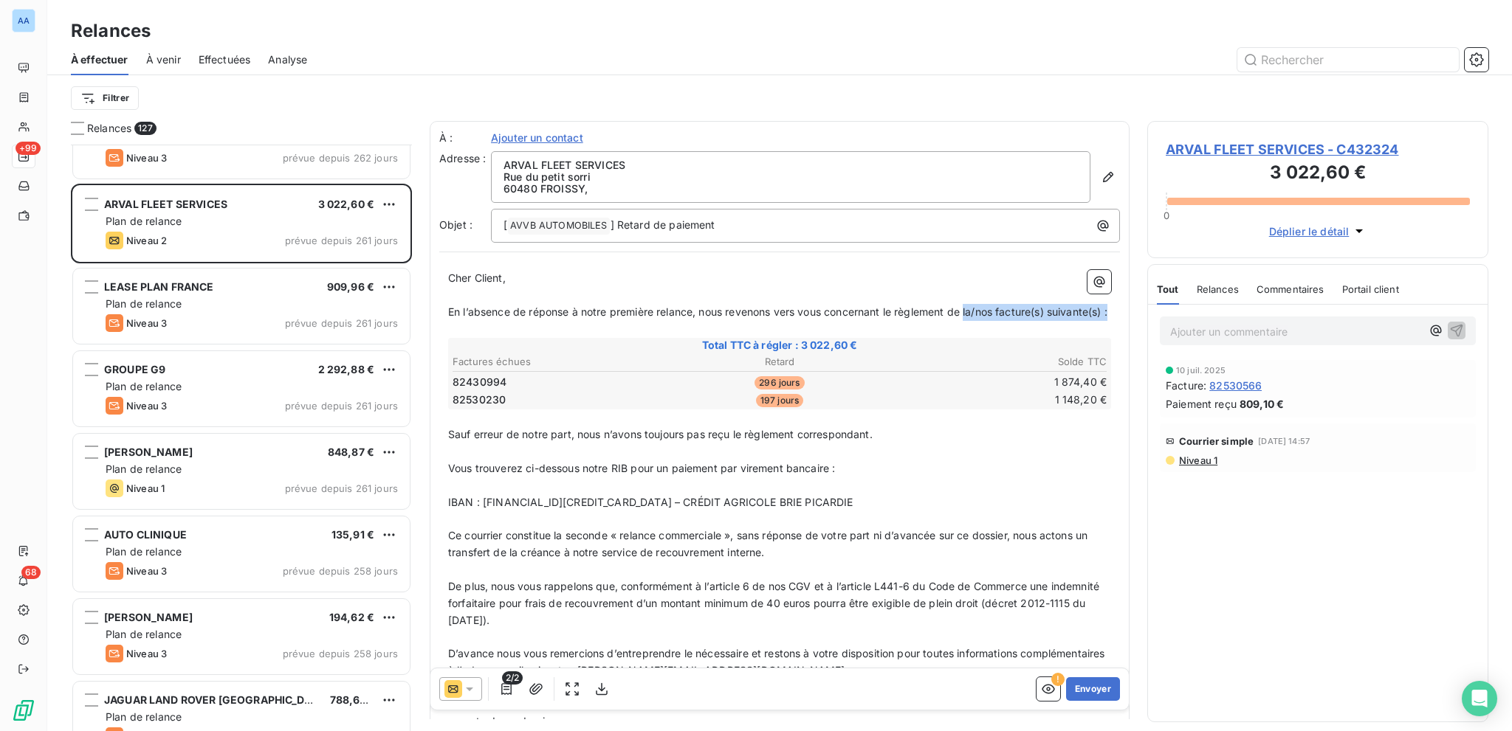
drag, startPoint x: 970, startPoint y: 312, endPoint x: 981, endPoint y: 324, distance: 16.2
click at [981, 321] on p "En l’absence de réponse à notre première relance, nous revenons vers vous conce…" at bounding box center [779, 312] width 663 height 17
click at [544, 690] on button "button" at bounding box center [536, 690] width 24 height 24
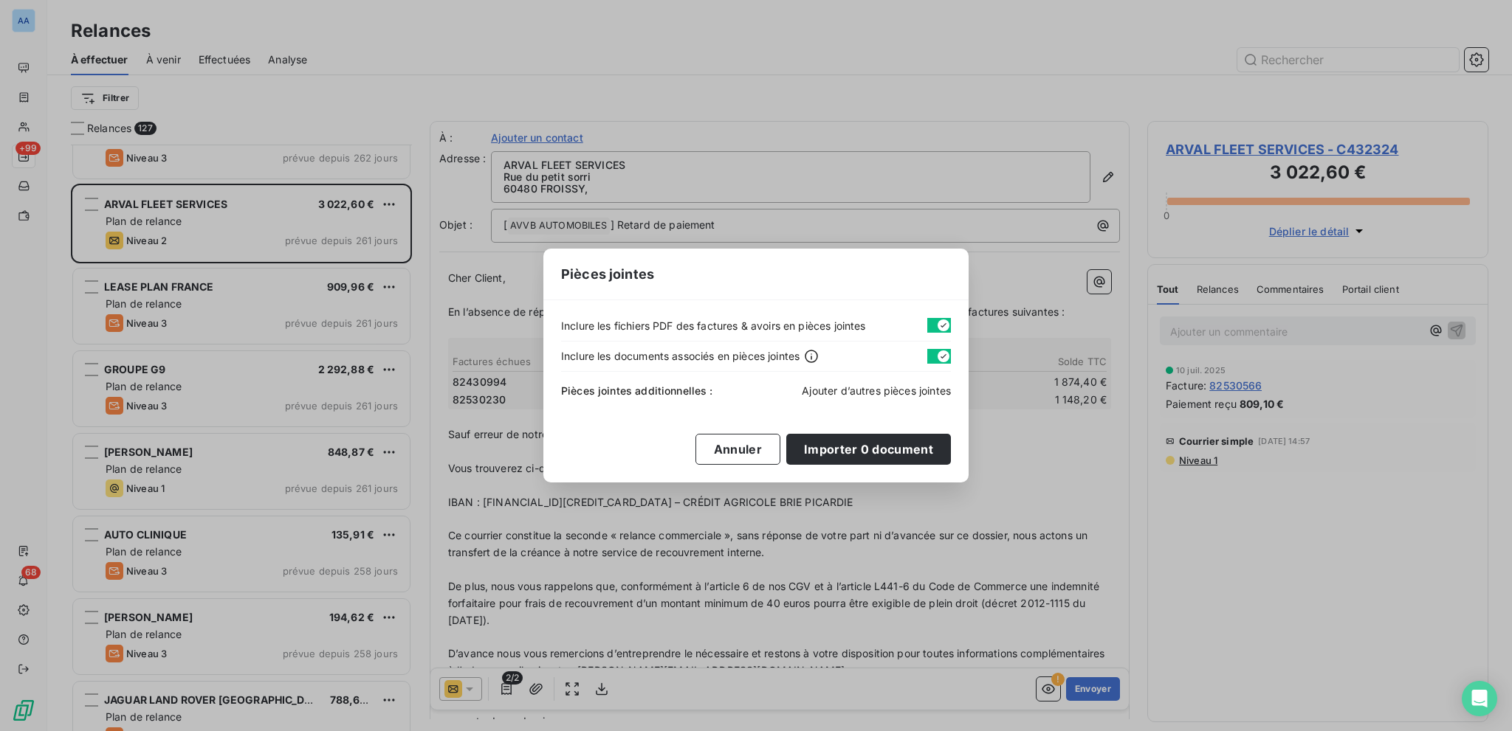
click at [876, 386] on span "Ajouter d’autres pièces jointes" at bounding box center [876, 391] width 149 height 13
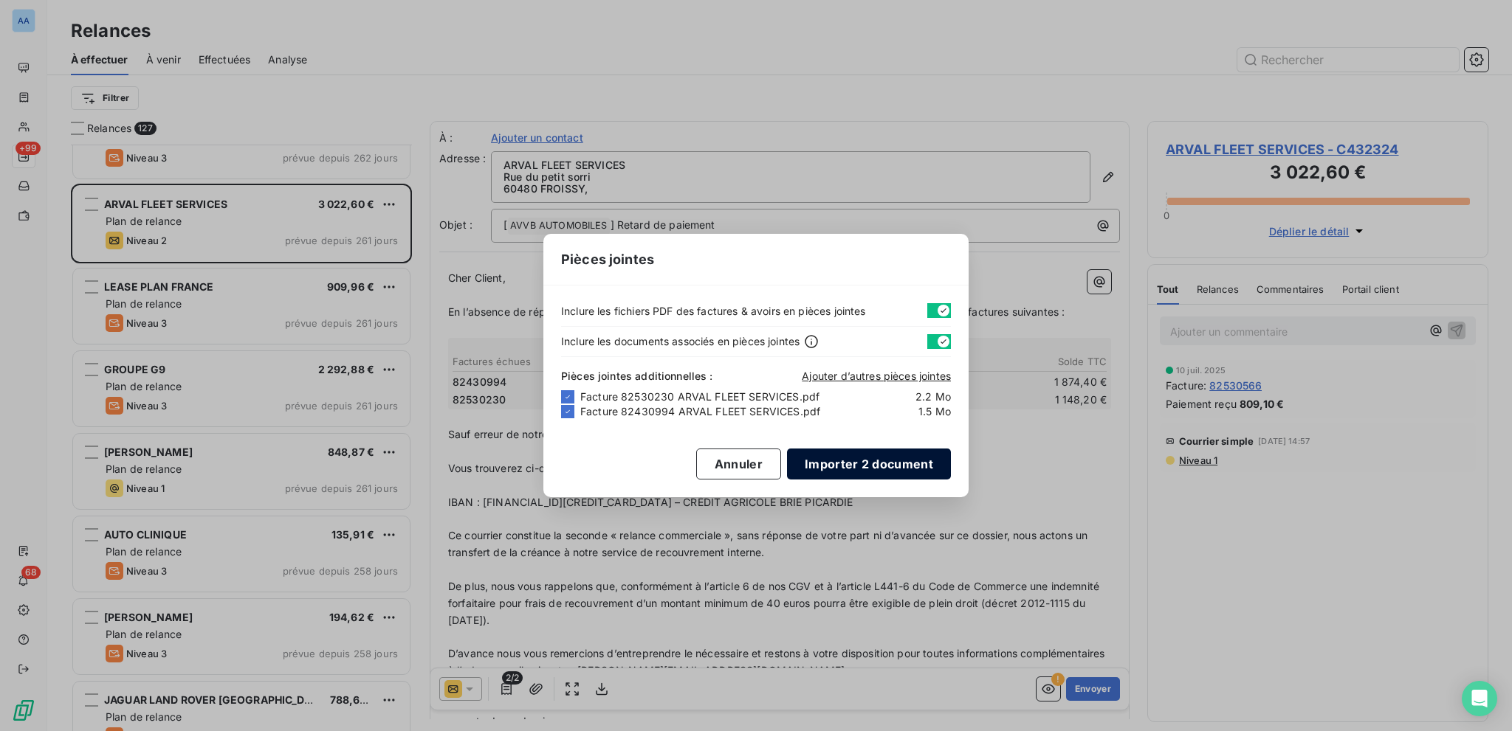
click at [876, 454] on button "Importer 2 document" at bounding box center [869, 464] width 164 height 31
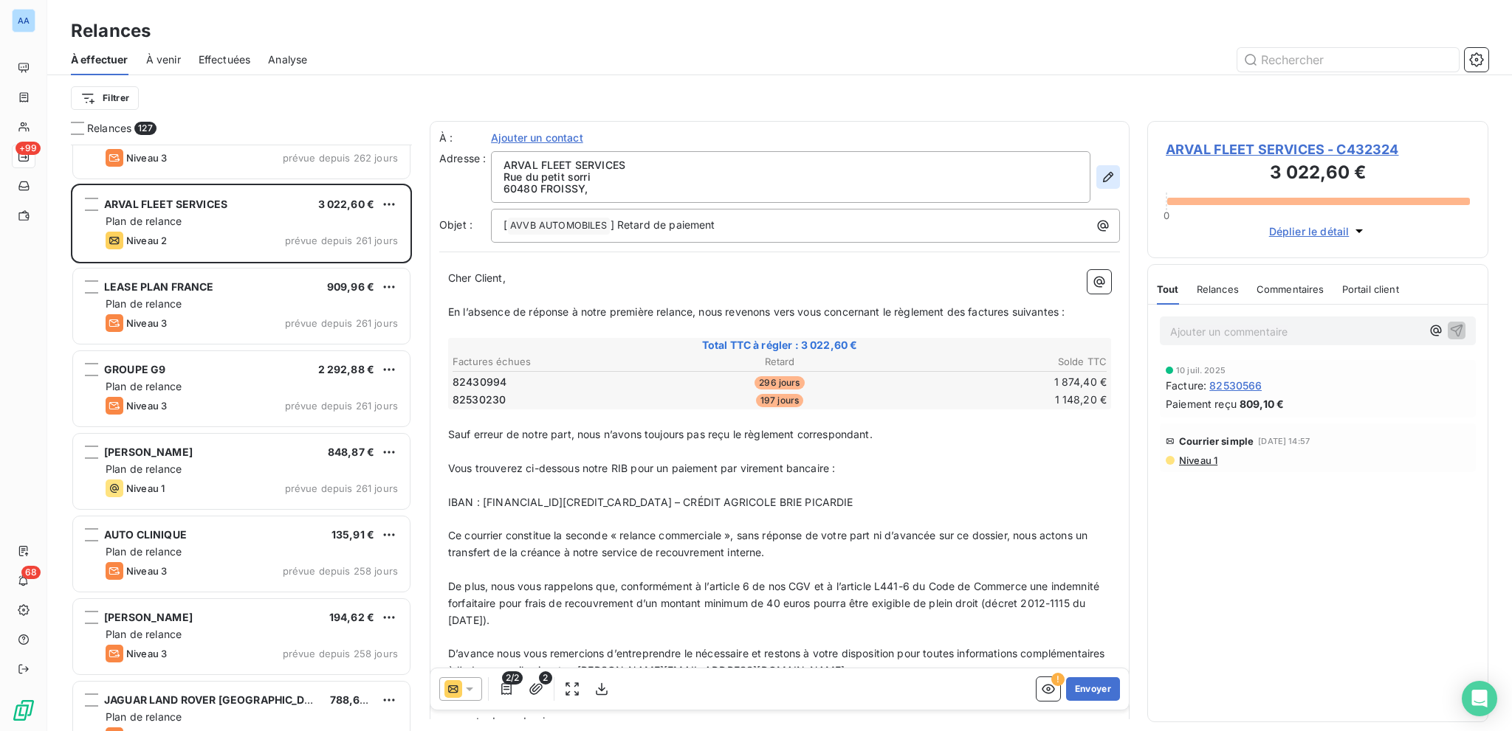
click at [1103, 174] on icon "button" at bounding box center [1108, 177] width 10 height 10
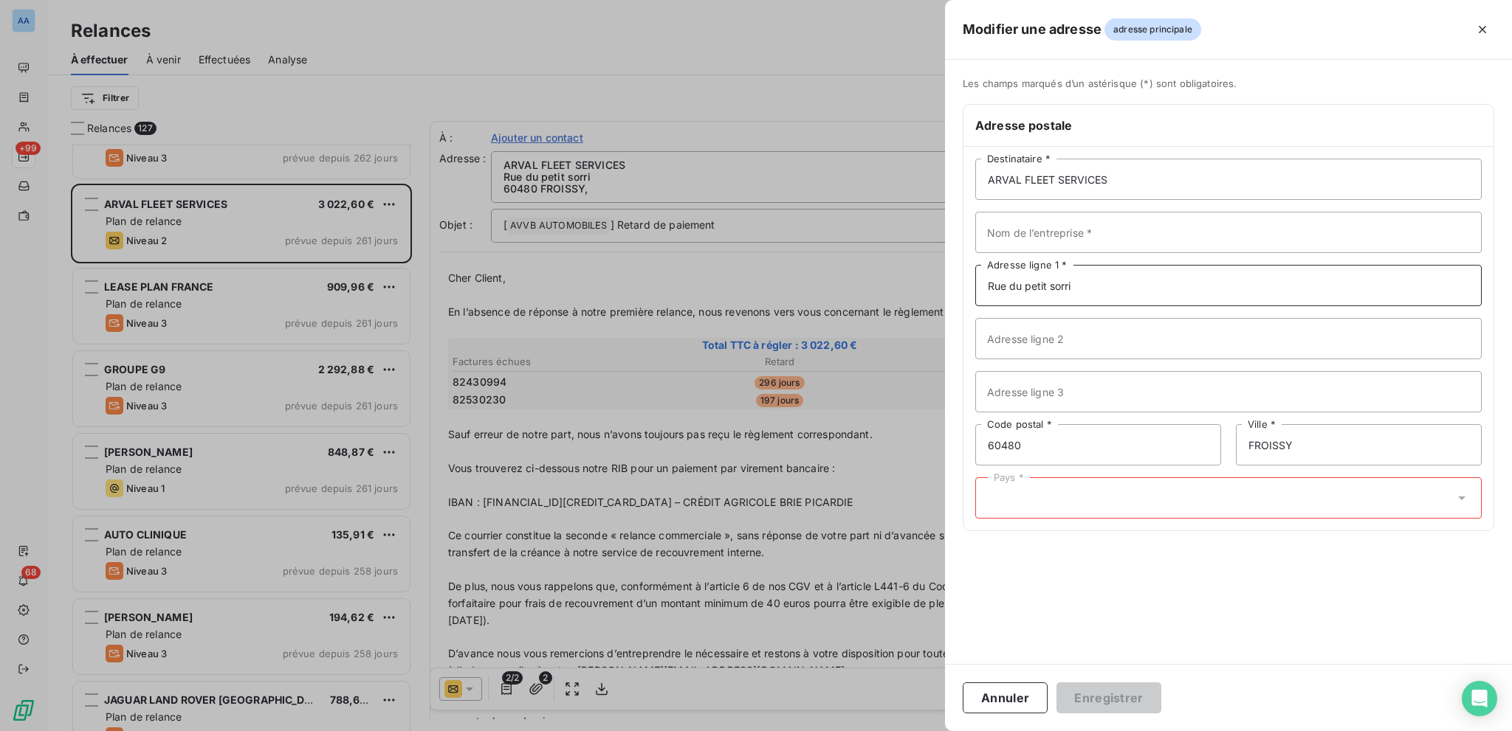
drag, startPoint x: 1157, startPoint y: 266, endPoint x: 949, endPoint y: 268, distance: 207.4
click at [949, 268] on div "Les champs marqués d’un astérisque (*) sont obligatoires. Adresse postale ARVAL…" at bounding box center [1228, 313] width 567 height 472
type input "[STREET_ADDRESS]"
type input "BACK OFFICE FACTURES FOURNISSEURS"
type input "92564"
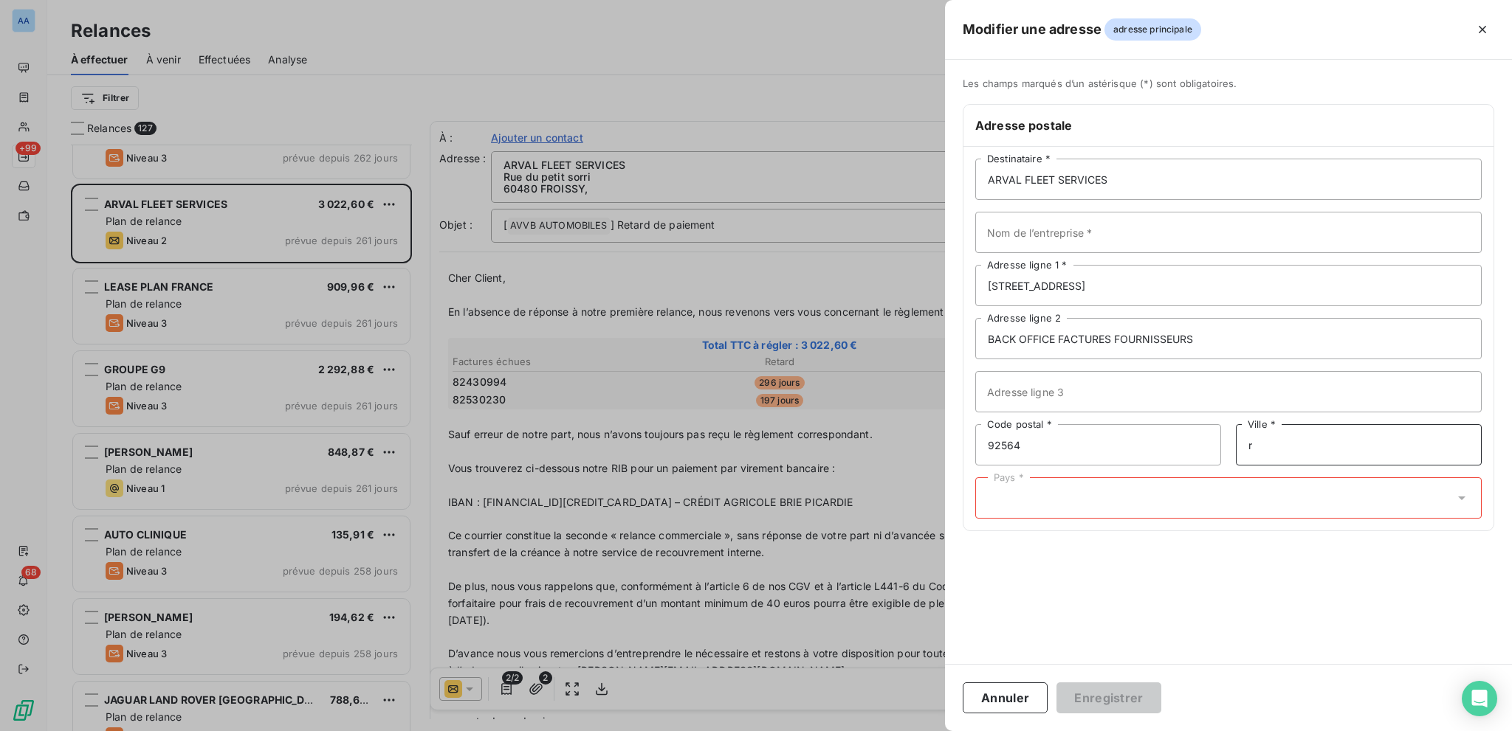
type input "RUEIL-MALMAISON CEDEX"
type input "fr"
click at [1104, 702] on button "Enregistrer" at bounding box center [1108, 698] width 105 height 31
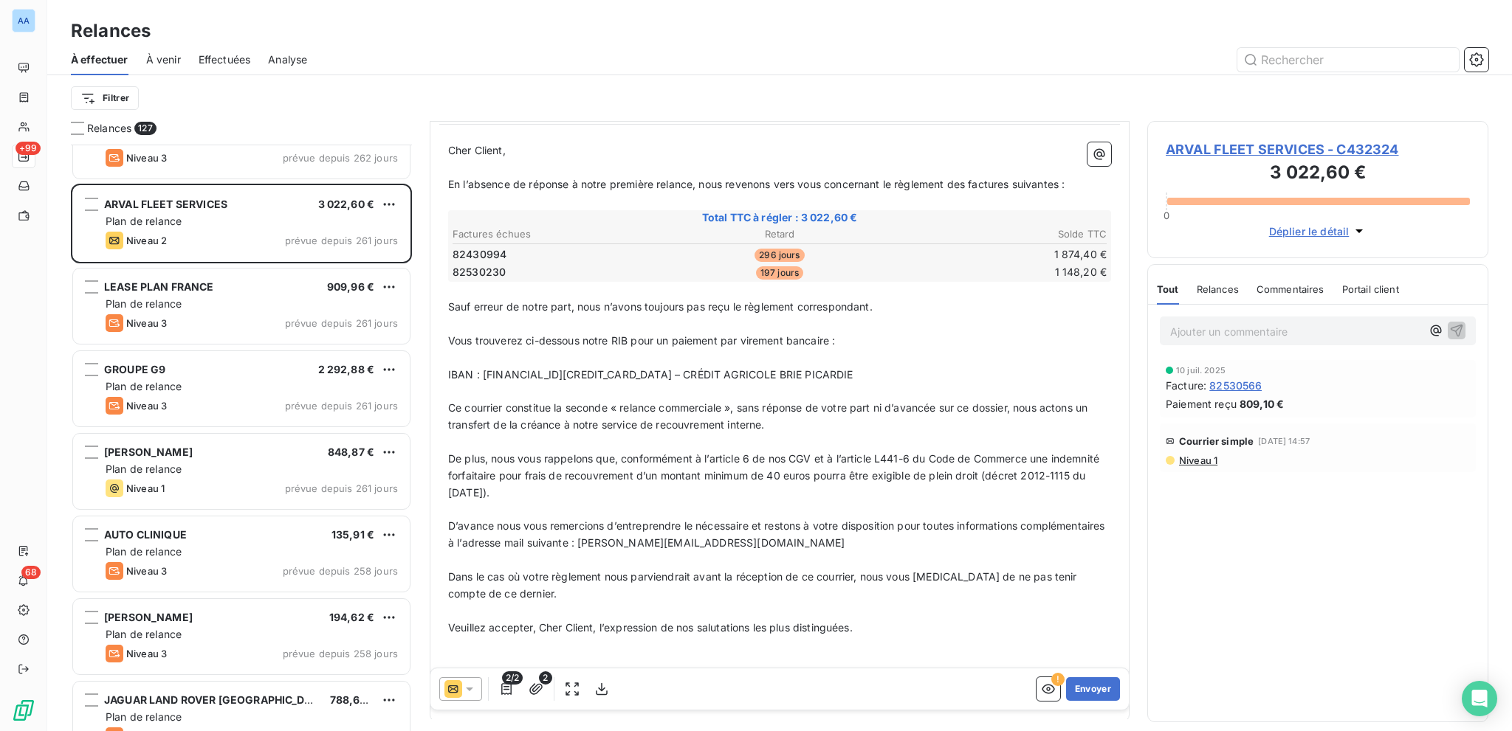
scroll to position [148, 0]
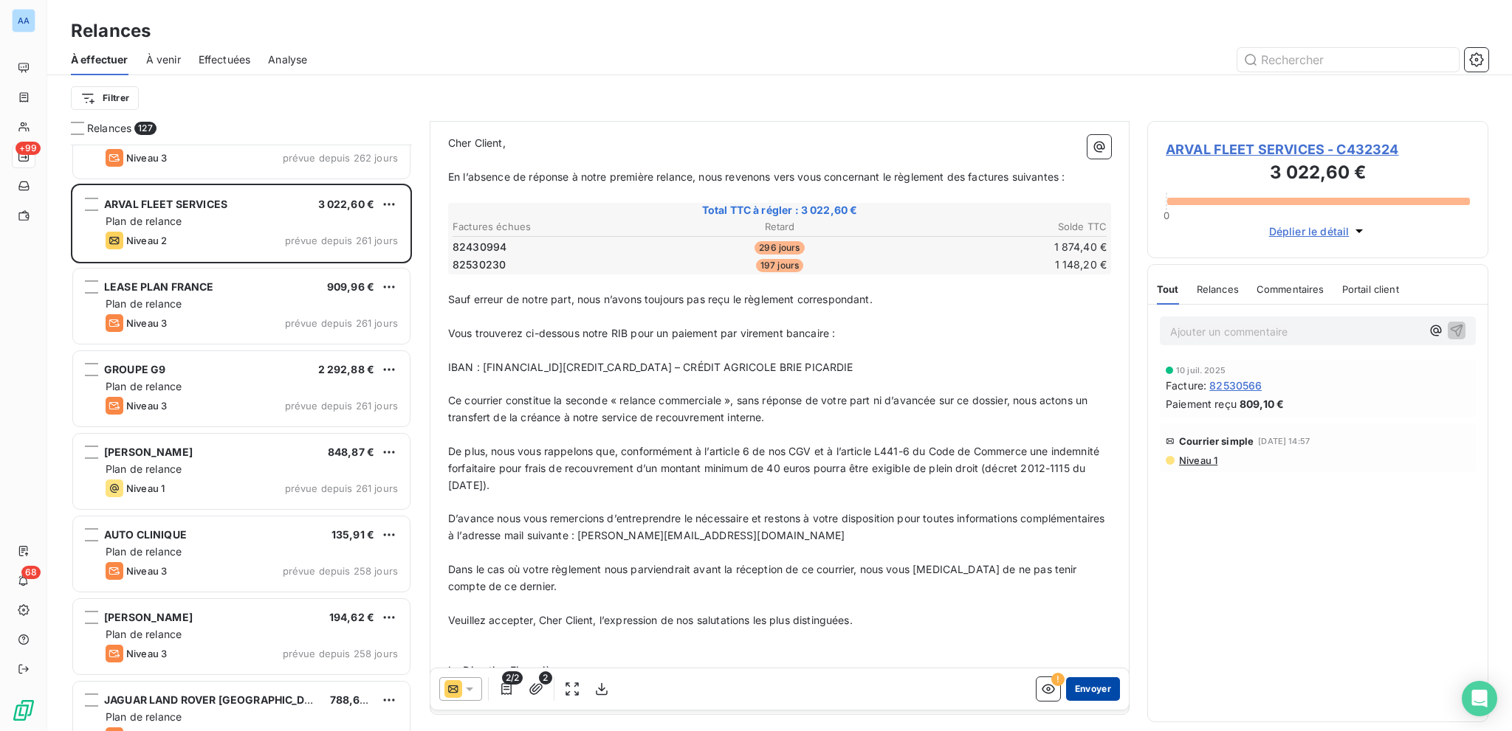
click at [1098, 686] on button "Envoyer" at bounding box center [1093, 690] width 54 height 24
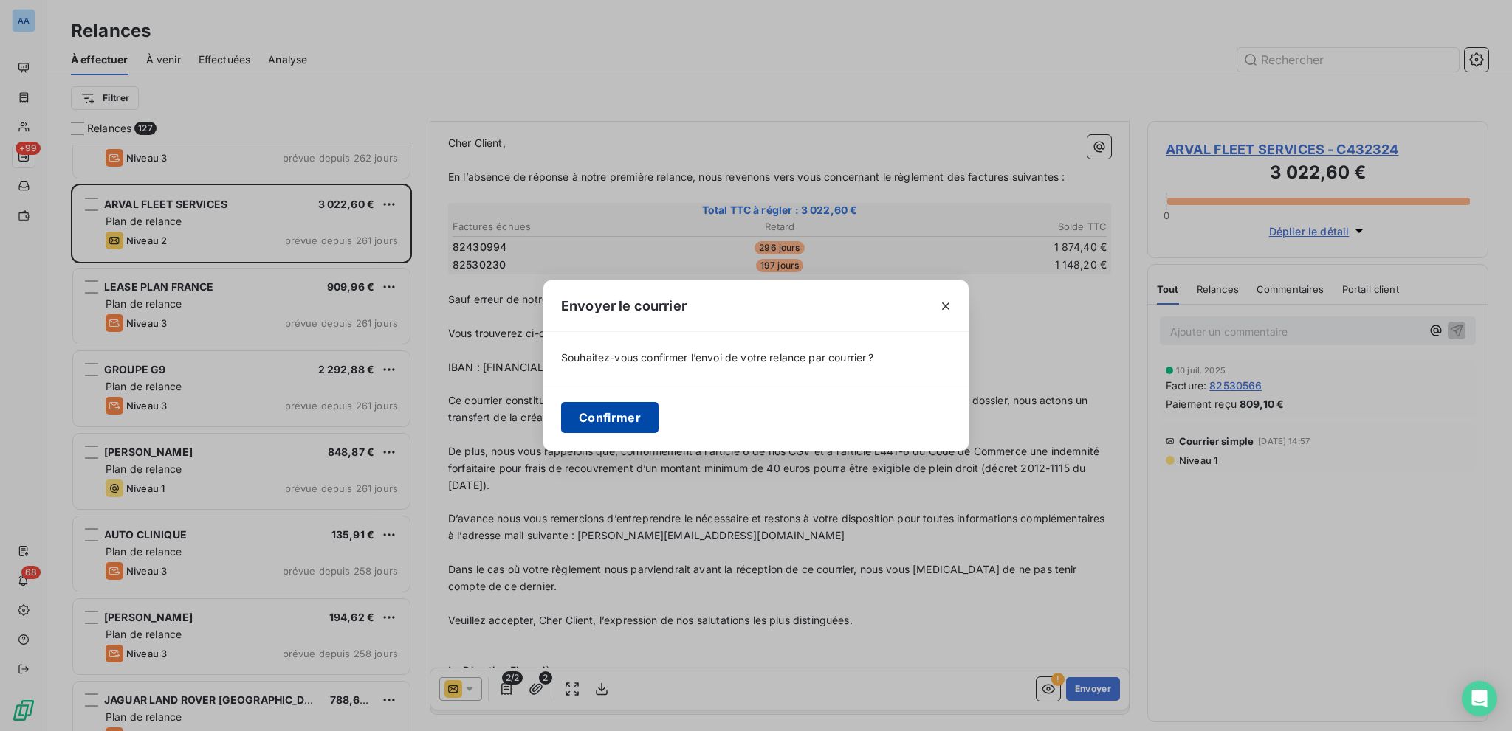
click at [634, 416] on button "Confirmer" at bounding box center [609, 417] width 97 height 31
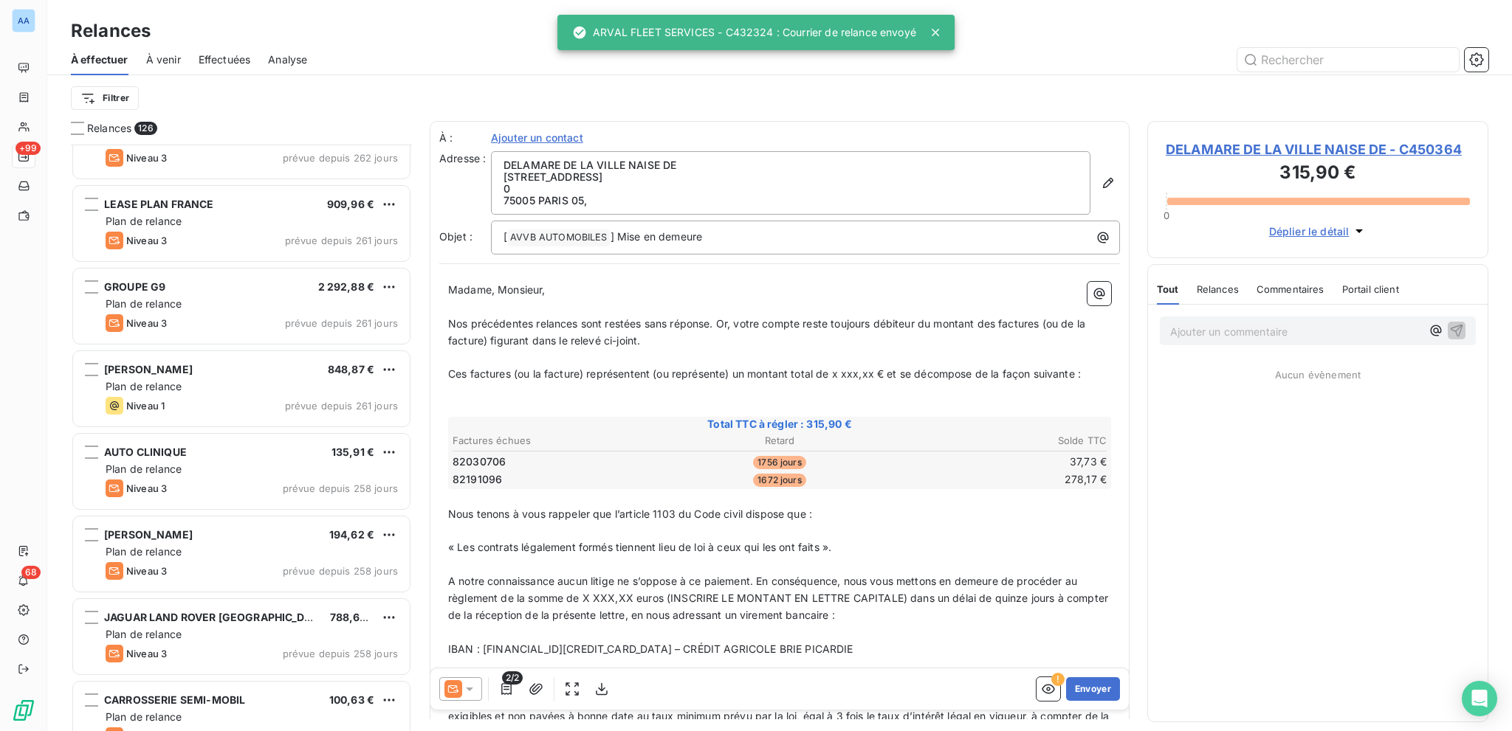
click at [220, 69] on div "Effectuées" at bounding box center [225, 59] width 52 height 31
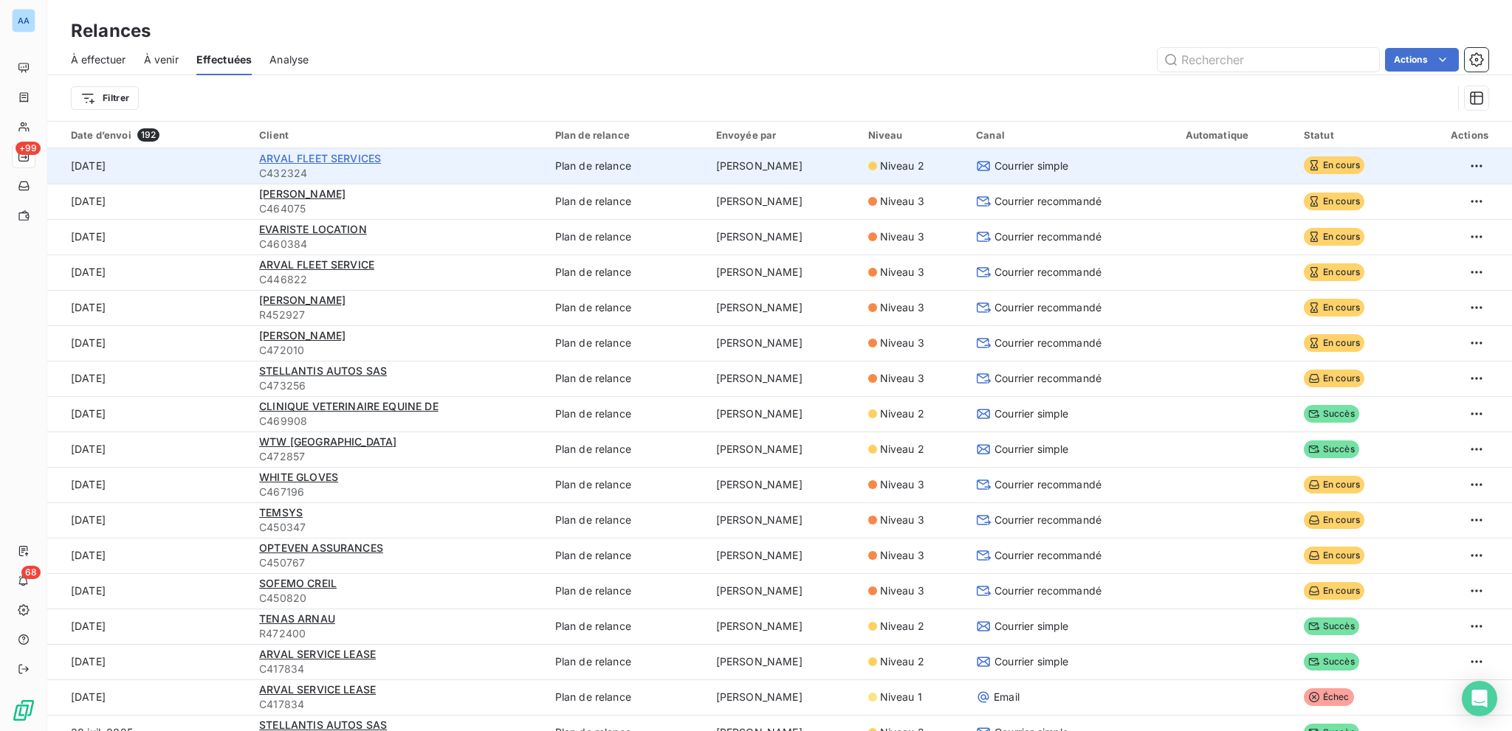
click at [351, 157] on span "ARVAL FLEET SERVICES" at bounding box center [320, 158] width 122 height 13
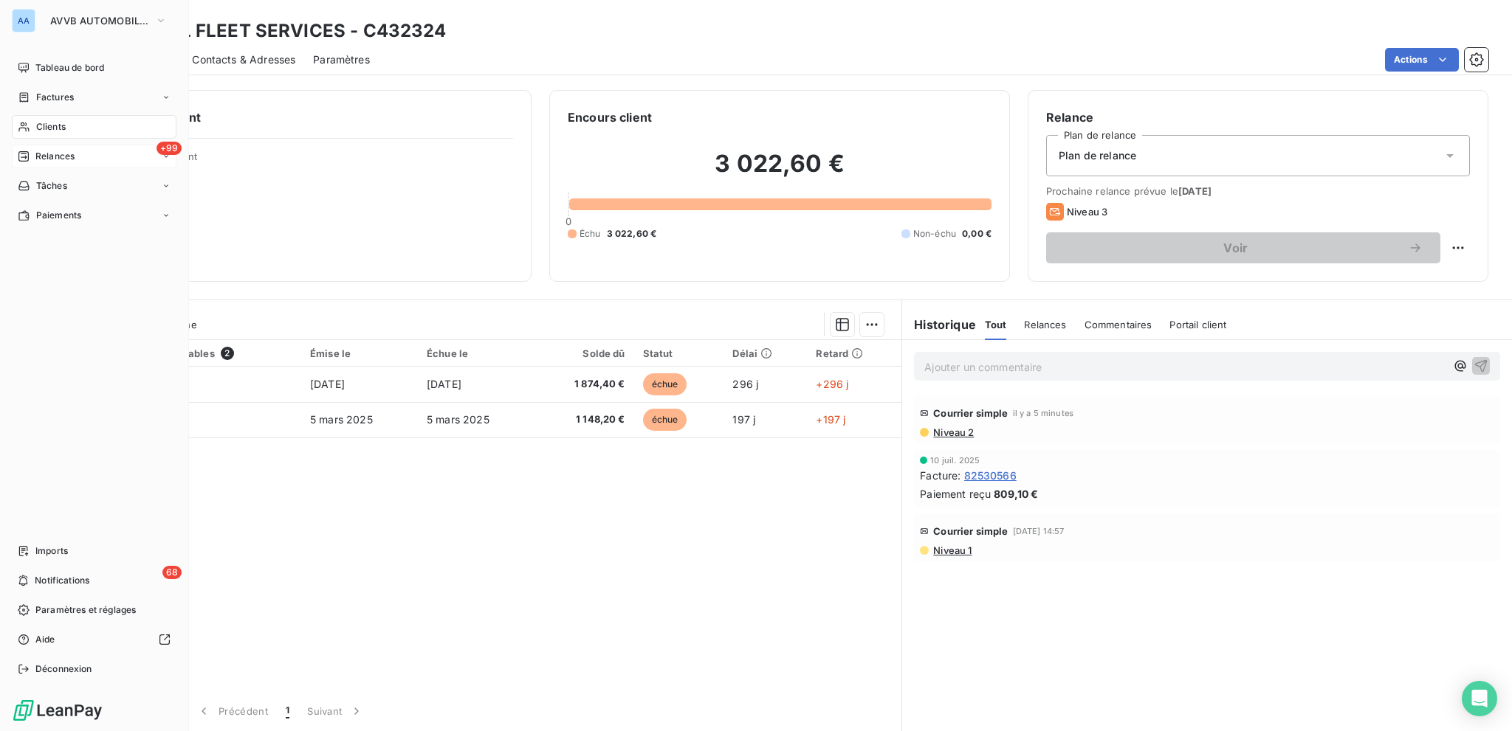
click at [83, 155] on div "+99 Relances" at bounding box center [94, 157] width 165 height 24
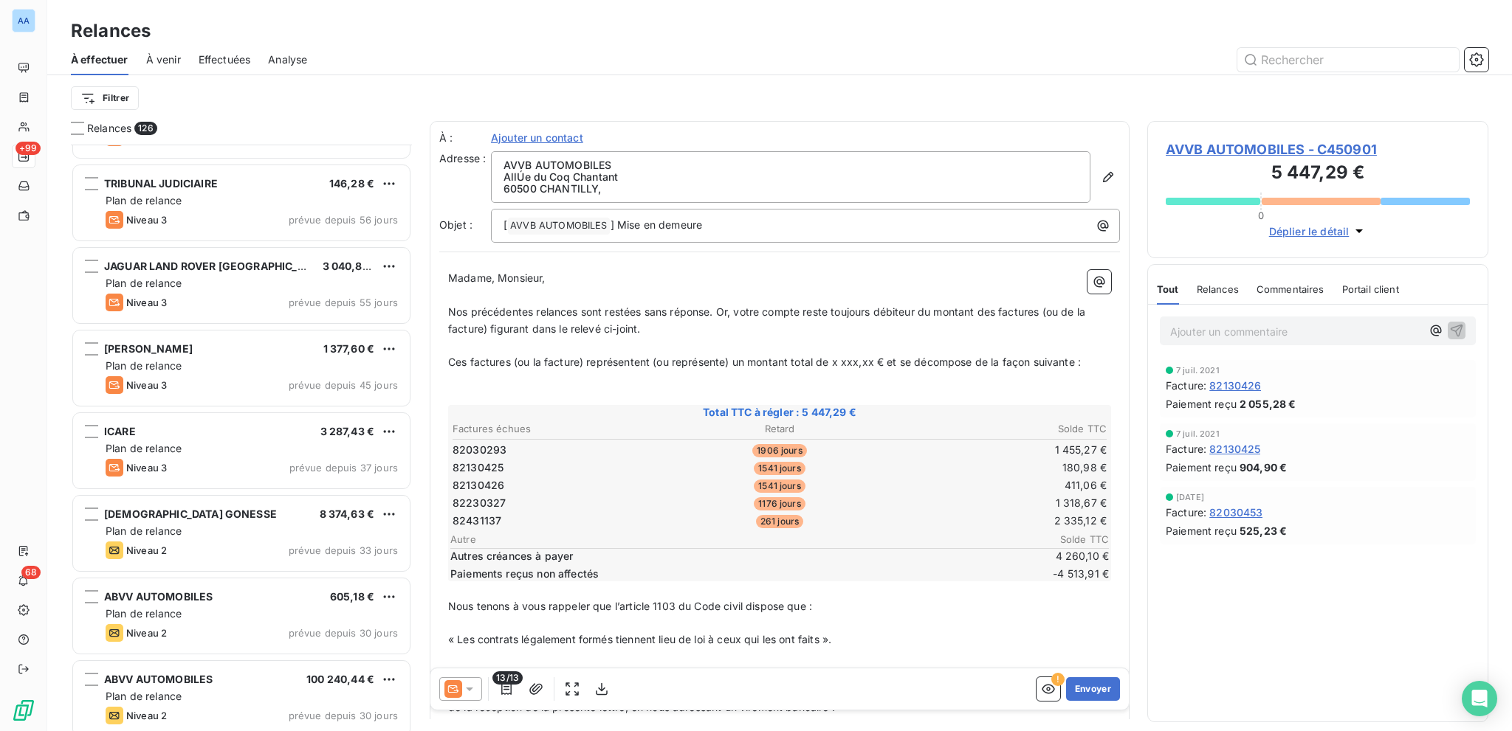
scroll to position [6642, 0]
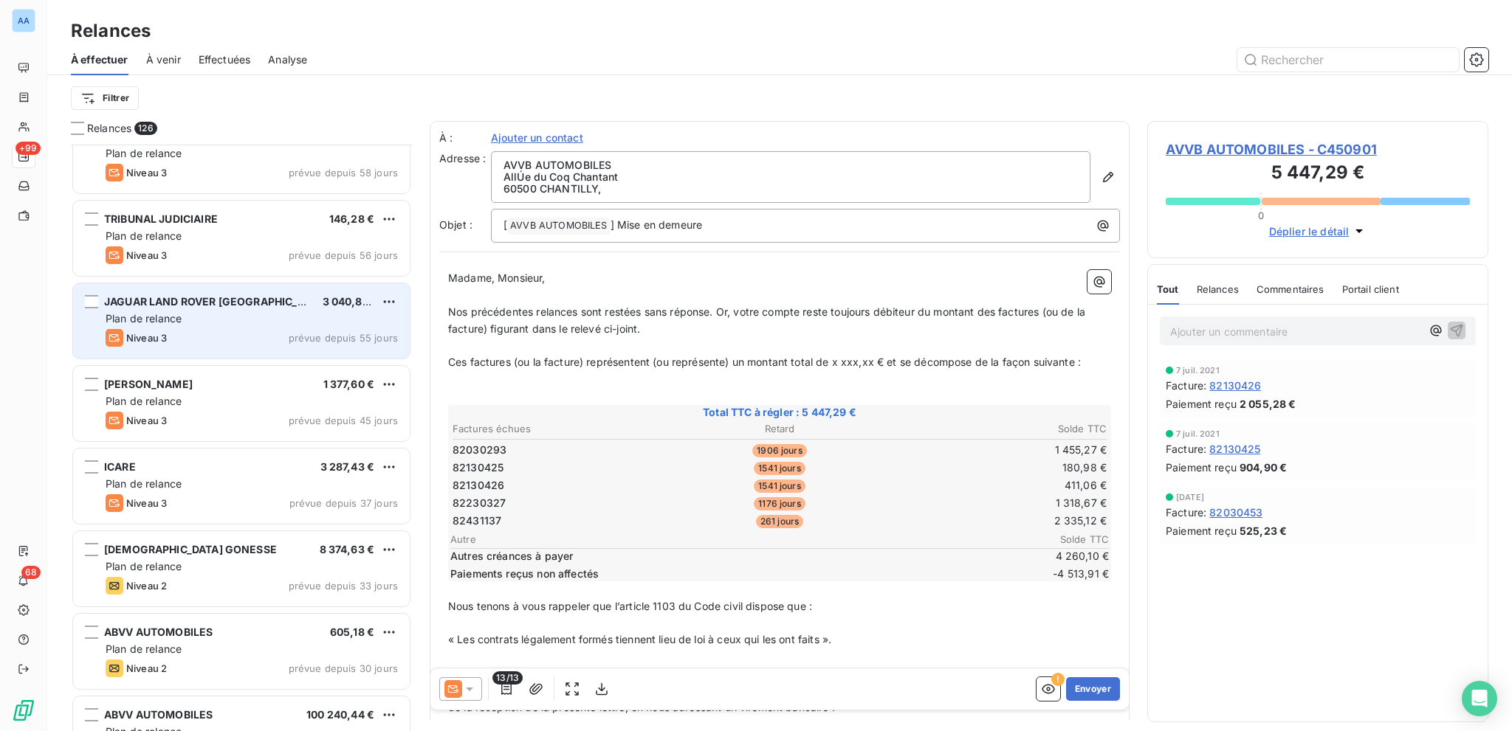
click at [266, 309] on div "JAGUAR LAND ROVER FRANCE 3 040,80 € Plan de relance Niveau 3 prévue depuis 55 j…" at bounding box center [241, 320] width 337 height 75
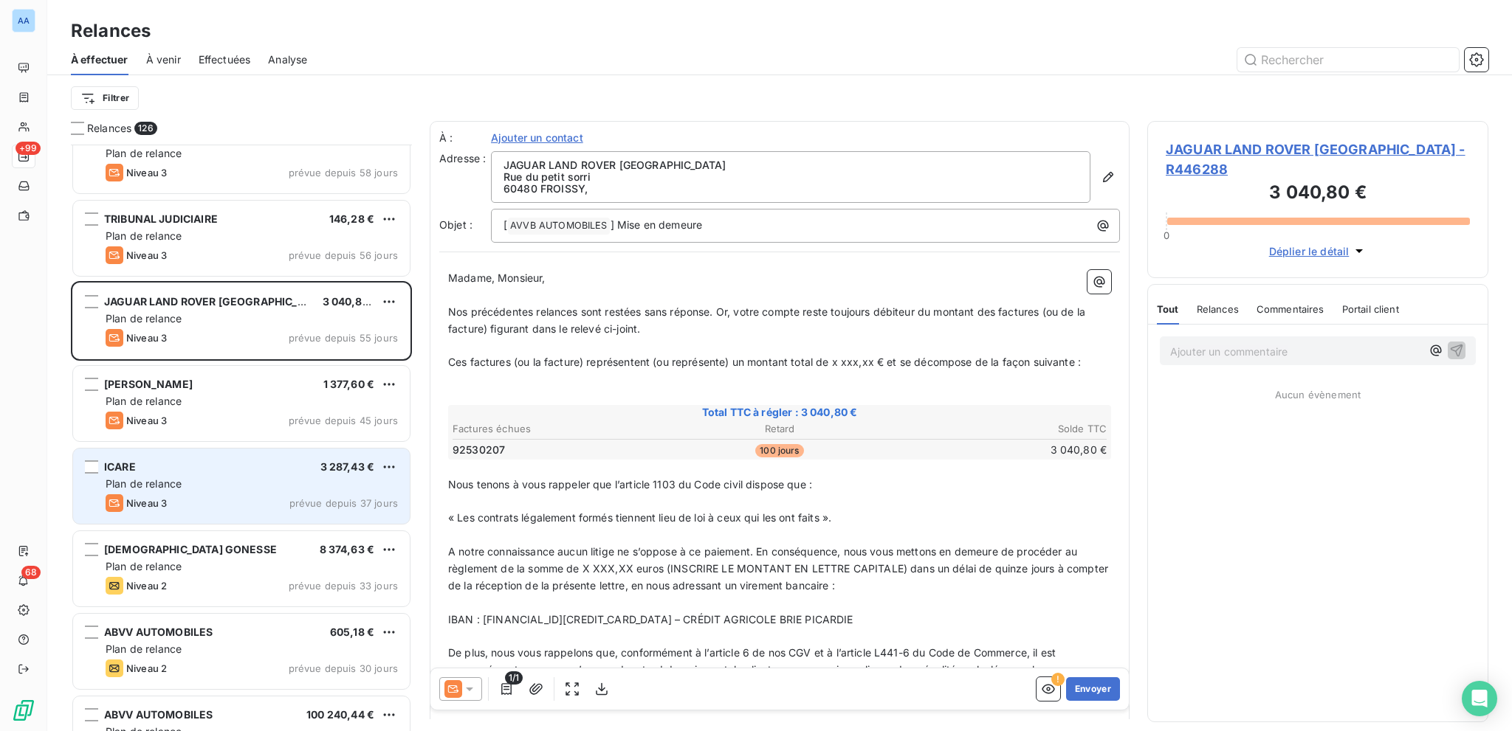
click at [289, 487] on div "Plan de relance" at bounding box center [252, 484] width 292 height 15
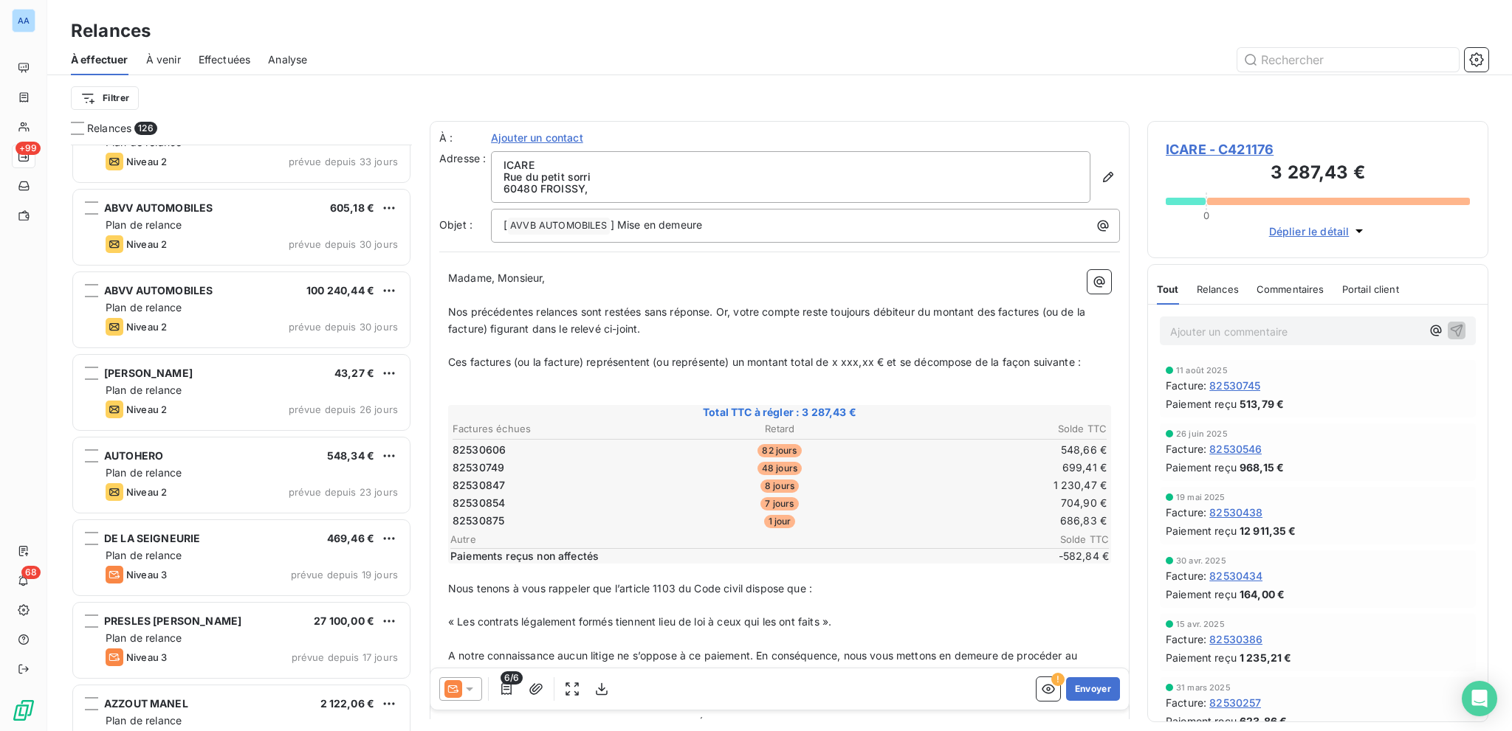
scroll to position [7159, 0]
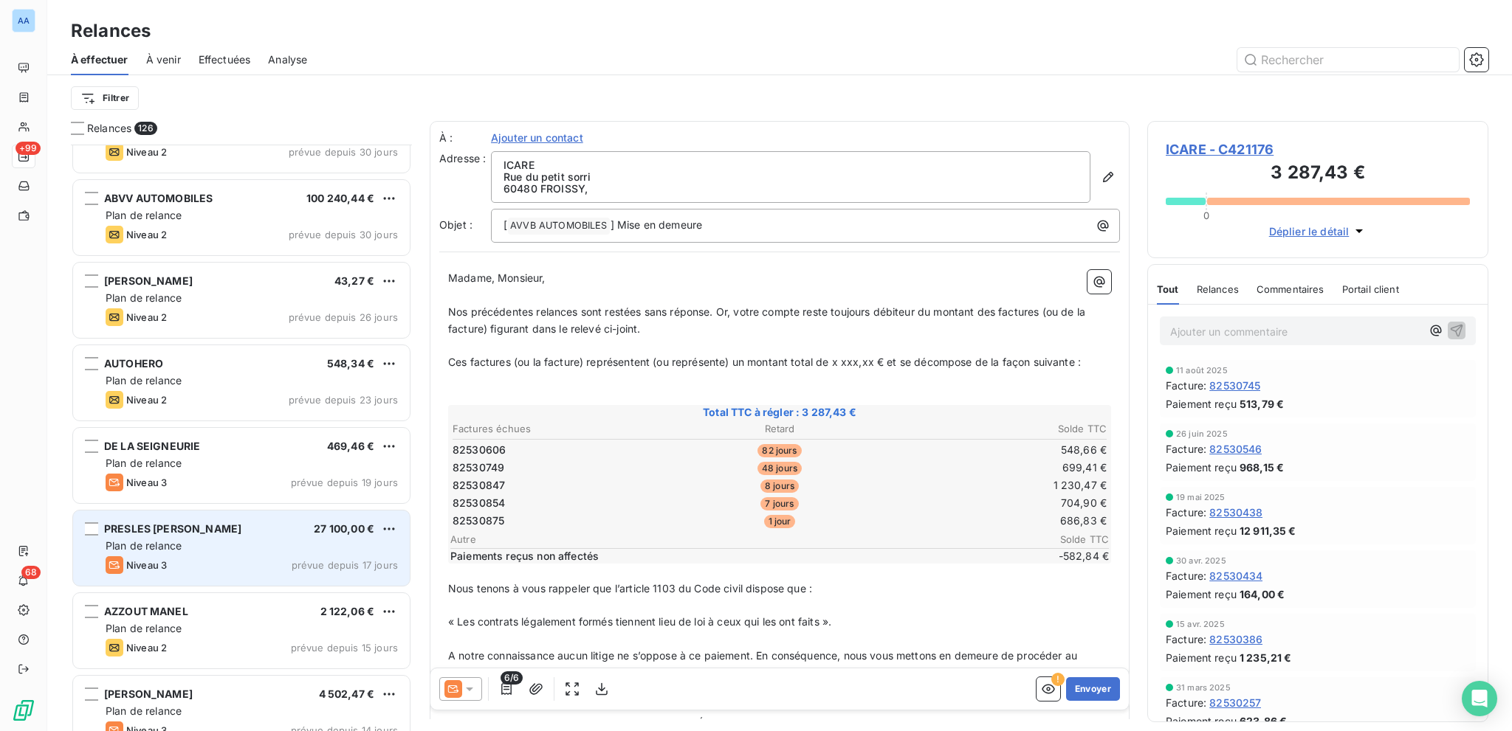
click at [269, 520] on div "PRESLES SOPHIE 27 100,00 € Plan de relance Niveau 3 prévue depuis 17 jours" at bounding box center [241, 548] width 337 height 75
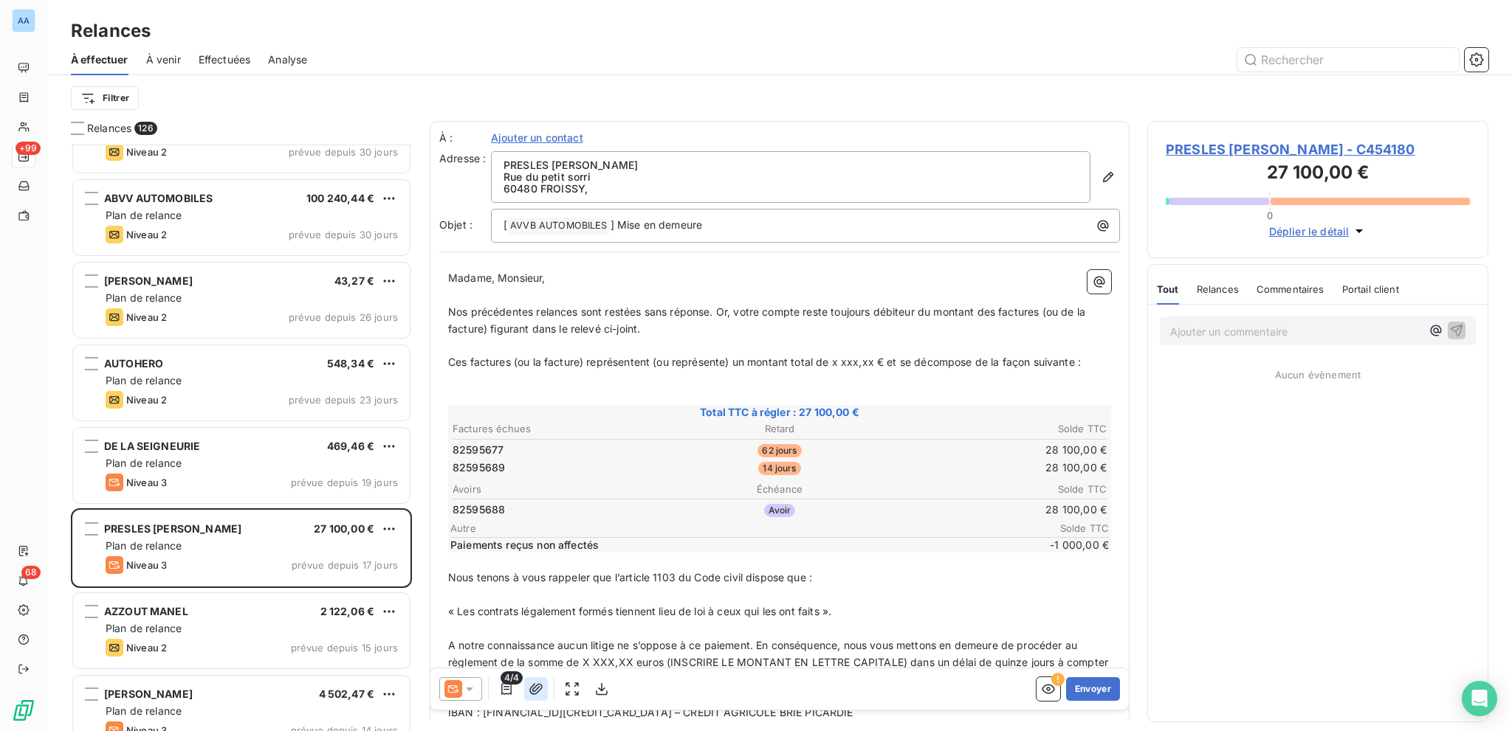
click at [524, 690] on button "button" at bounding box center [536, 690] width 24 height 24
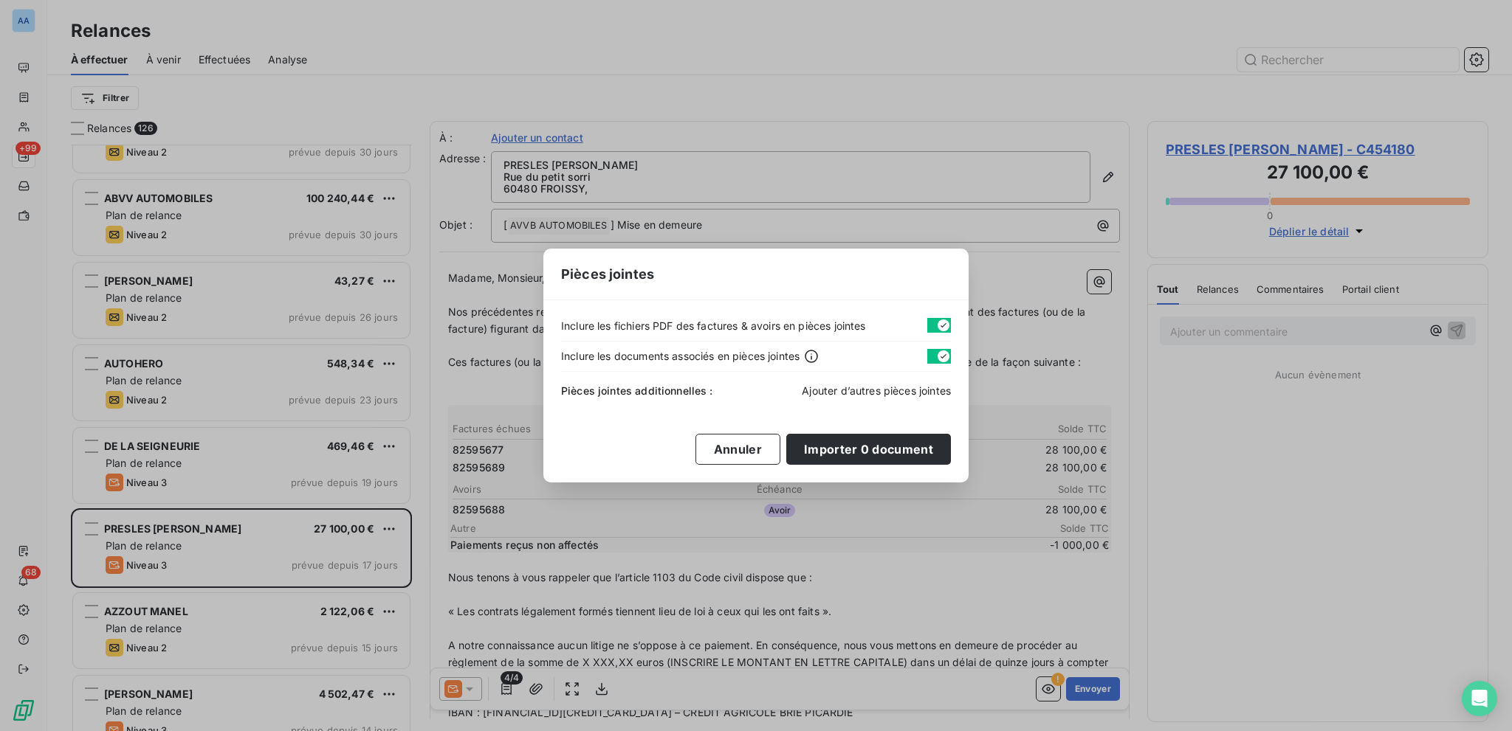
click at [828, 393] on span "Ajouter d’autres pièces jointes" at bounding box center [876, 391] width 149 height 13
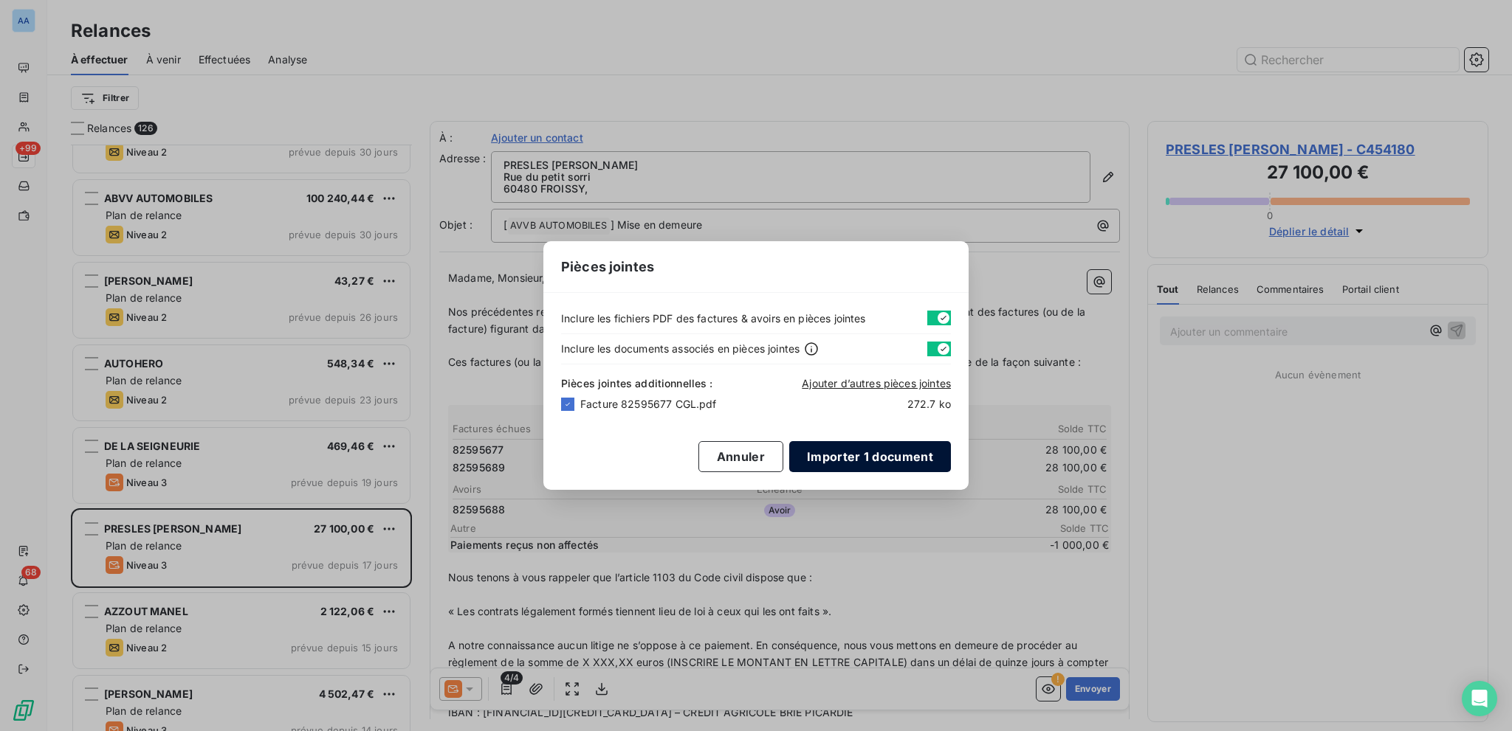
click at [842, 453] on button "Importer 1 document" at bounding box center [870, 456] width 162 height 31
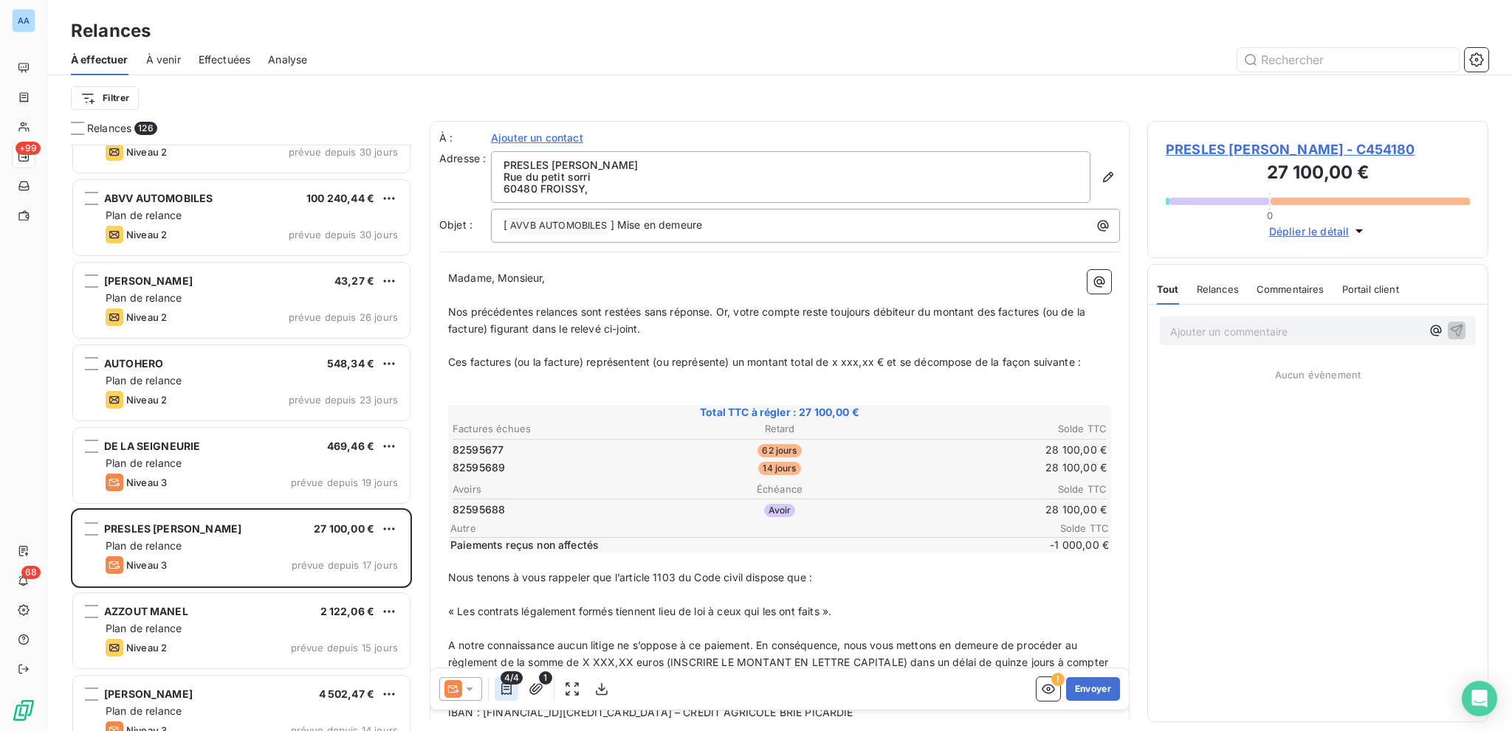
click at [513, 687] on icon "button" at bounding box center [506, 689] width 15 height 15
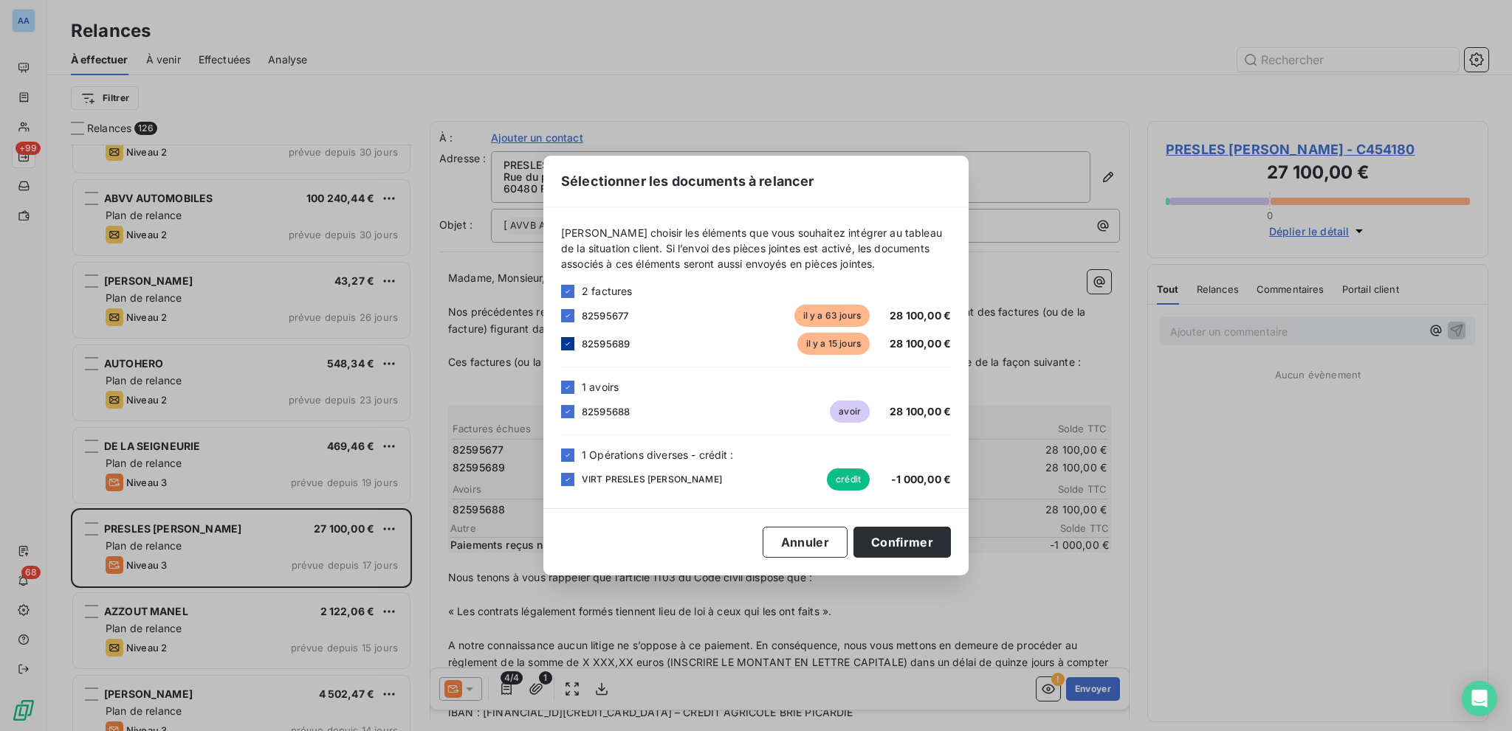
click at [564, 343] on icon at bounding box center [567, 344] width 9 height 9
click at [906, 546] on button "Confirmer" at bounding box center [901, 542] width 97 height 31
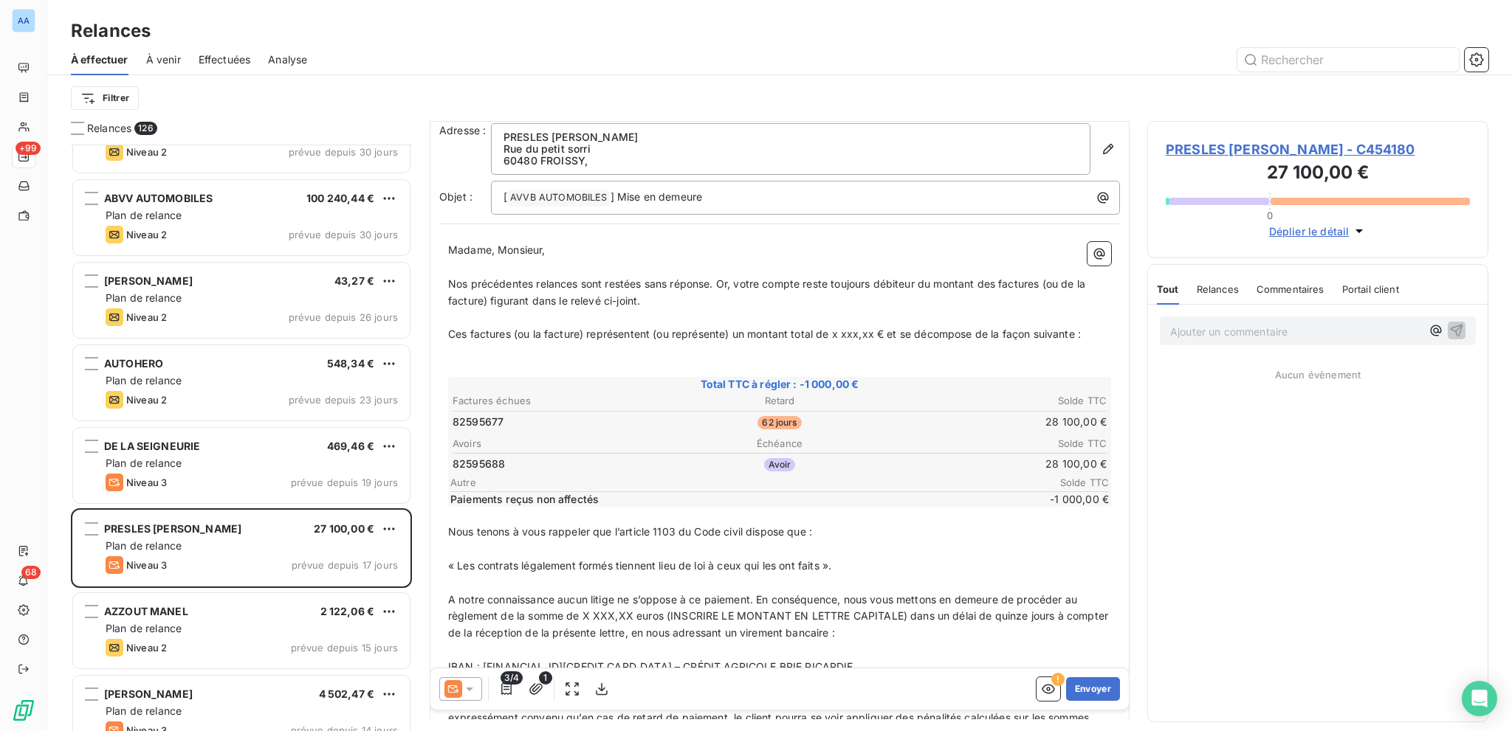
scroll to position [74, 0]
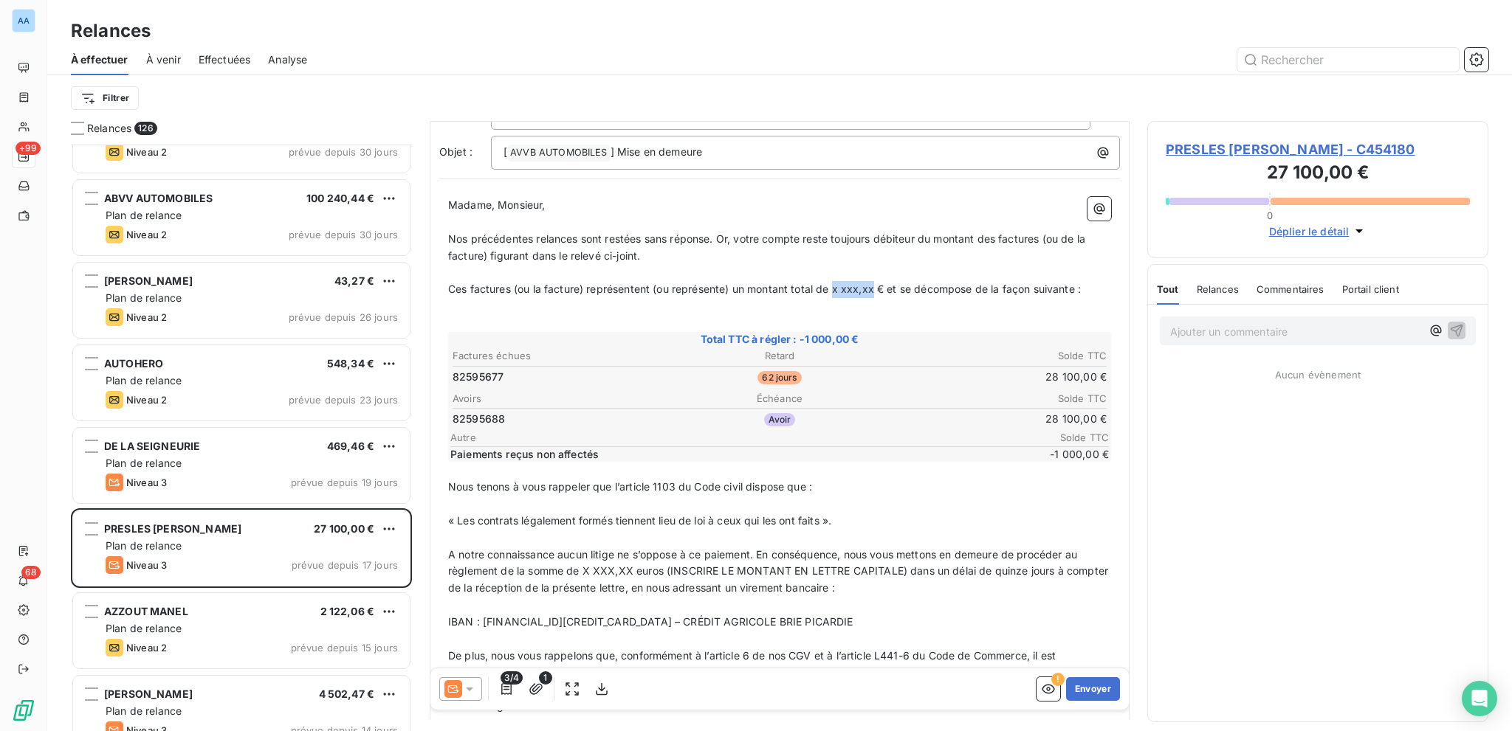
drag, startPoint x: 833, startPoint y: 291, endPoint x: 875, endPoint y: 293, distance: 41.4
click at [875, 293] on span "Ces factures (ou la facture) représentent (ou représente) un montant total de x…" at bounding box center [764, 289] width 633 height 13
click at [540, 683] on span "1" at bounding box center [545, 678] width 13 height 13
click at [542, 685] on icon "button" at bounding box center [535, 689] width 15 height 15
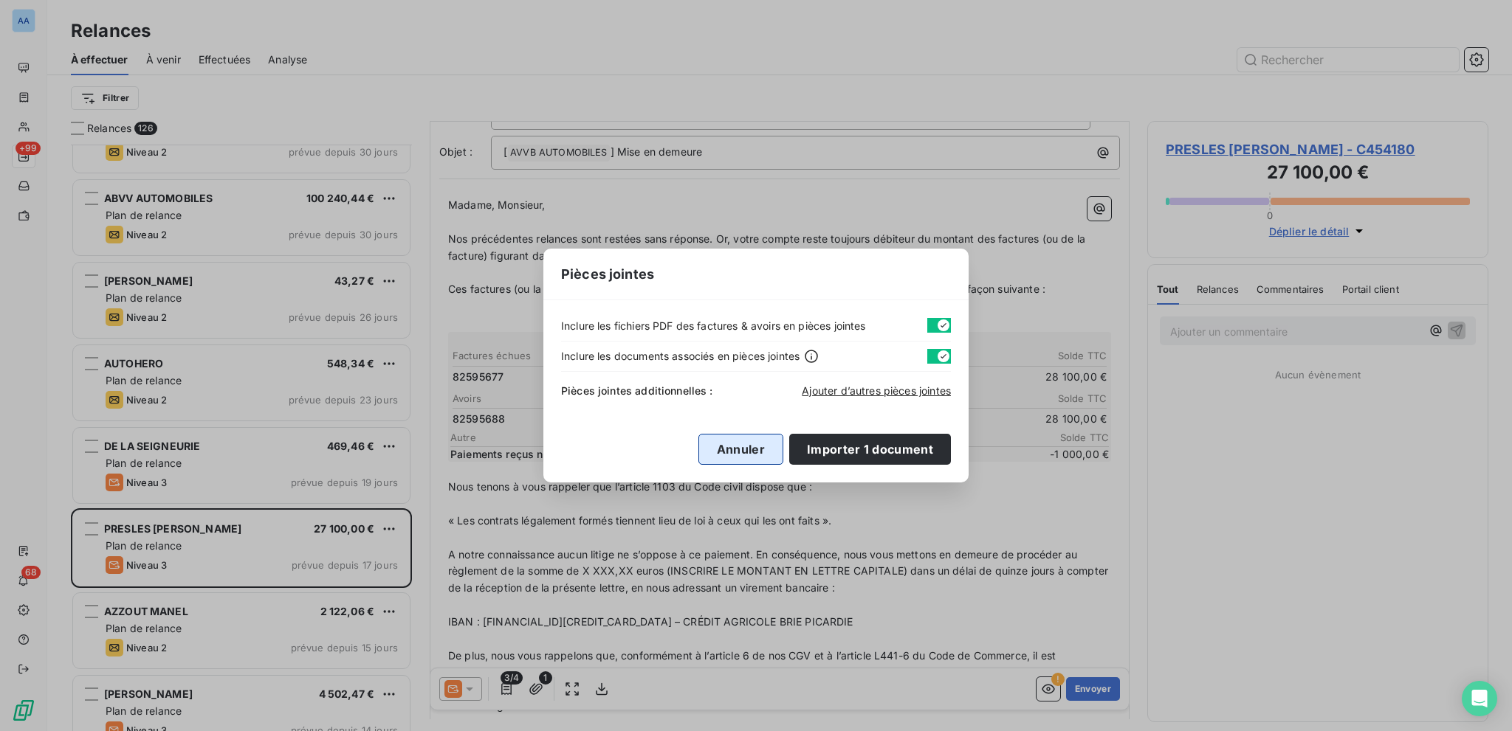
click at [720, 444] on button "Annuler" at bounding box center [740, 449] width 85 height 31
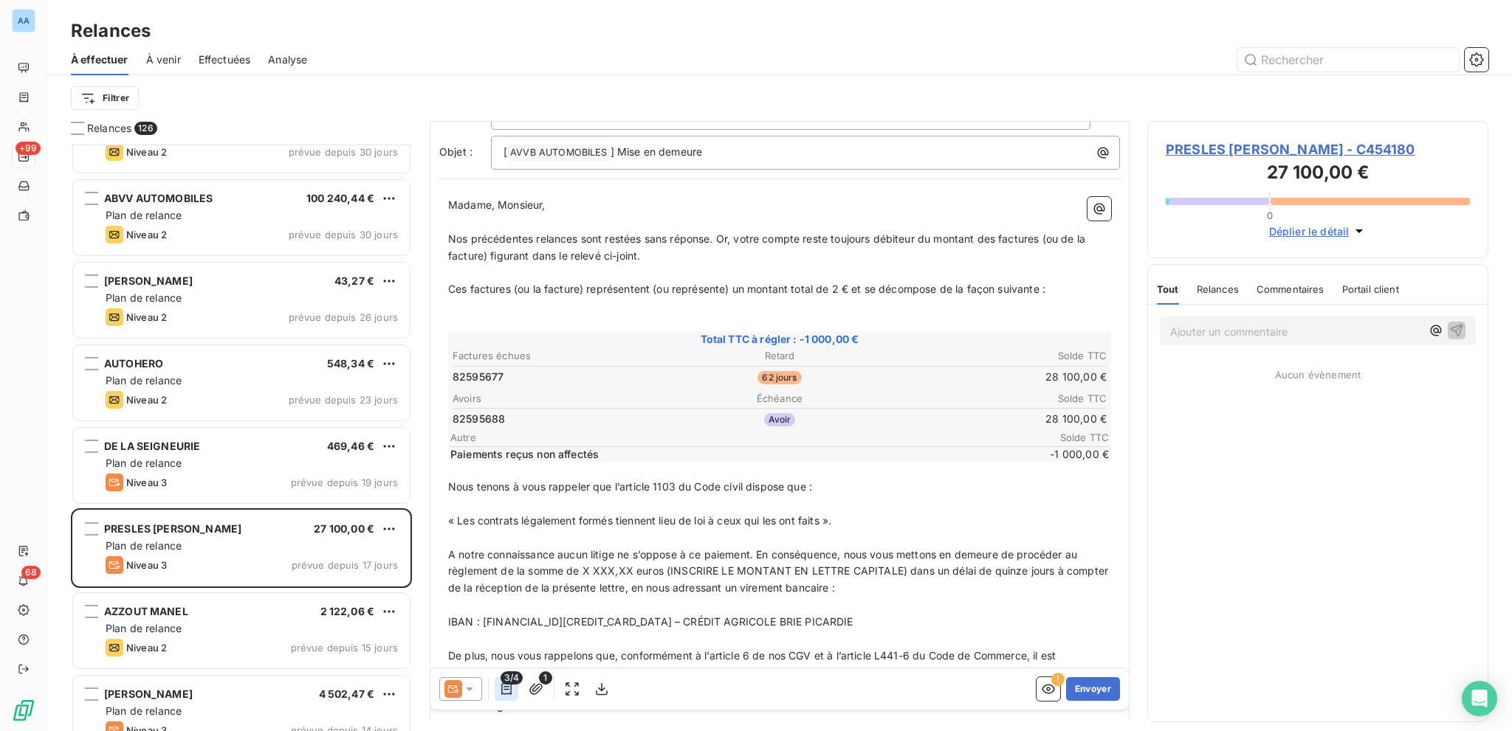
click at [506, 686] on icon "button" at bounding box center [506, 689] width 15 height 15
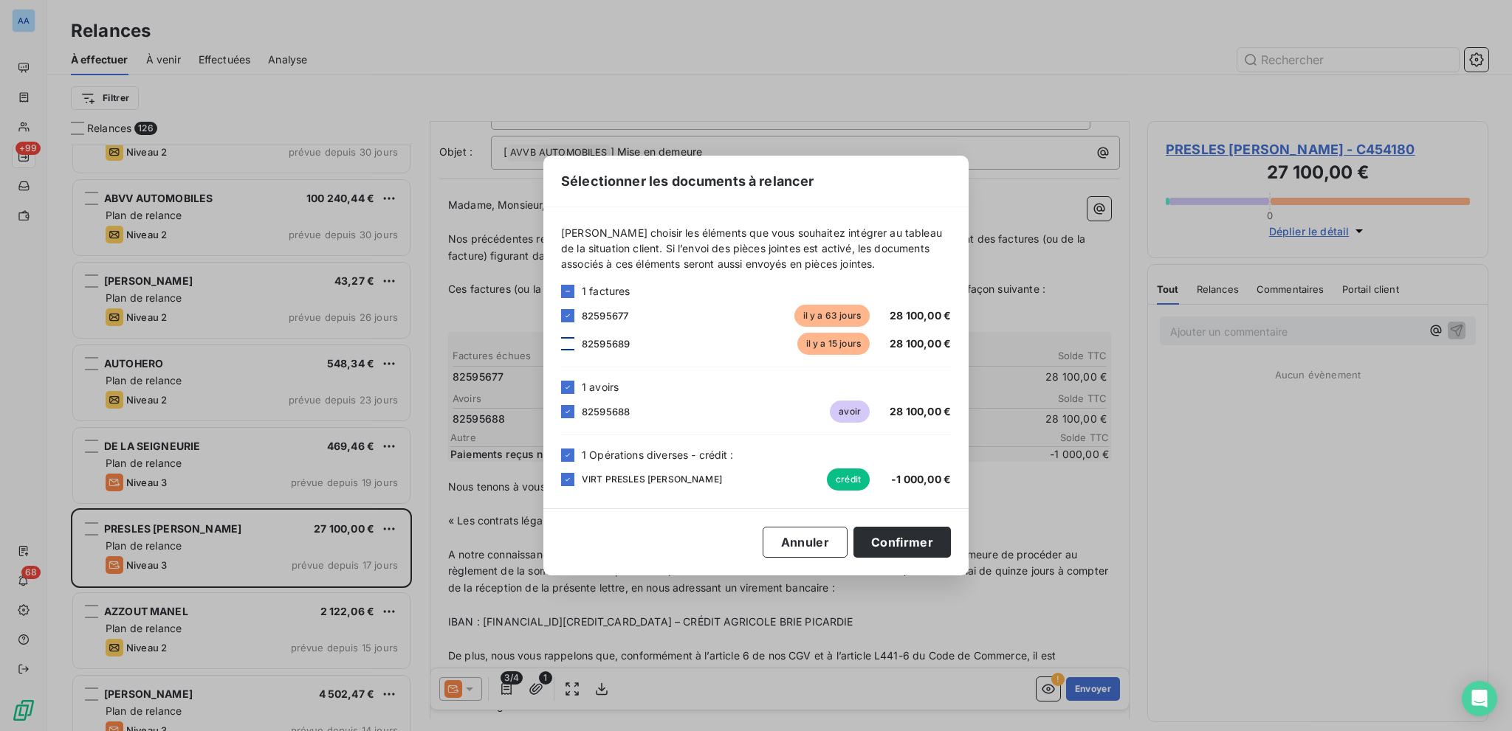
click at [571, 338] on div at bounding box center [567, 343] width 13 height 13
click at [895, 533] on button "Confirmer" at bounding box center [901, 542] width 97 height 31
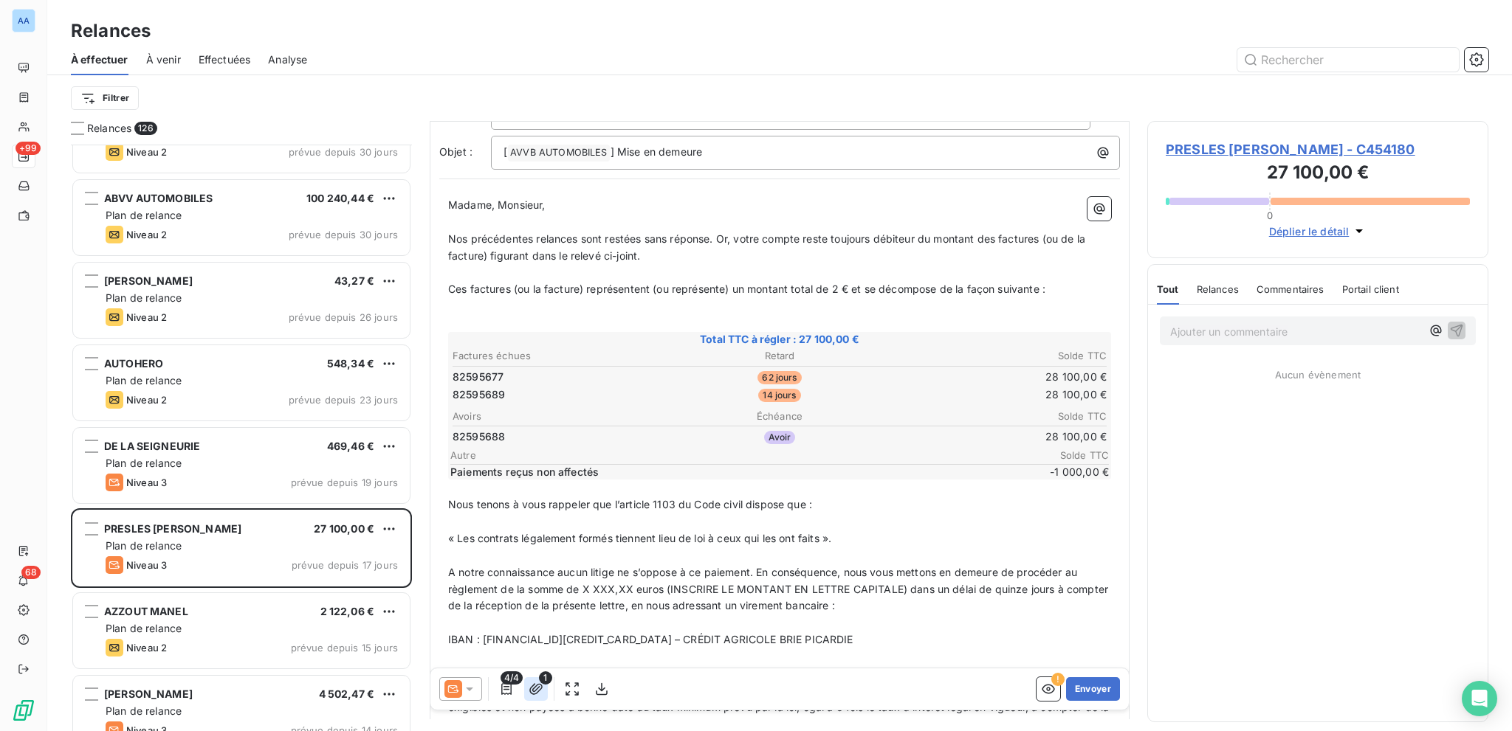
click at [540, 689] on icon "button" at bounding box center [535, 688] width 13 height 11
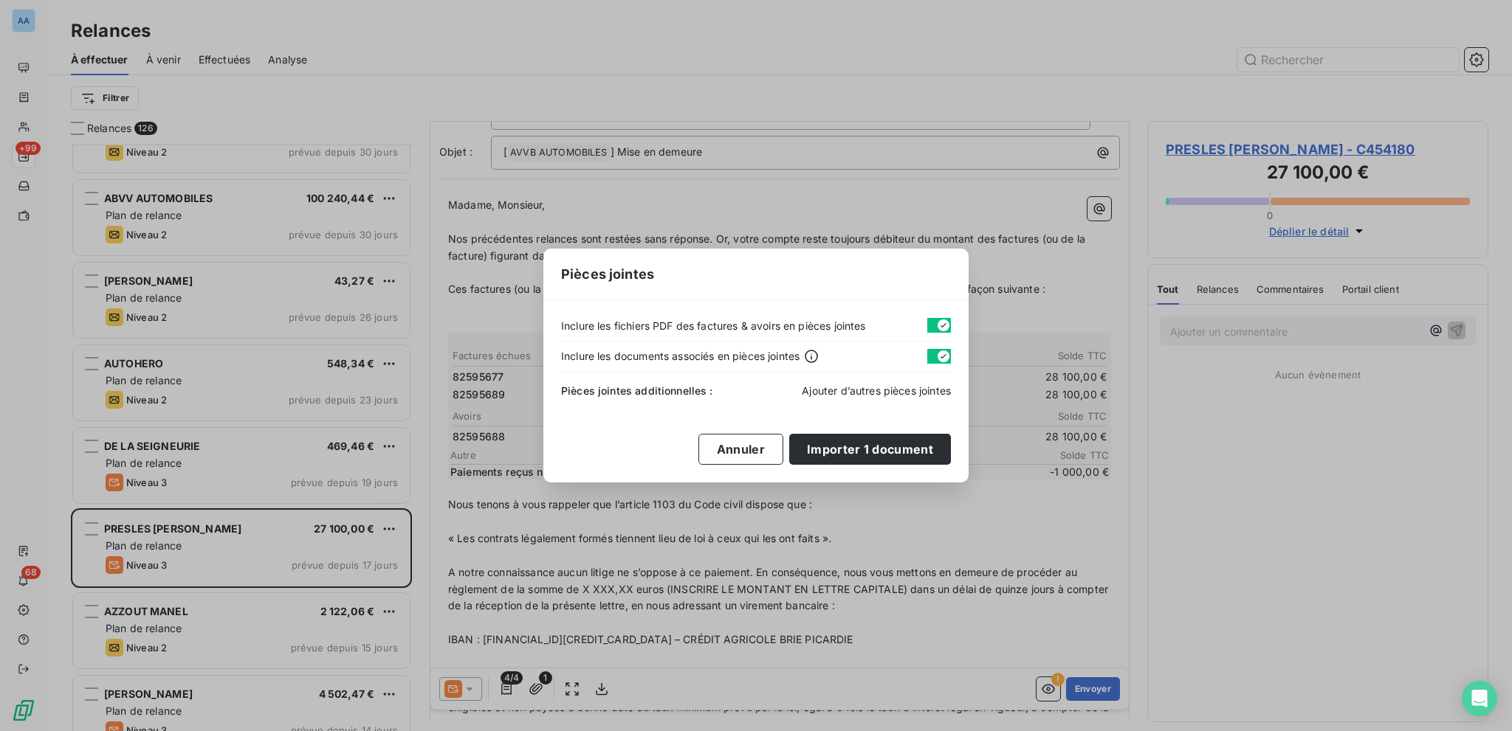
click at [908, 392] on span "Ajouter d’autres pièces jointes" at bounding box center [876, 391] width 149 height 13
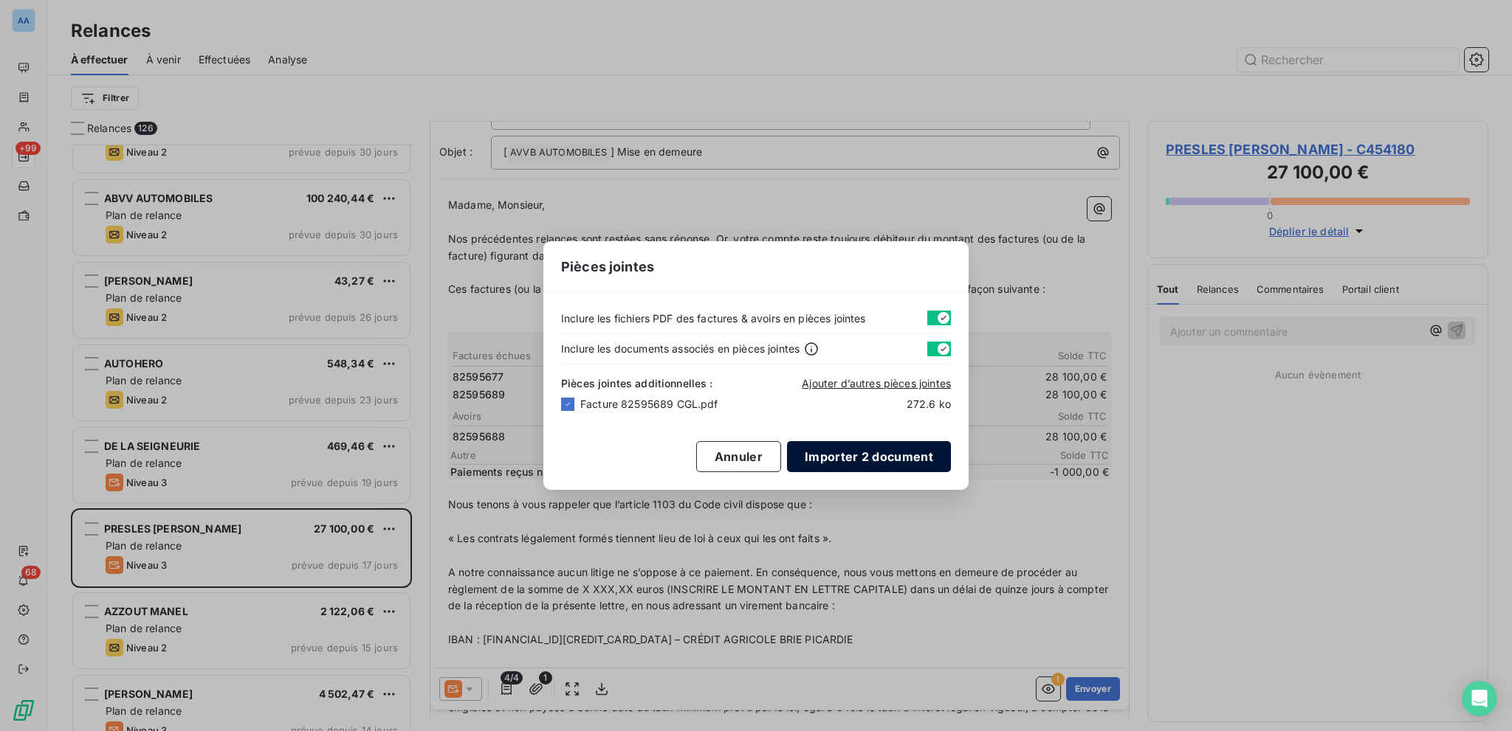
click at [820, 454] on button "Importer 2 document" at bounding box center [869, 456] width 164 height 31
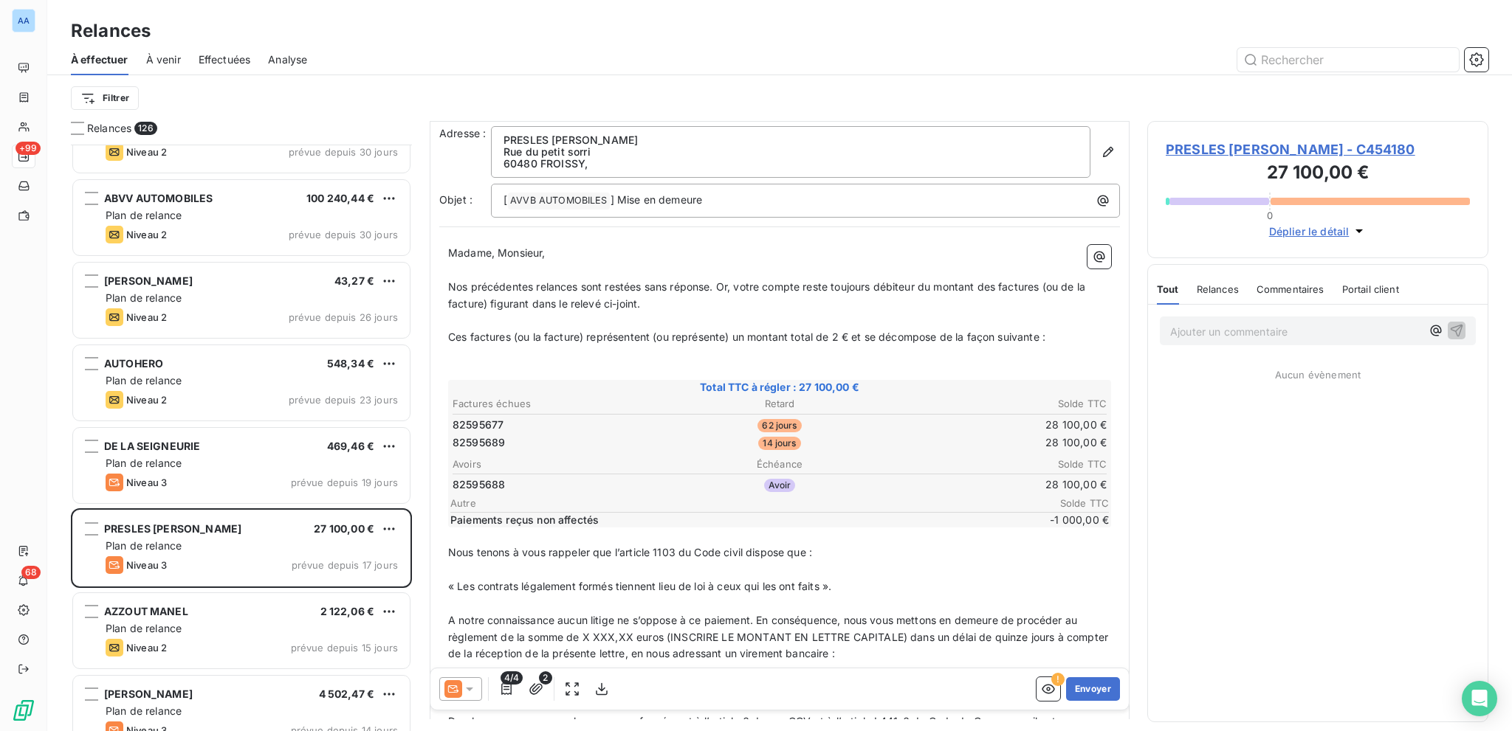
scroll to position [0, 0]
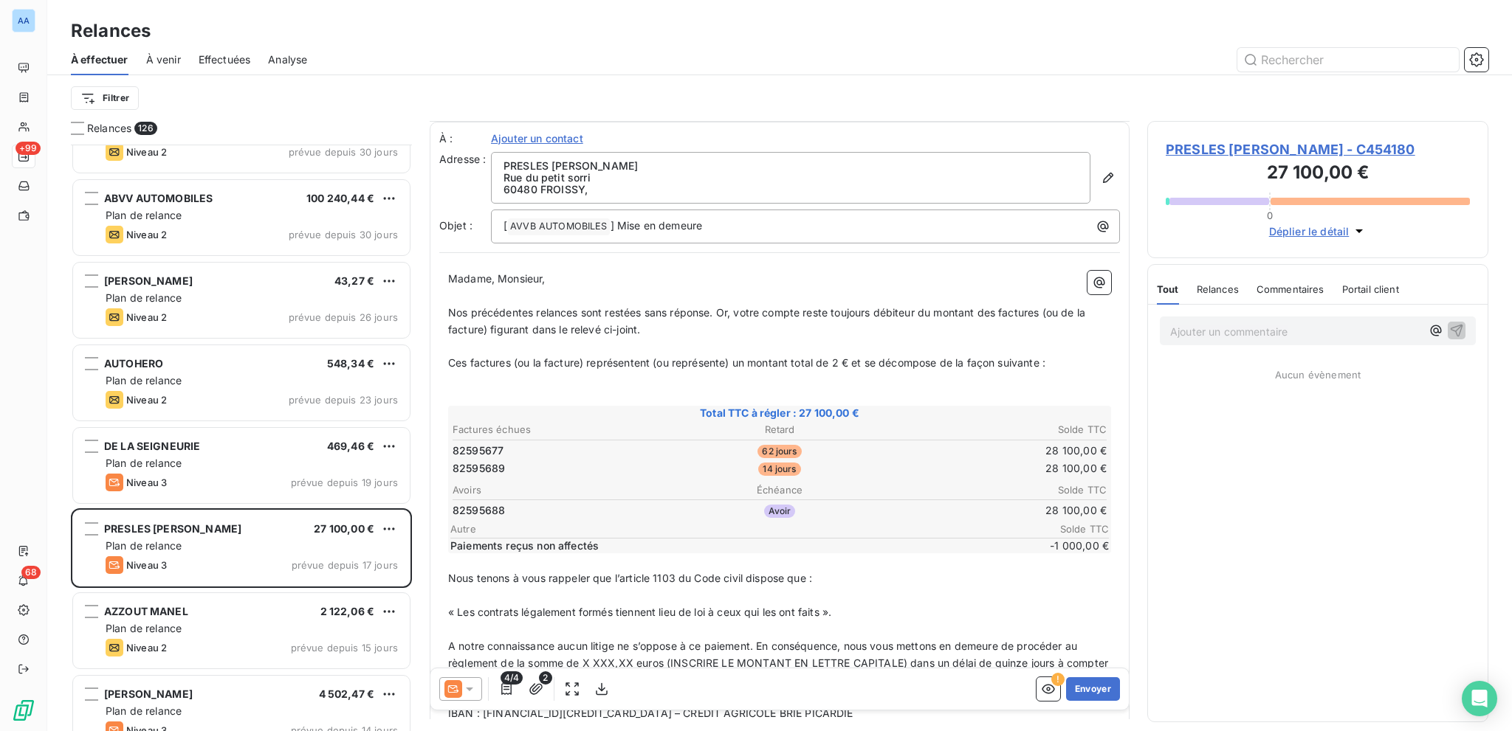
click at [838, 359] on span "Ces factures (ou la facture) représentent (ou représente) un montant total de 2…" at bounding box center [746, 362] width 597 height 13
drag, startPoint x: 983, startPoint y: 312, endPoint x: 489, endPoint y: 329, distance: 494.8
click at [489, 329] on span "Nos précédentes relances sont restées sans réponse. Or, votre compte reste touj…" at bounding box center [768, 321] width 640 height 30
drag, startPoint x: 587, startPoint y: 363, endPoint x: 441, endPoint y: 365, distance: 146.9
click at [441, 365] on div "Madame, Monsieur, ﻿ Nos précédentes relances sont restées sans réponse. Or, vot…" at bounding box center [779, 699] width 680 height 875
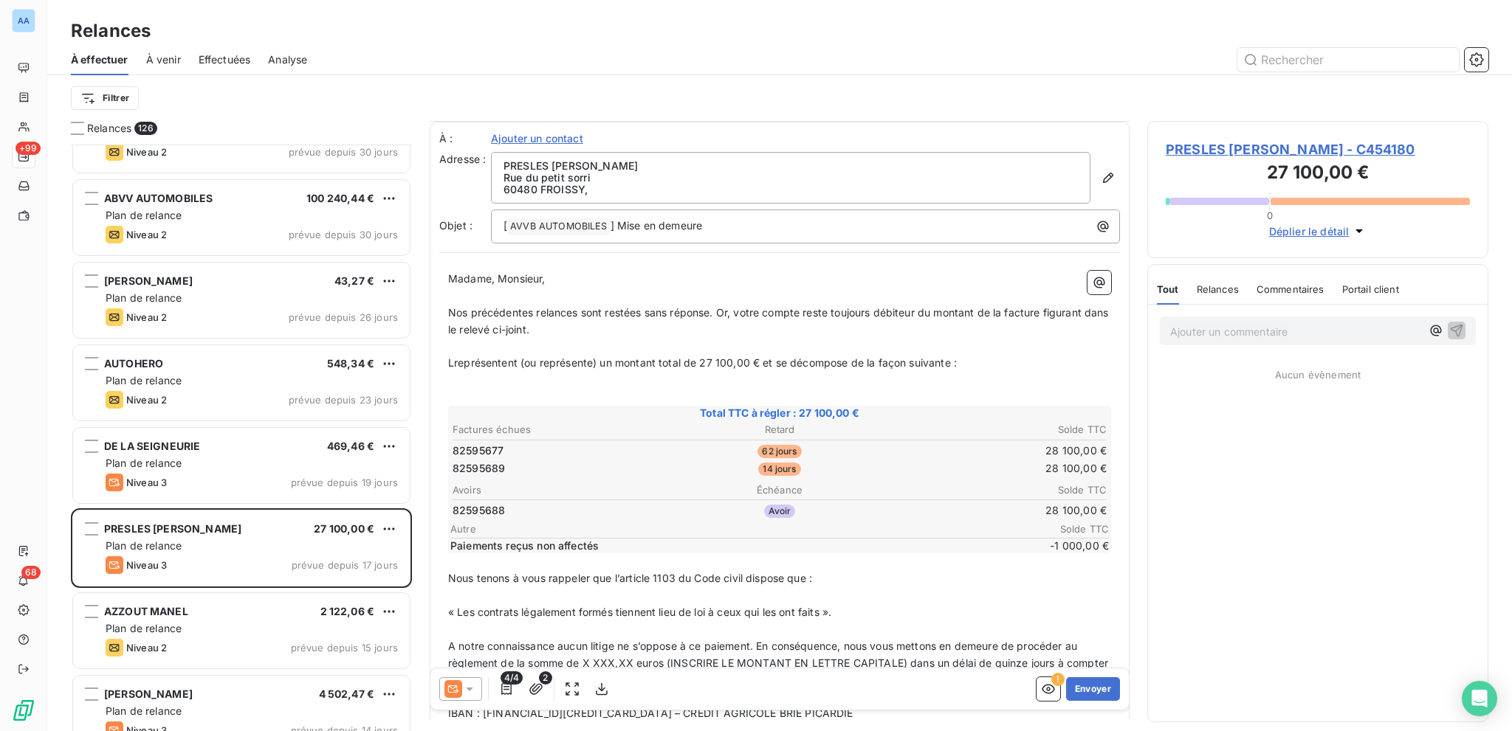
click at [453, 365] on span "Lreprésentent (ou représente) un montant total de 27 100,00 € et se décompose d…" at bounding box center [702, 362] width 509 height 13
drag, startPoint x: 500, startPoint y: 359, endPoint x: 580, endPoint y: 356, distance: 80.5
click at [580, 356] on span "La facture représentent (ou représente) un montant total de 27 100,00 € et se d…" at bounding box center [726, 362] width 556 height 13
click at [556, 360] on span "La facture représente) un montant total de 27 100,00 € et se décompose de la fa…" at bounding box center [683, 362] width 471 height 13
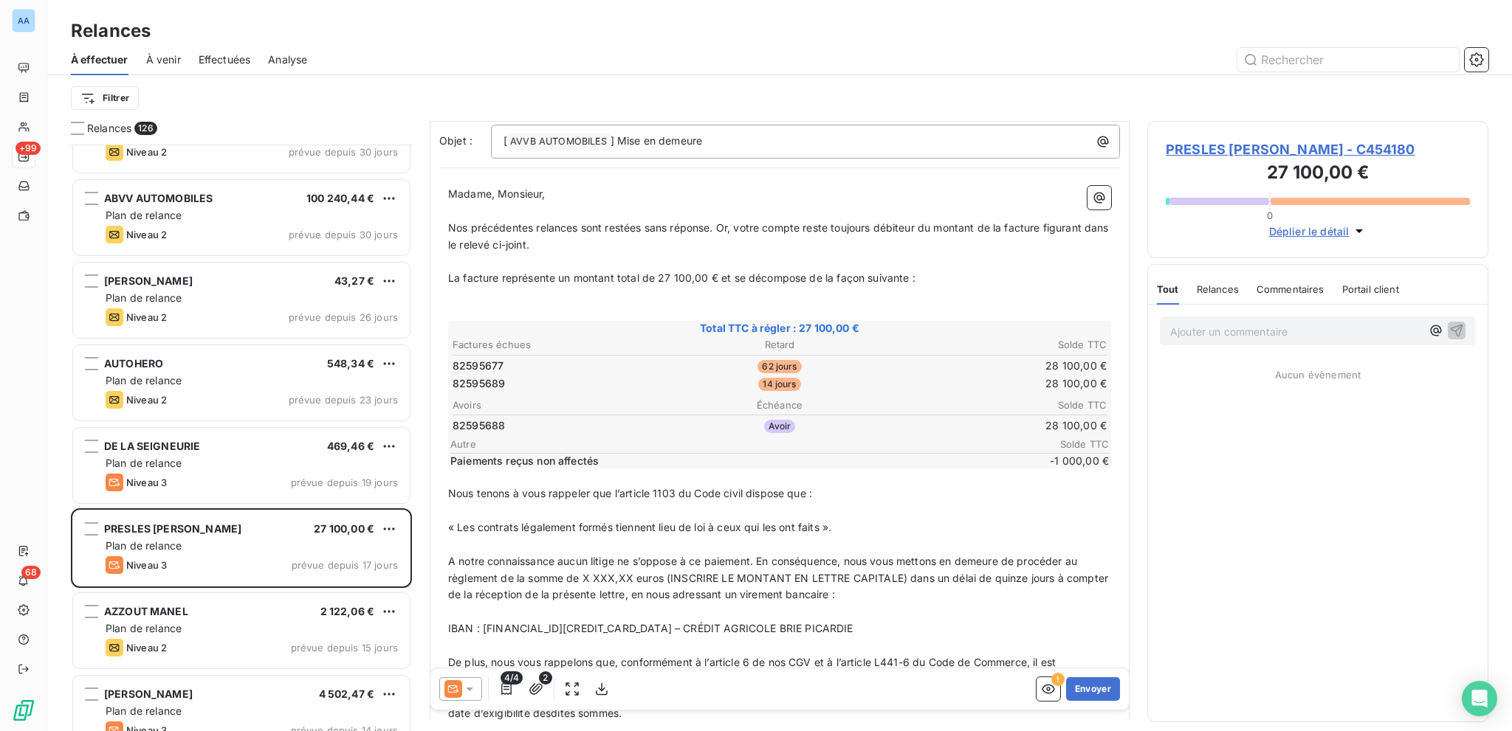
scroll to position [148, 0]
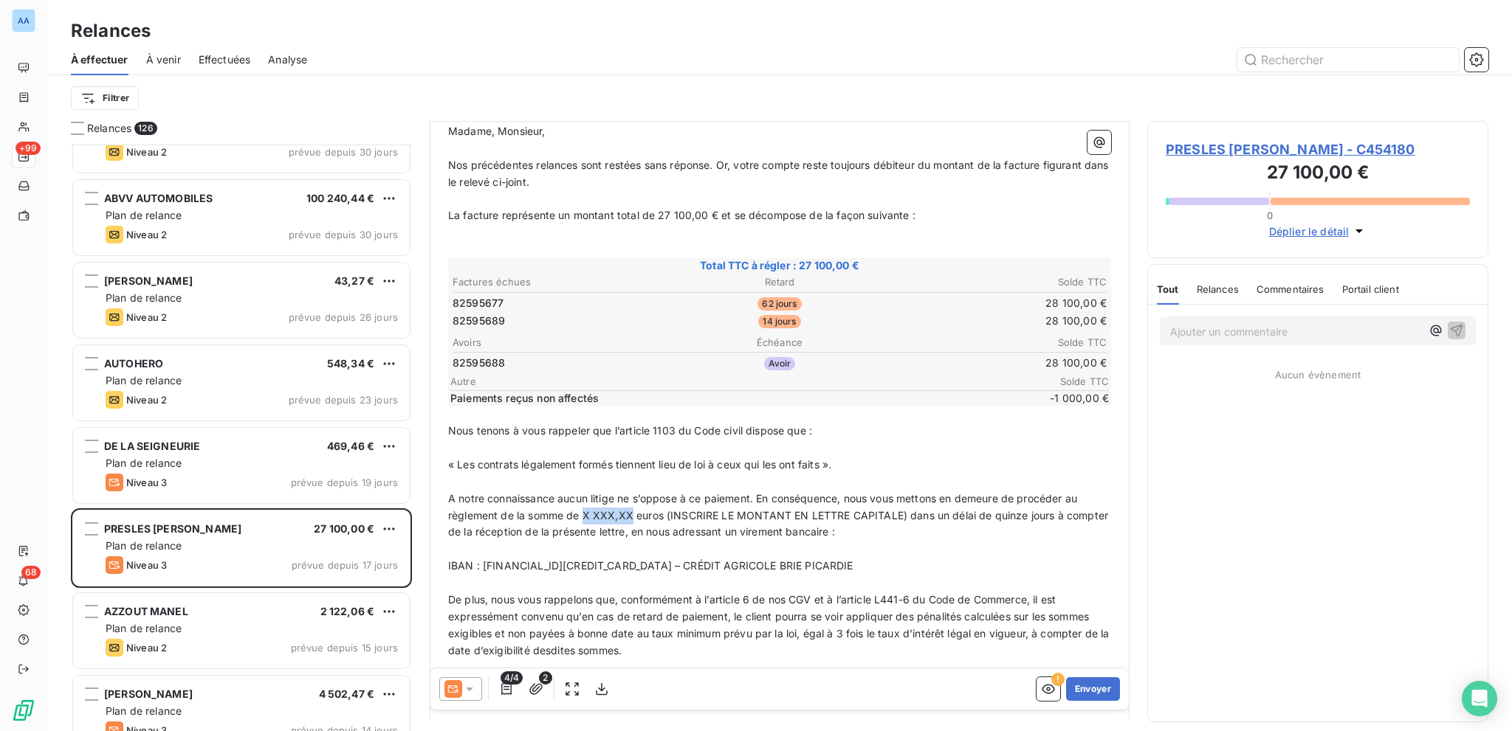
drag, startPoint x: 582, startPoint y: 512, endPoint x: 630, endPoint y: 507, distance: 49.0
click at [630, 507] on span "A notre connaissance aucun litige ne s’oppose à ce paiement. En conséquence, no…" at bounding box center [779, 515] width 663 height 46
drag, startPoint x: 670, startPoint y: 509, endPoint x: 838, endPoint y: 507, distance: 168.3
click at [838, 507] on span "A notre connaissance aucun litige ne s’oppose à ce paiement. En conséquence, no…" at bounding box center [779, 515] width 662 height 46
click at [901, 507] on span "A notre connaissance aucun litige ne s’oppose à ce paiement. En conséquence, no…" at bounding box center [779, 515] width 662 height 46
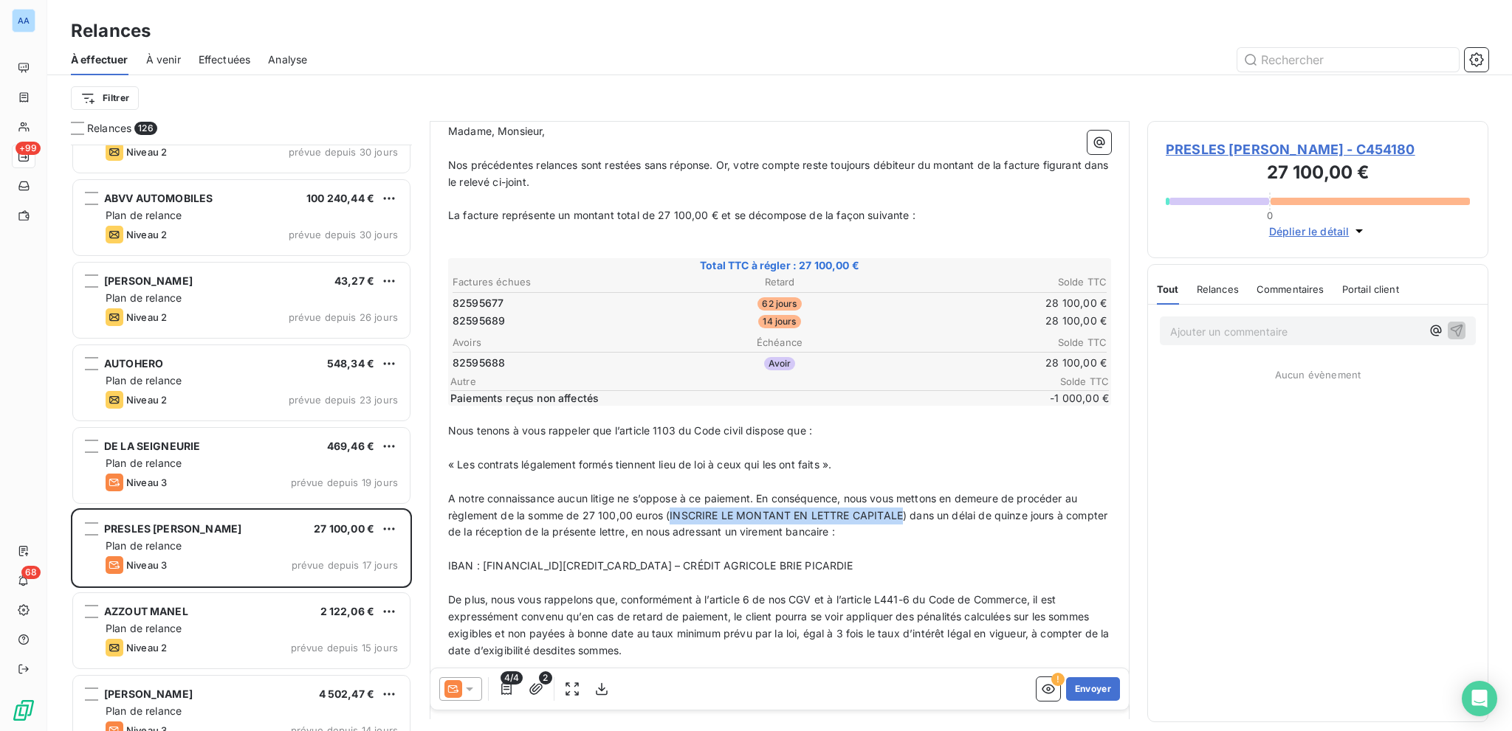
drag, startPoint x: 900, startPoint y: 508, endPoint x: 670, endPoint y: 511, distance: 230.3
click at [670, 511] on span "A notre connaissance aucun litige ne s’oppose à ce paiement. En conséquence, no…" at bounding box center [779, 515] width 662 height 46
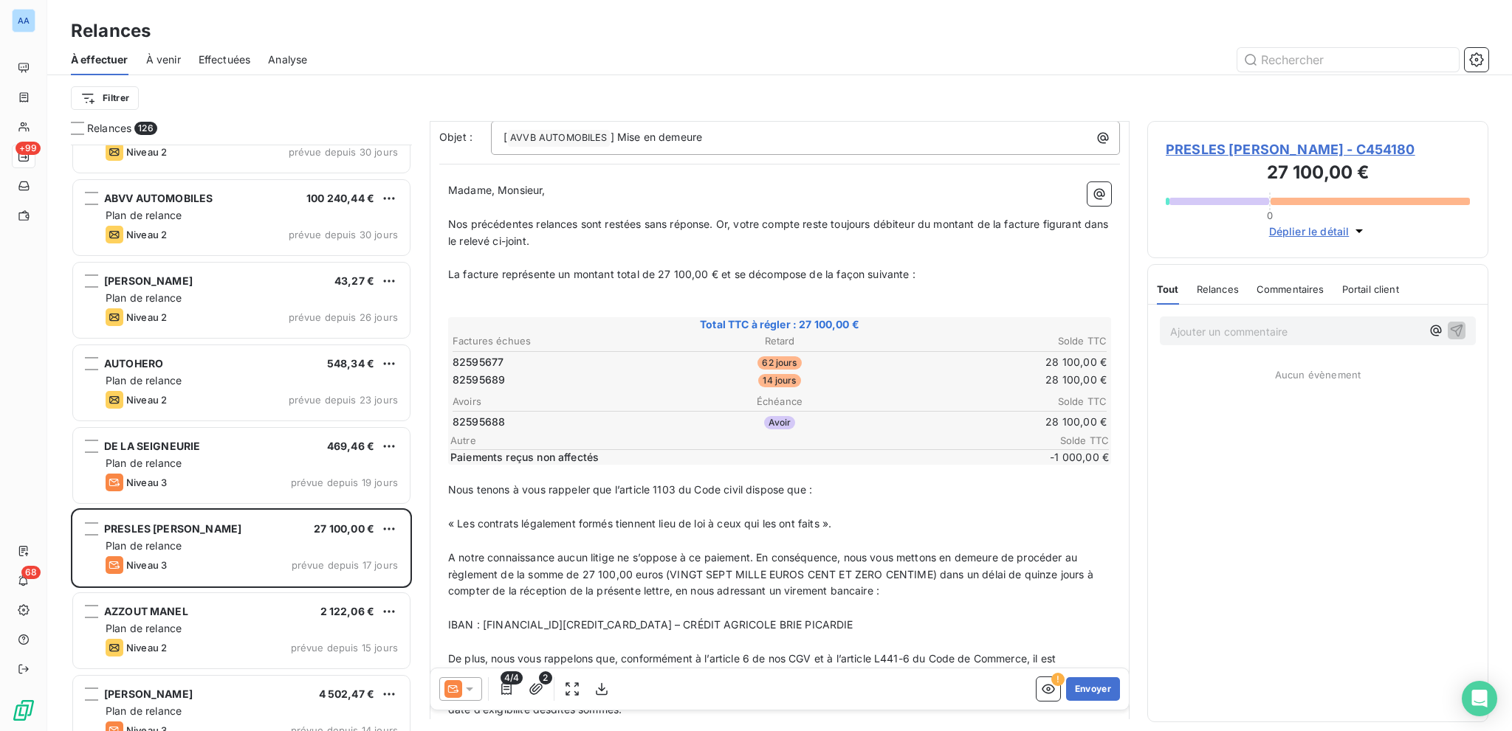
scroll to position [0, 0]
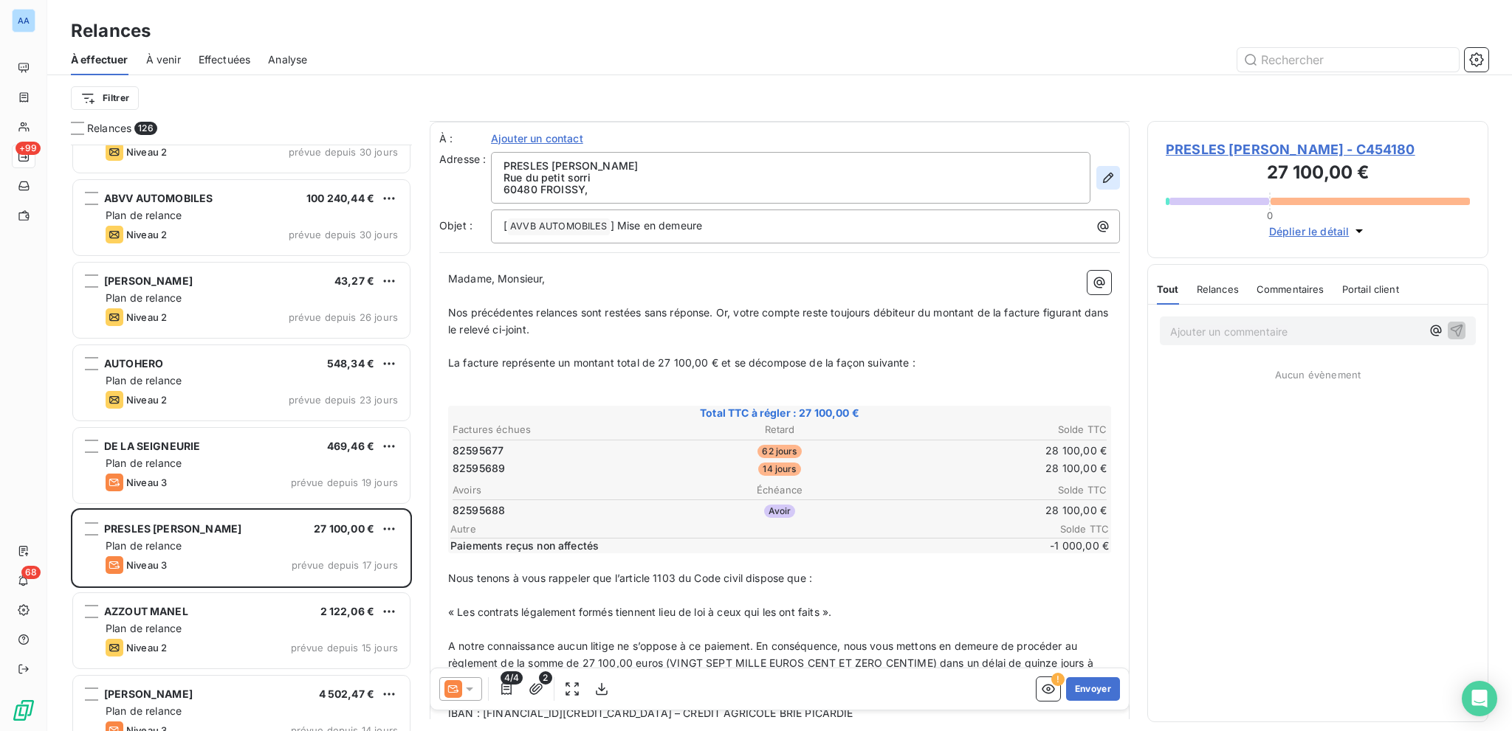
click at [1104, 185] on button "button" at bounding box center [1108, 178] width 24 height 24
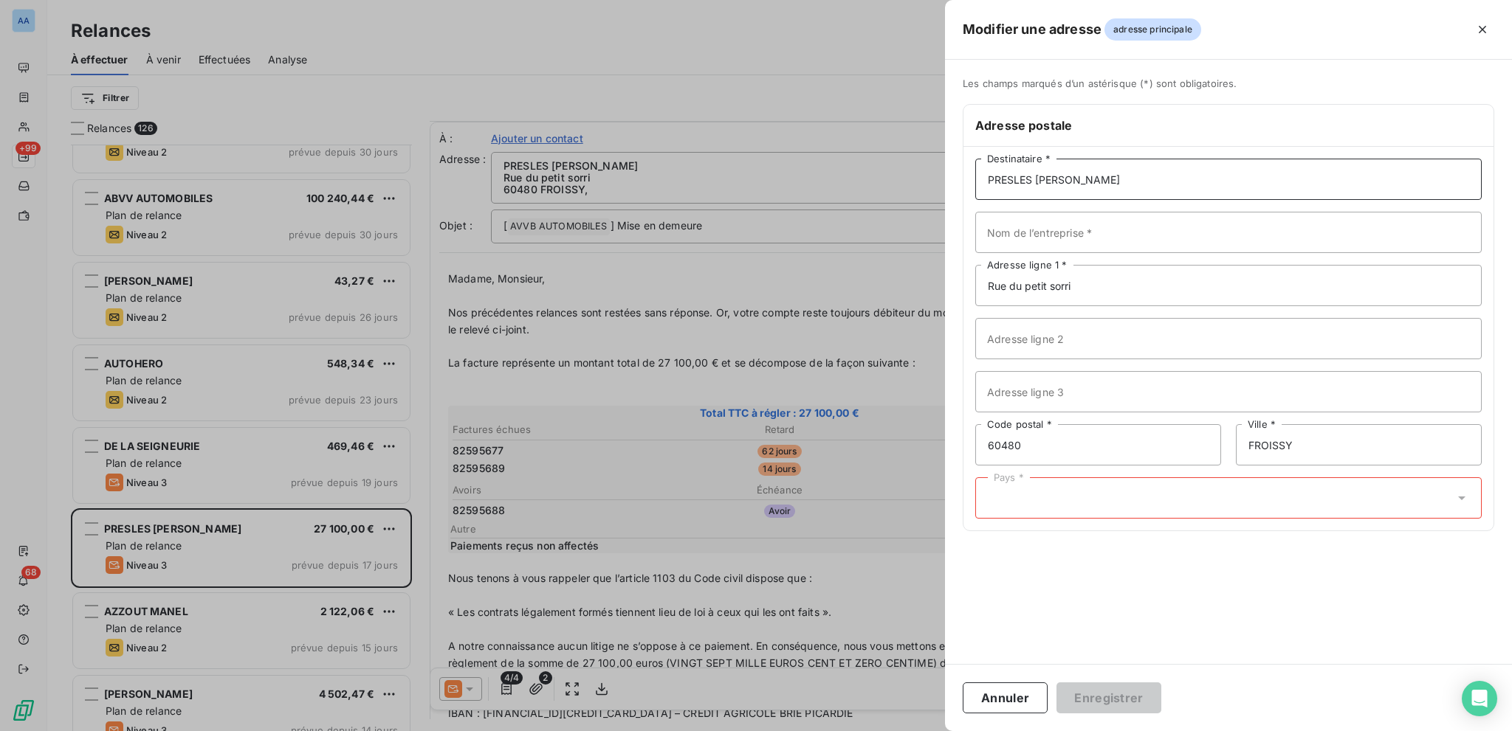
drag, startPoint x: 1110, startPoint y: 189, endPoint x: 869, endPoint y: 171, distance: 241.3
click at [869, 731] on div "Modifier une adresse adresse principale Les champs marqués d’un [DEMOGRAPHIC_DA…" at bounding box center [756, 731] width 1512 height 0
type input "SA"
type input "CGL"
type input "[STREET_ADDRESS]"
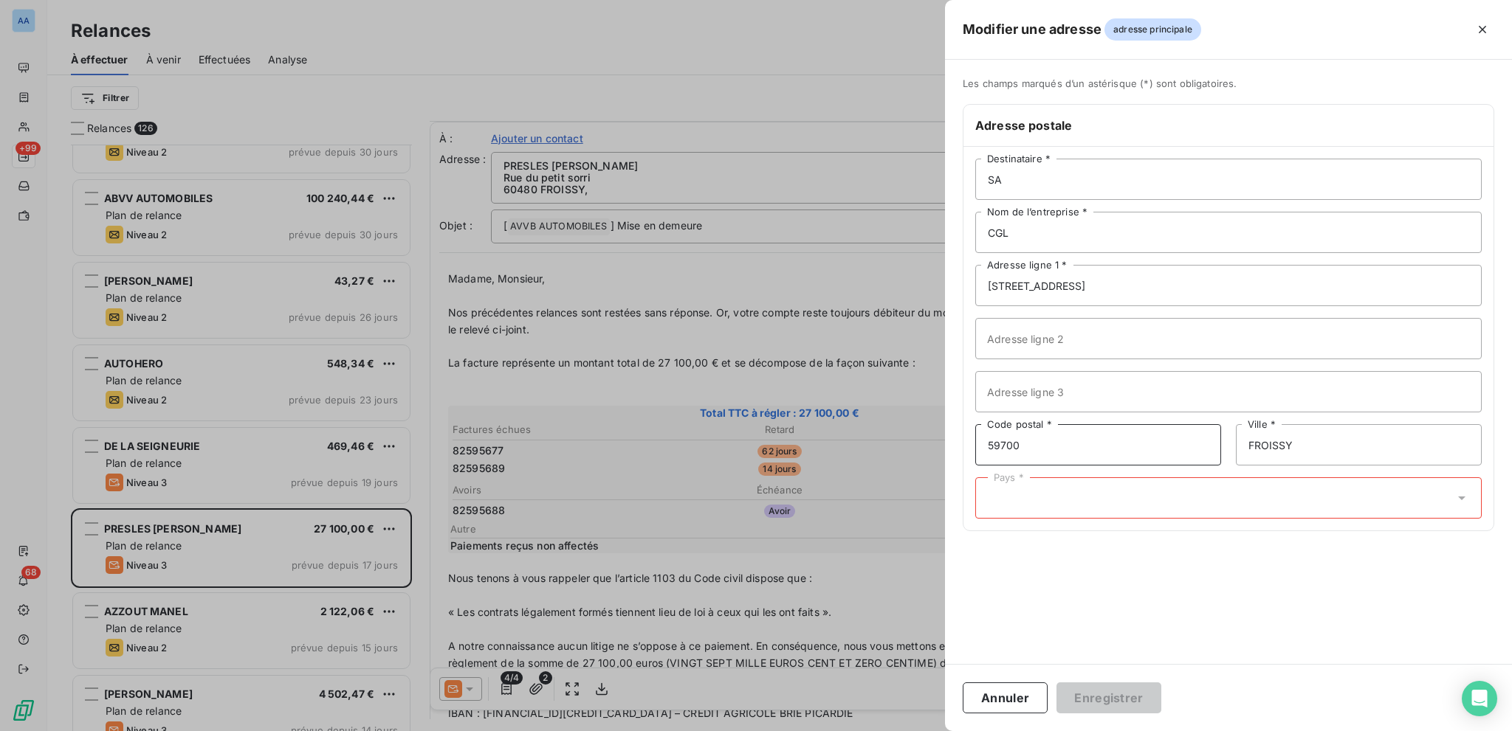
type input "59700"
type input "MARCQ EN BAROEUL"
click at [1009, 496] on div "Pays *" at bounding box center [1228, 498] width 506 height 41
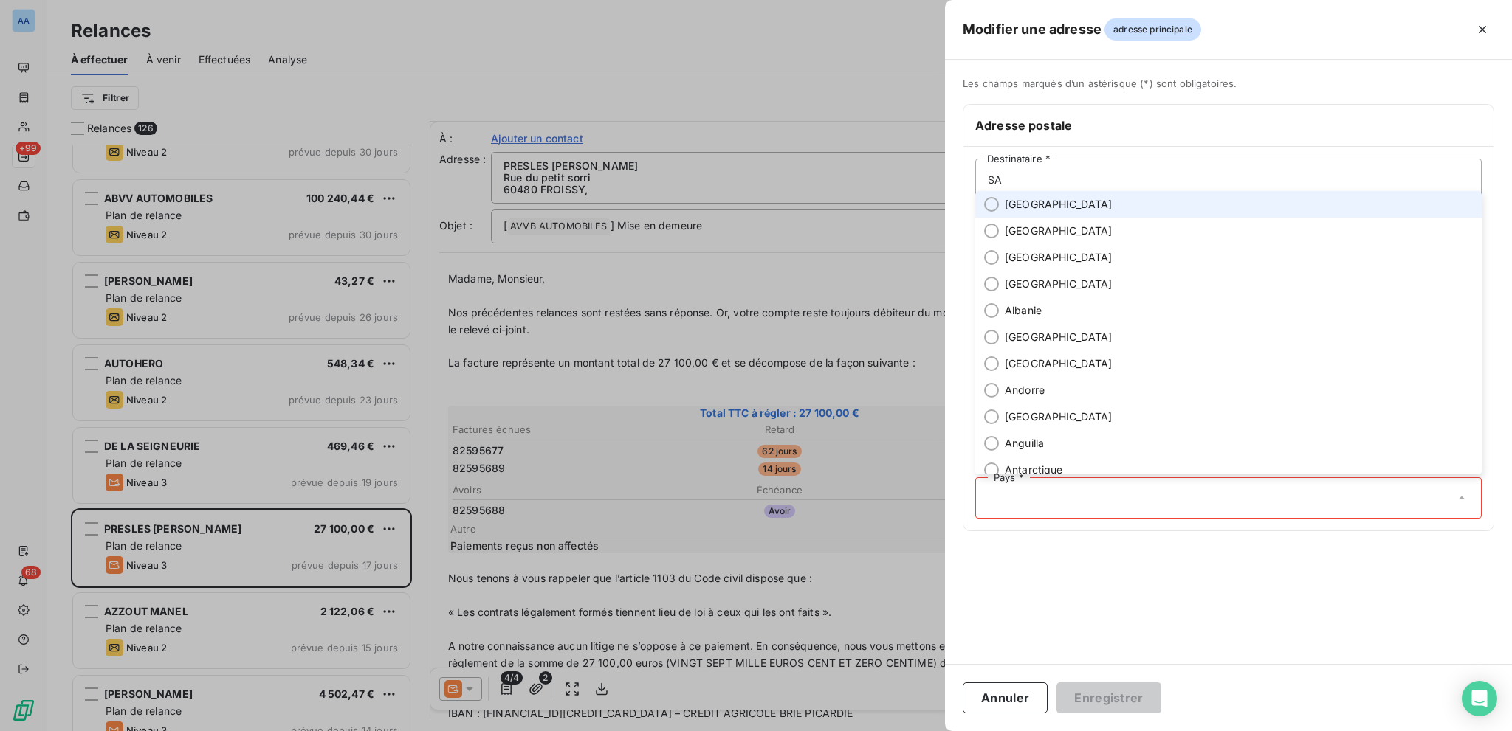
click at [1046, 212] on li "[GEOGRAPHIC_DATA]" at bounding box center [1228, 204] width 506 height 27
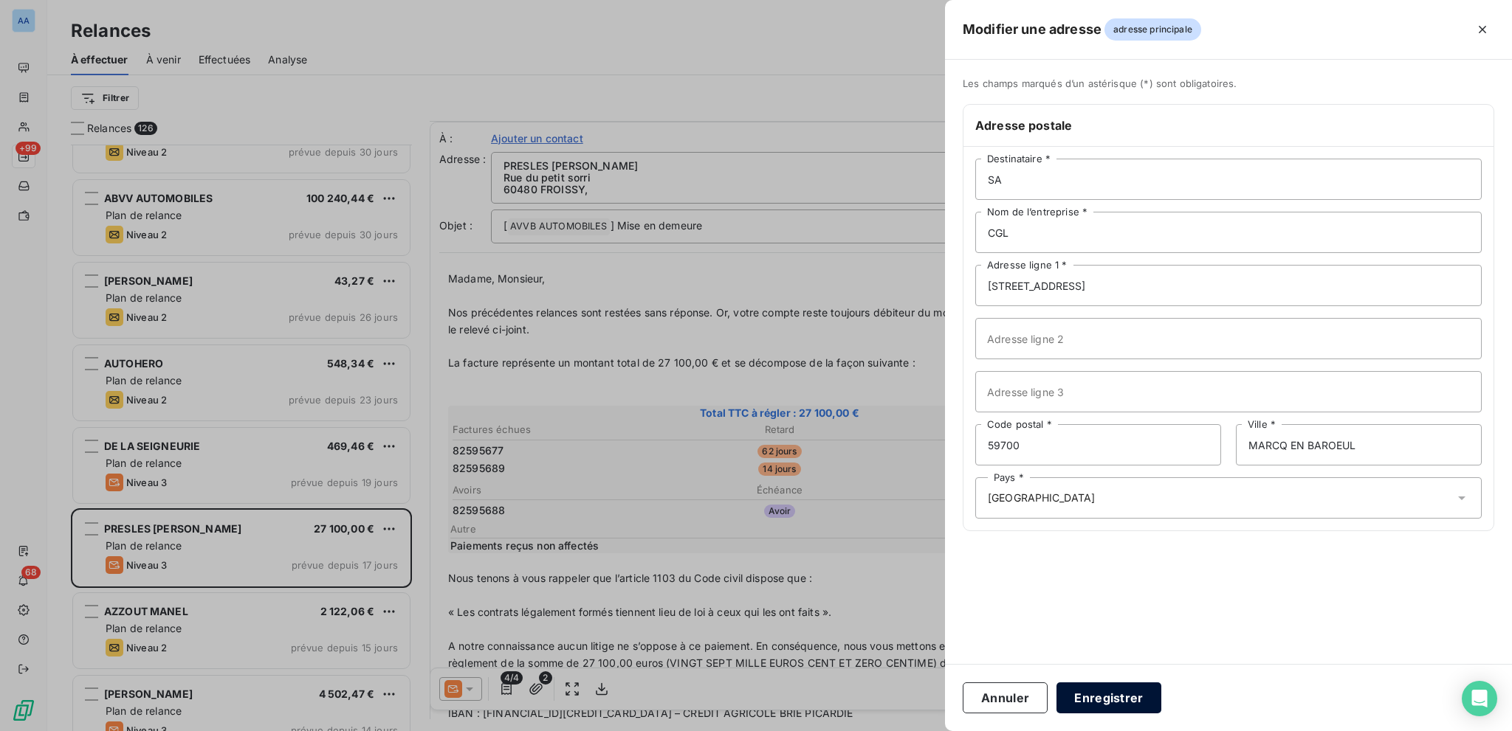
click at [1128, 688] on button "Enregistrer" at bounding box center [1108, 698] width 105 height 31
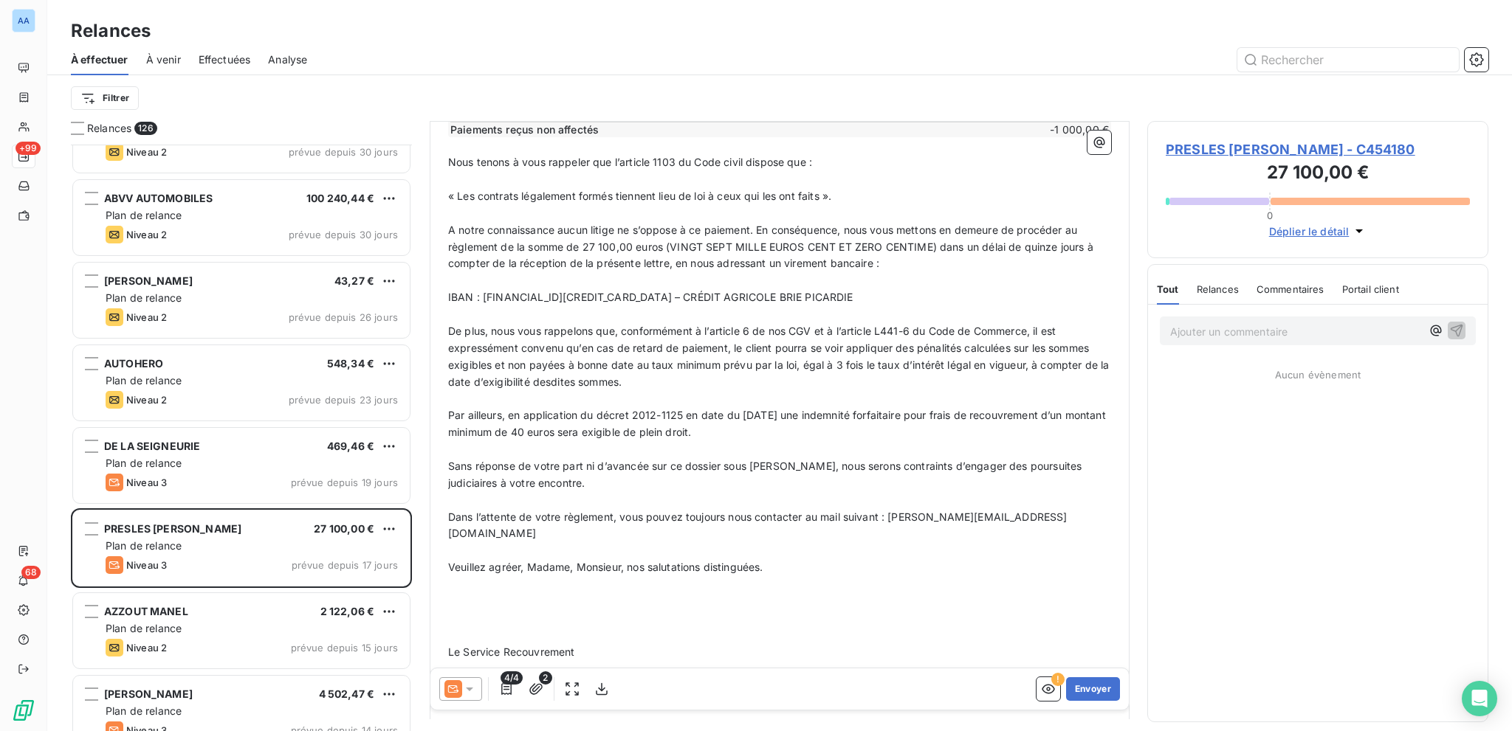
scroll to position [492, 0]
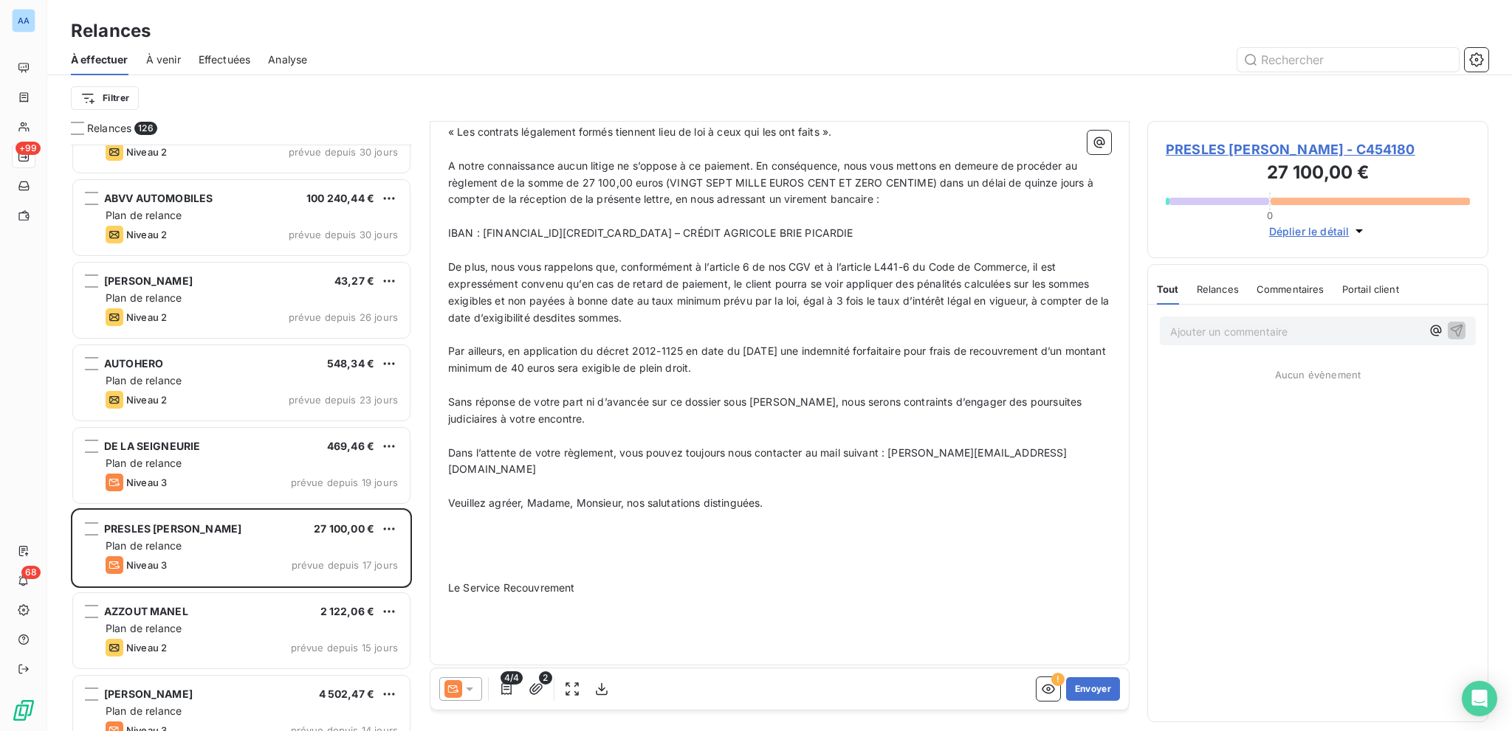
click at [574, 582] on span "Le Service Recouvrement" at bounding box center [511, 588] width 126 height 13
click at [564, 563] on p "﻿" at bounding box center [779, 571] width 663 height 17
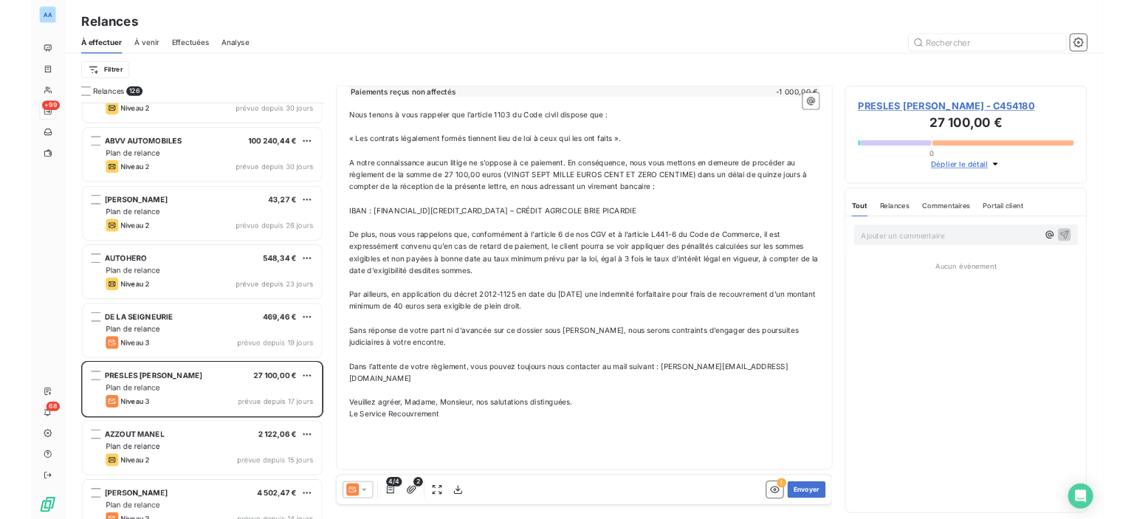
scroll to position [425, 0]
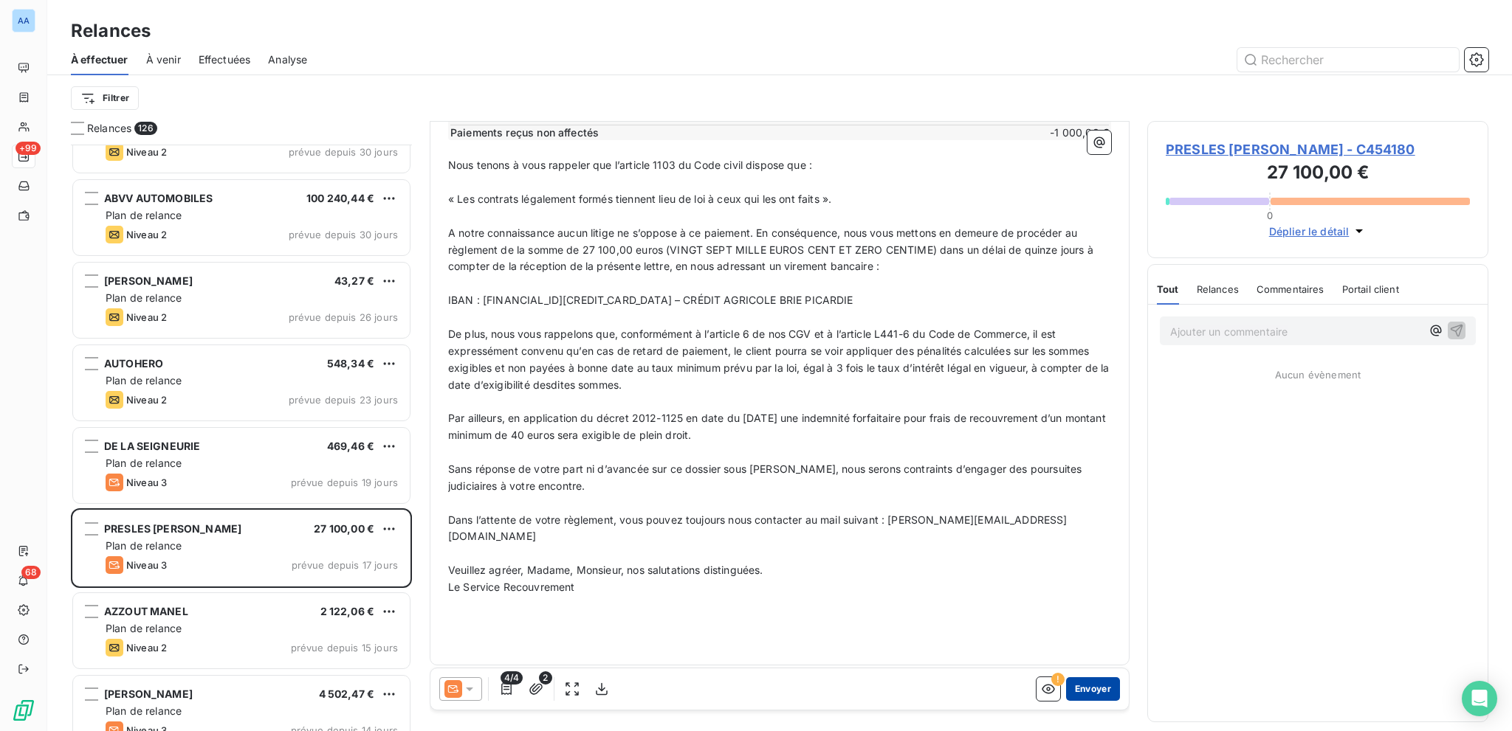
click at [1075, 688] on button "Envoyer" at bounding box center [1093, 690] width 54 height 24
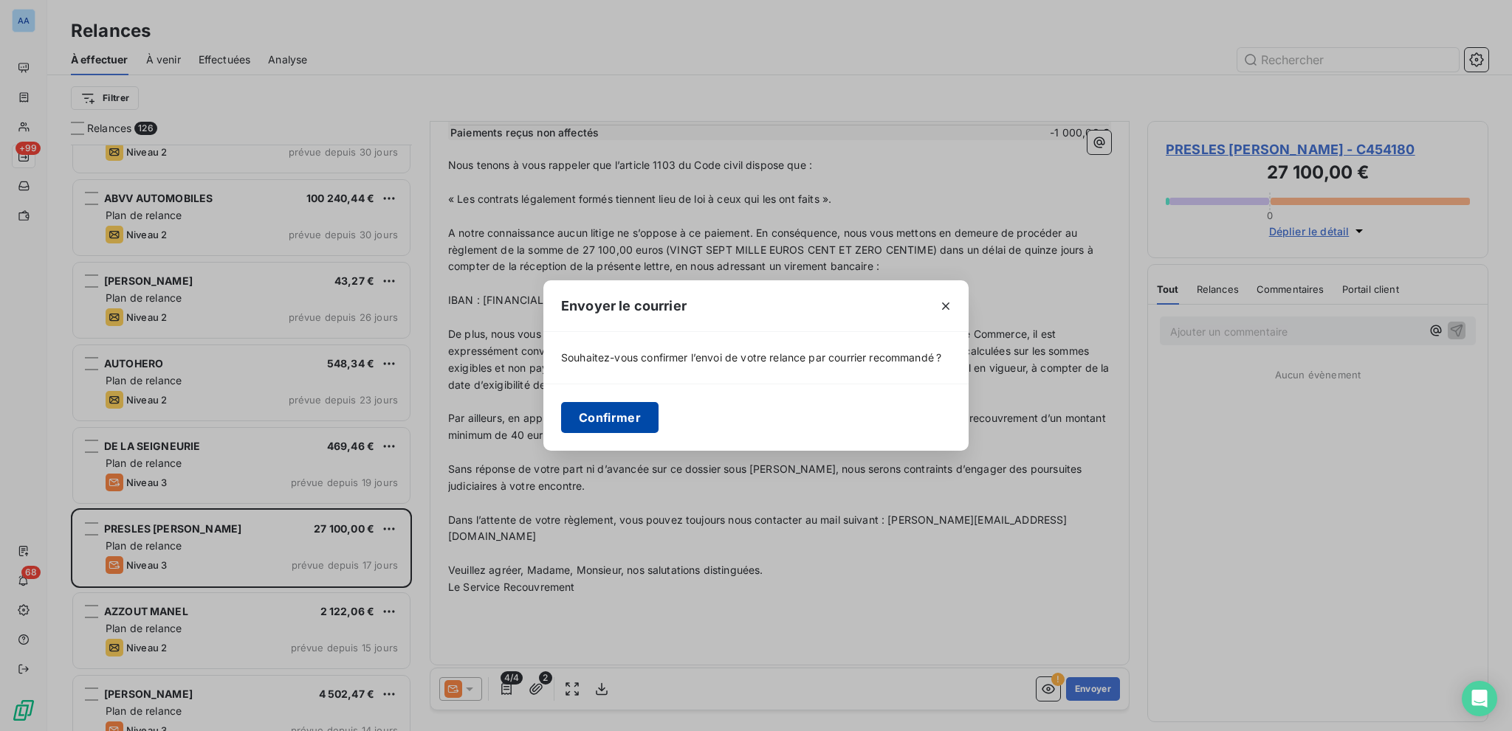
click at [613, 407] on button "Confirmer" at bounding box center [609, 417] width 97 height 31
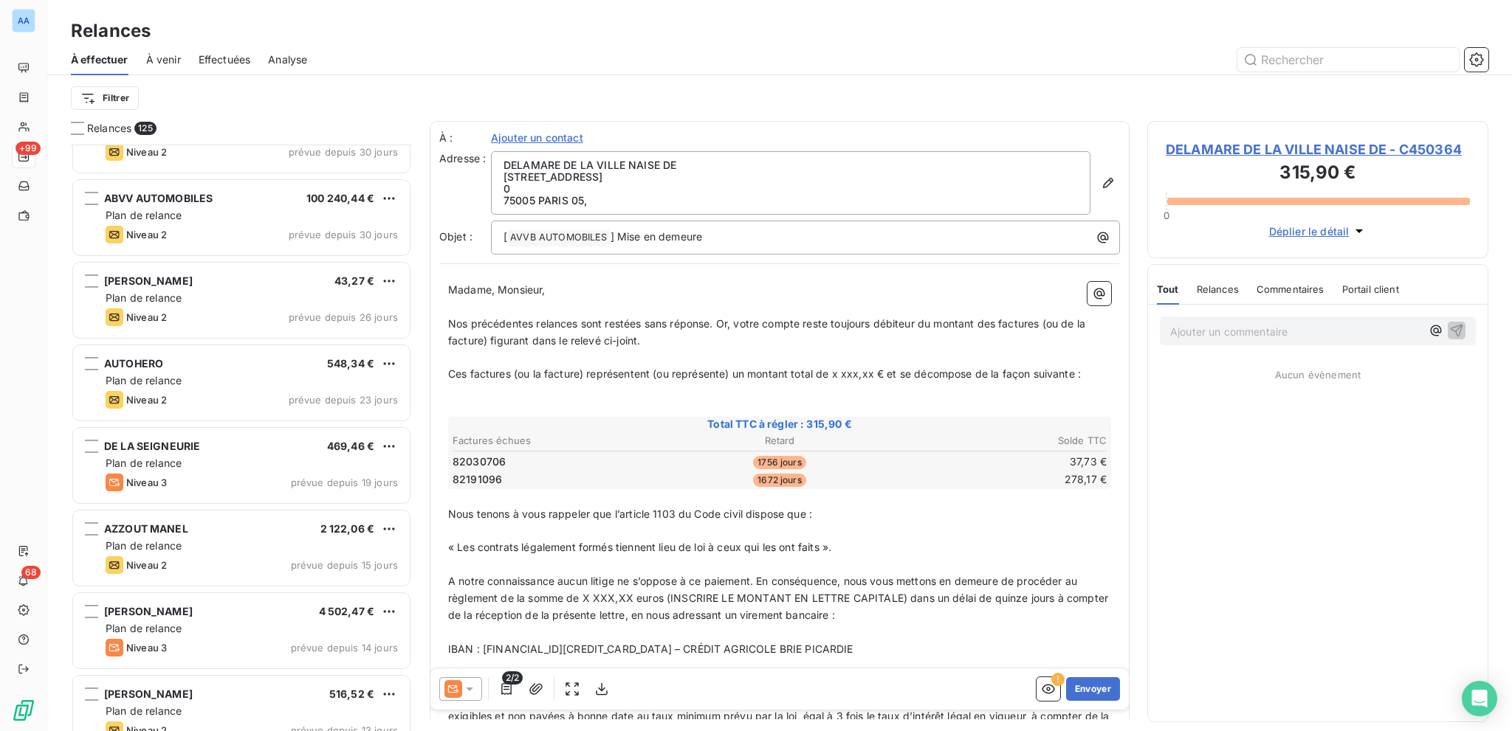
click at [203, 65] on span "Effectuées" at bounding box center [225, 59] width 52 height 15
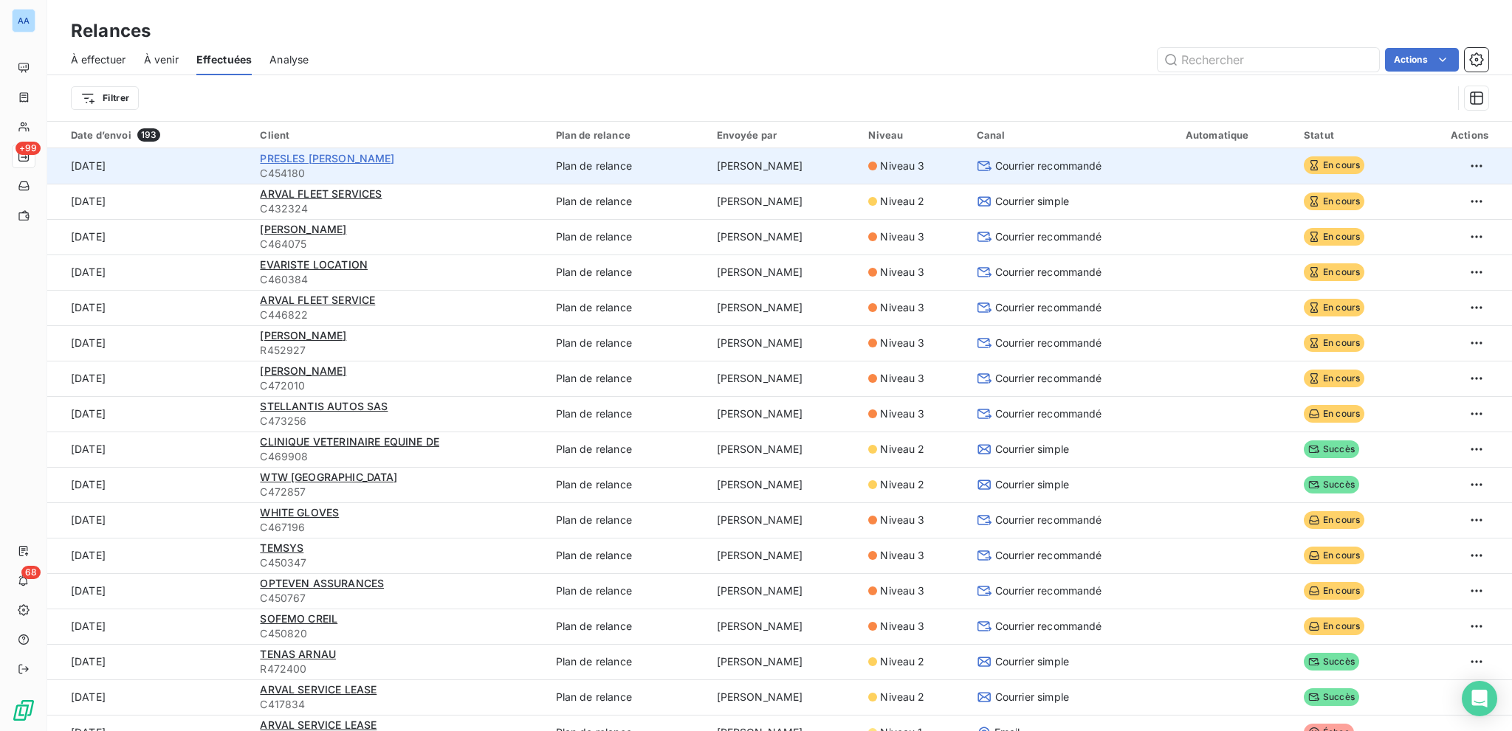
click at [325, 152] on span "PRESLES [PERSON_NAME]" at bounding box center [327, 158] width 134 height 13
